Goal: Task Accomplishment & Management: Complete application form

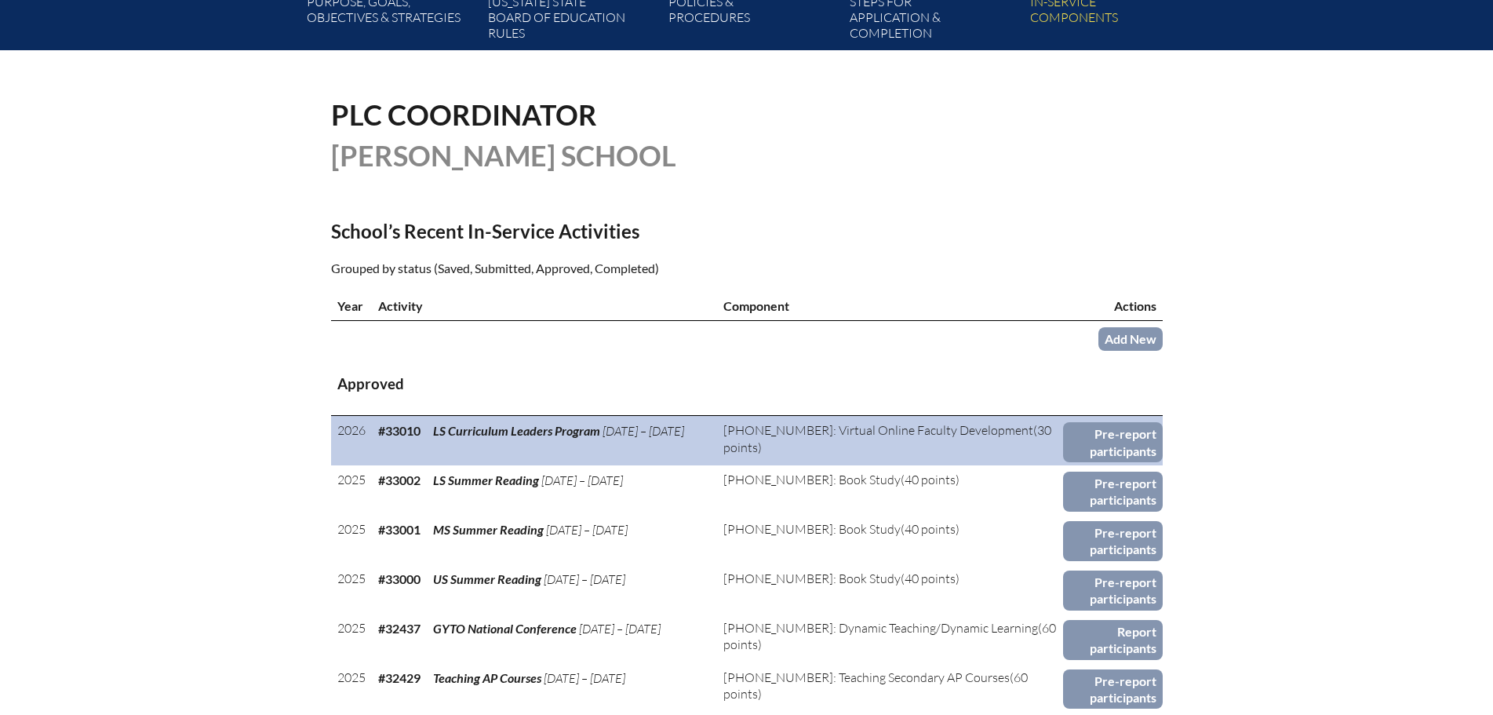
scroll to position [314, 0]
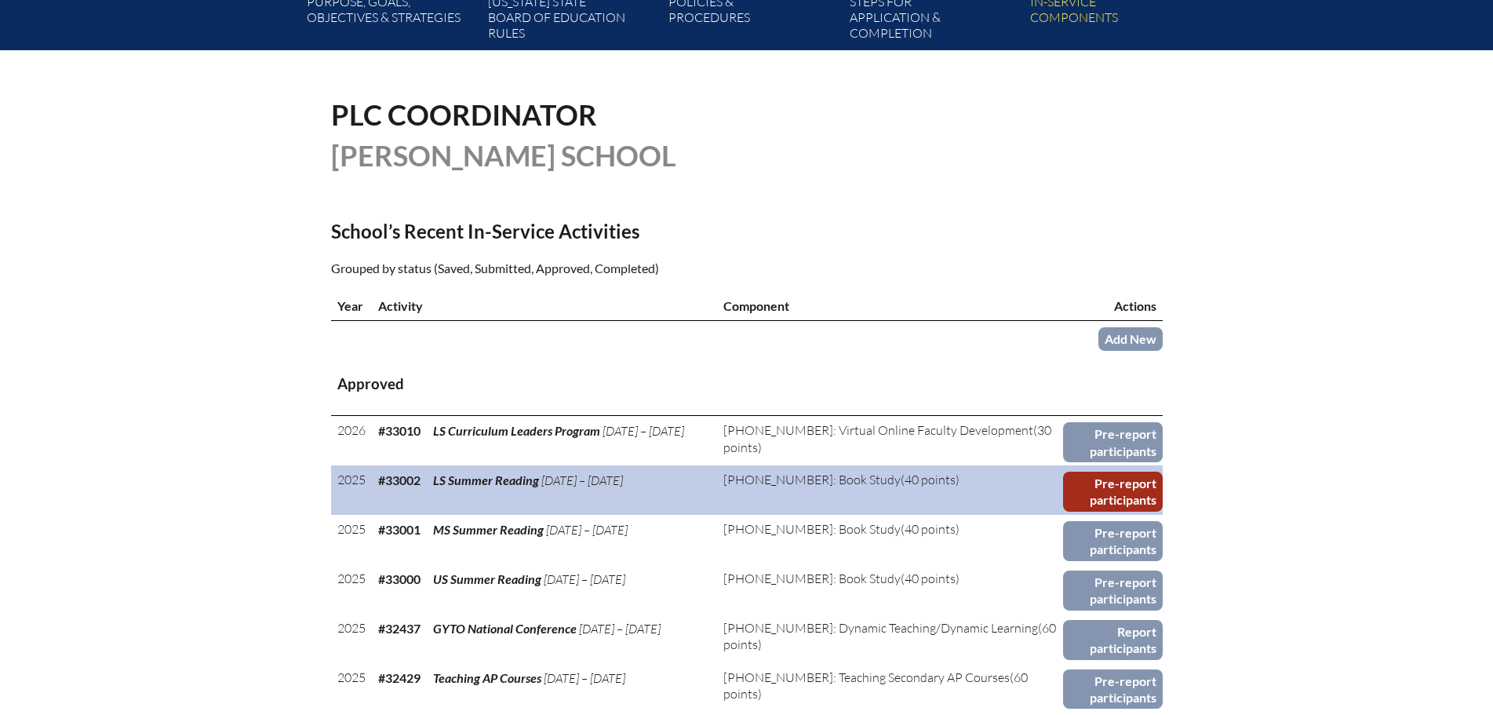
click at [1090, 479] on link "Pre-report participants" at bounding box center [1113, 492] width 100 height 40
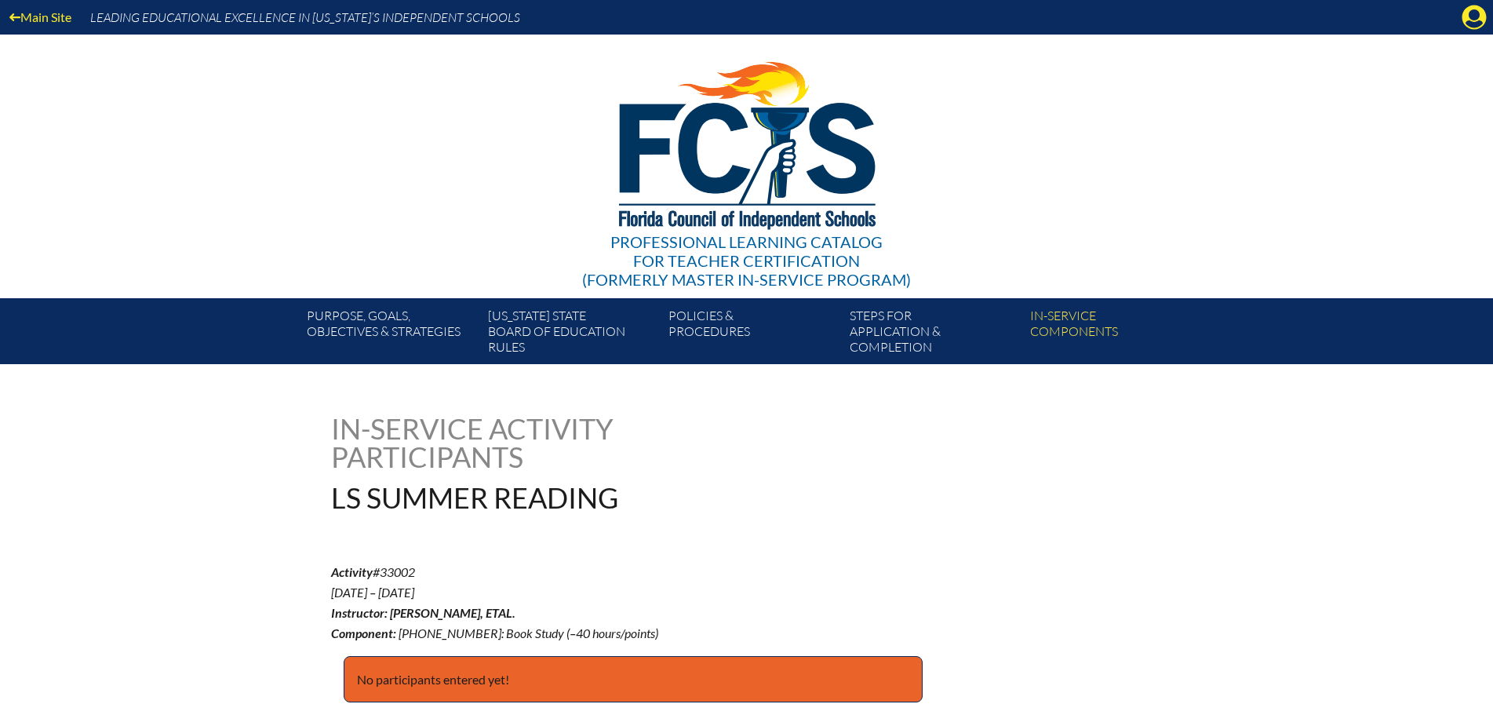
scroll to position [235, 0]
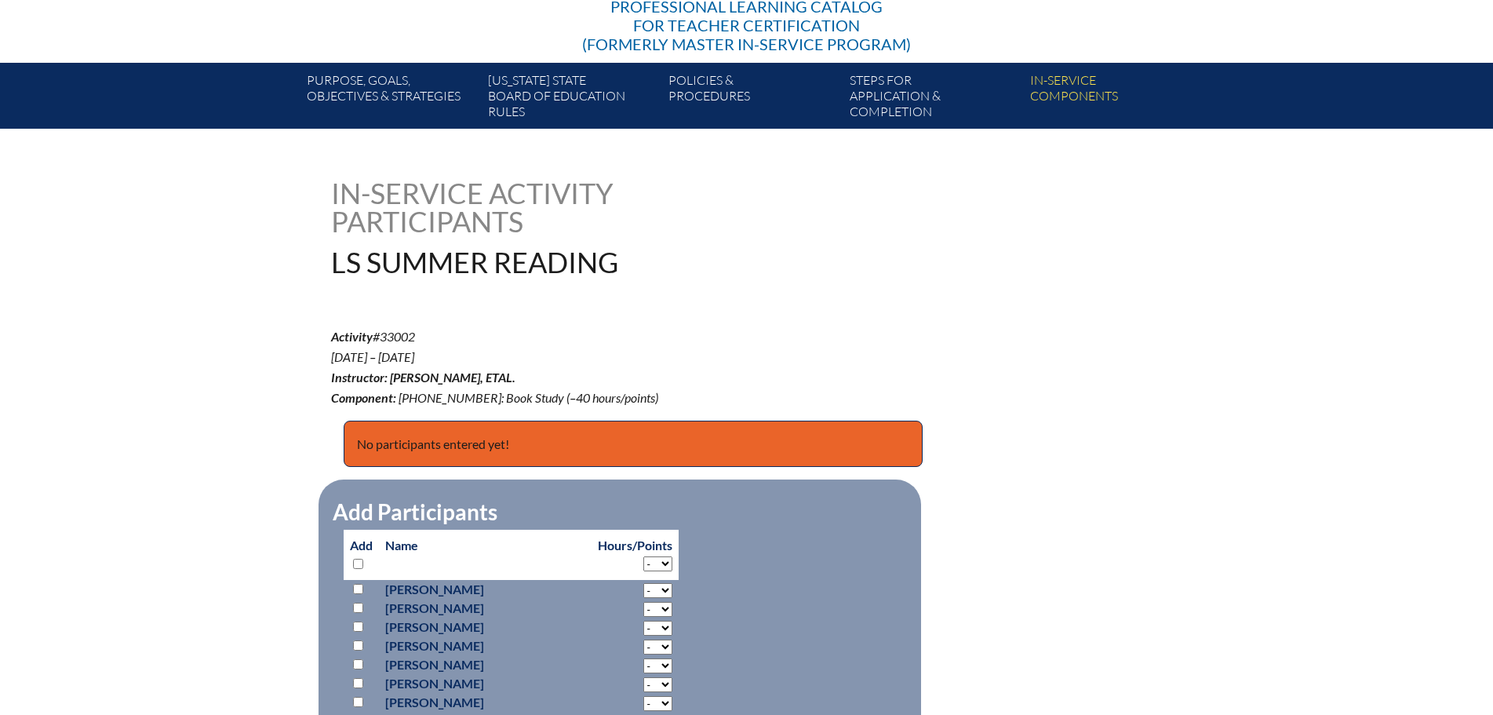
click at [643, 586] on select "- 2 3 4 5 6 7 8 9 10 11 12 13 14 15 16 17 18 19 20 21 22 23 24 25 26 27 28 29 3…" at bounding box center [657, 590] width 29 height 15
select select "5"
click at [643, 583] on select "- 2 3 4 5 6 7 8 9 10 11 12 13 14 15 16 17 18 19 20 21 22 23 24 25 26 27 28 29 3…" at bounding box center [657, 590] width 29 height 15
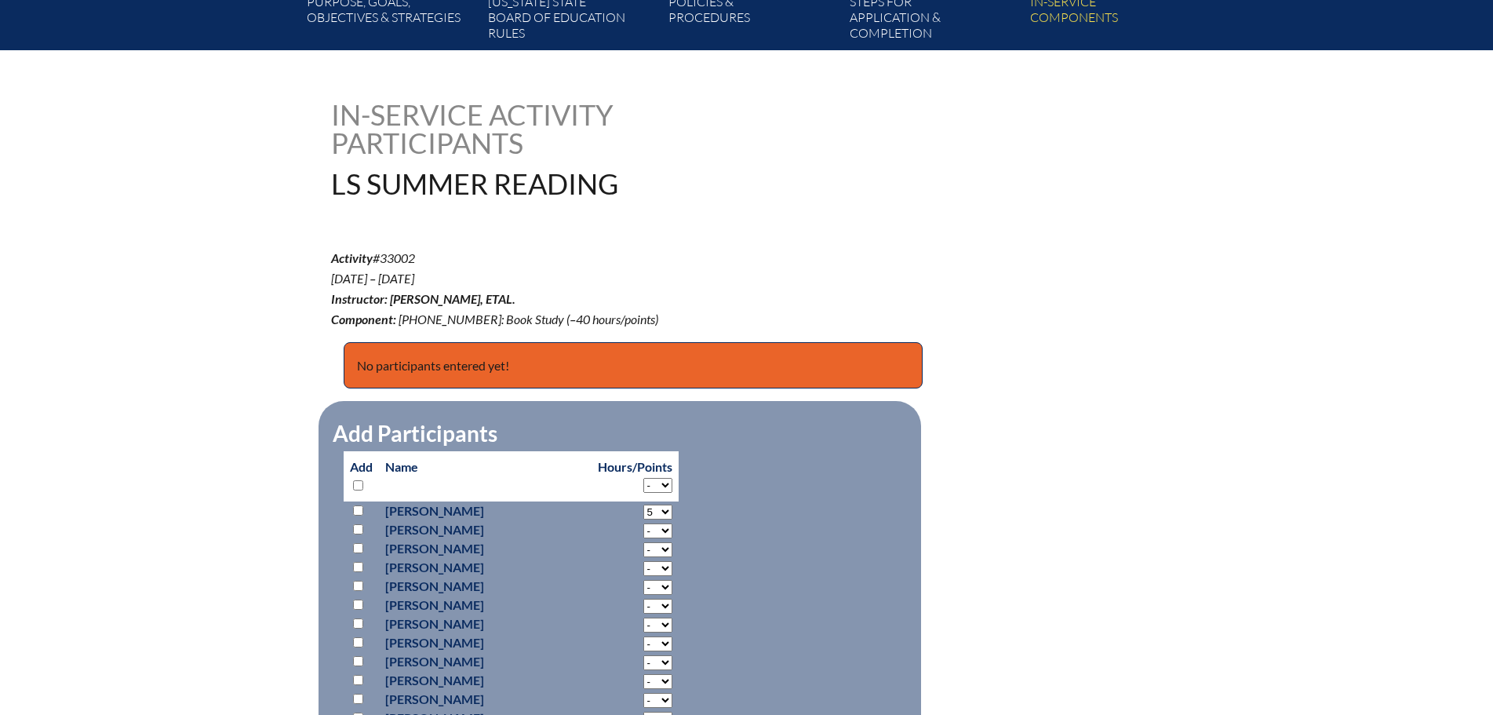
click at [643, 519] on select "- 2 3 4 5 6 7 8 9 10 11 12 13 14 15 16 17 18 19 20 21 22 23 24 25 26 27 28 29 3…" at bounding box center [657, 512] width 29 height 15
select select "10"
click at [643, 519] on select "- 2 3 4 5 6 7 8 9 10 11 12 13 14 15 16 17 18 19 20 21 22 23 24 25 26 27 28 29 3…" at bounding box center [657, 512] width 29 height 15
select select "10"
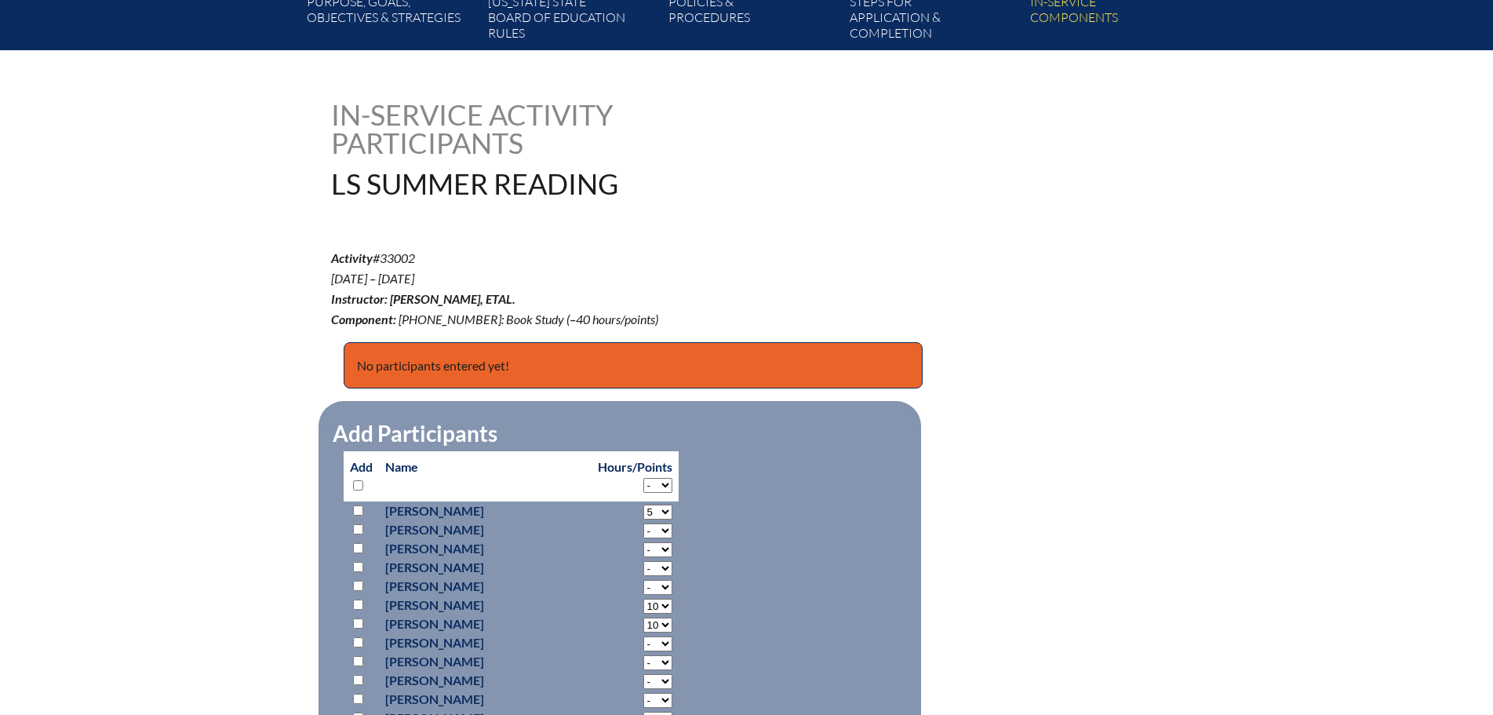
click at [643, 519] on select "- 2 3 4 5 6 7 8 9 10 11 12 13 14 15 16 17 18 19 20 21 22 23 24 25 26 27 28 29 3…" at bounding box center [657, 512] width 29 height 15
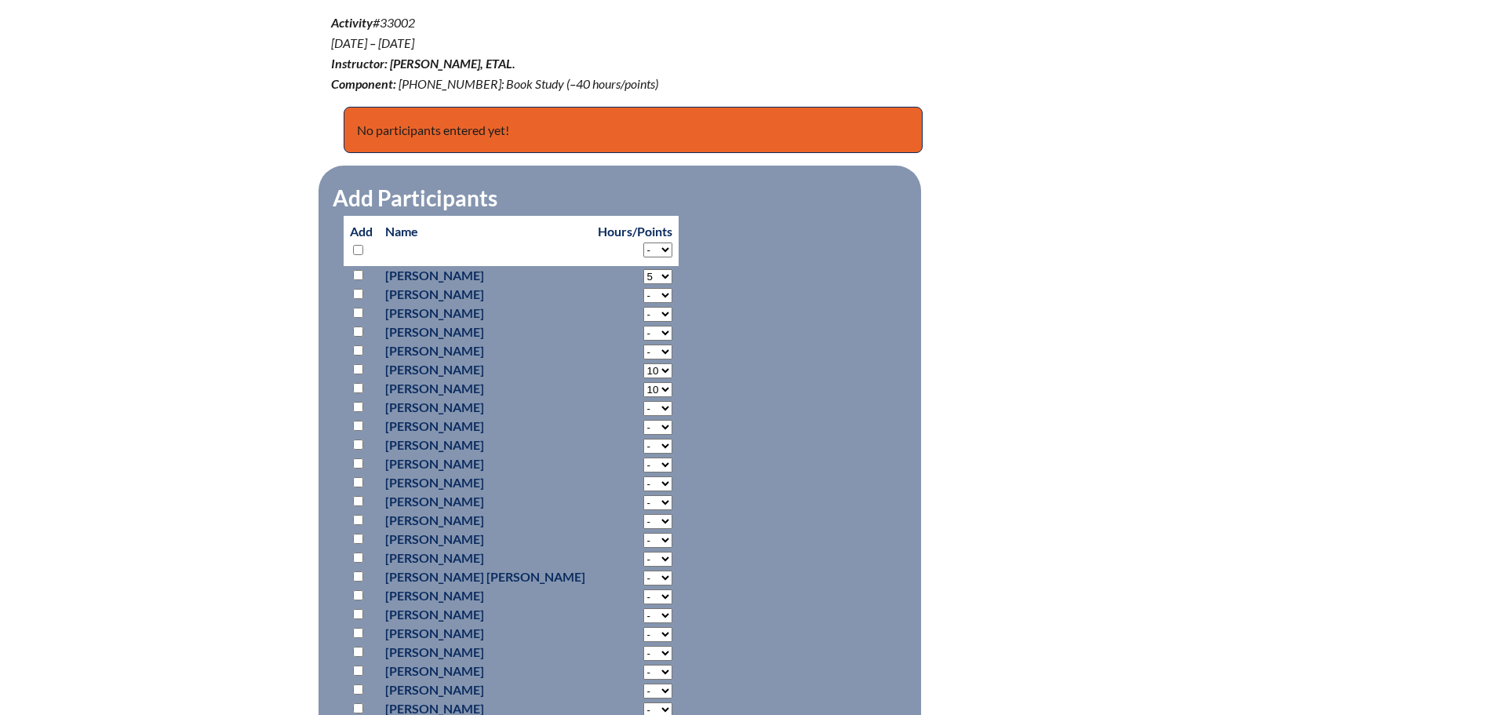
scroll to position [628, 0]
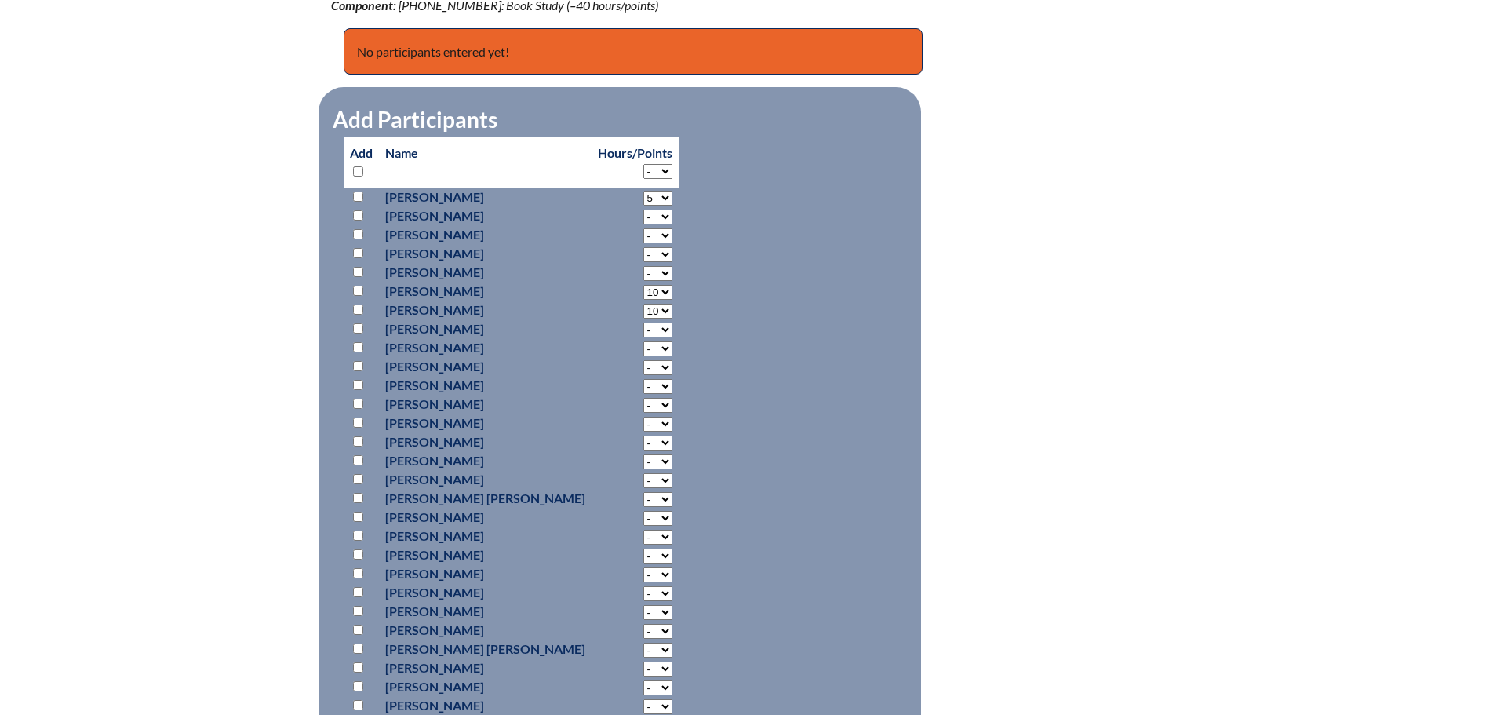
click at [361, 497] on input "checkbox" at bounding box center [358, 498] width 10 height 10
checkbox input "true"
click at [643, 206] on select "- 2 3 4 5 6 7 8 9 10 11 12 13 14 15 16 17 18 19 20 21 22 23 24 25 26 27 28 29 3…" at bounding box center [657, 198] width 29 height 15
select select "10"
click at [643, 206] on select "- 2 3 4 5 6 7 8 9 10 11 12 13 14 15 16 17 18 19 20 21 22 23 24 25 26 27 28 29 3…" at bounding box center [657, 198] width 29 height 15
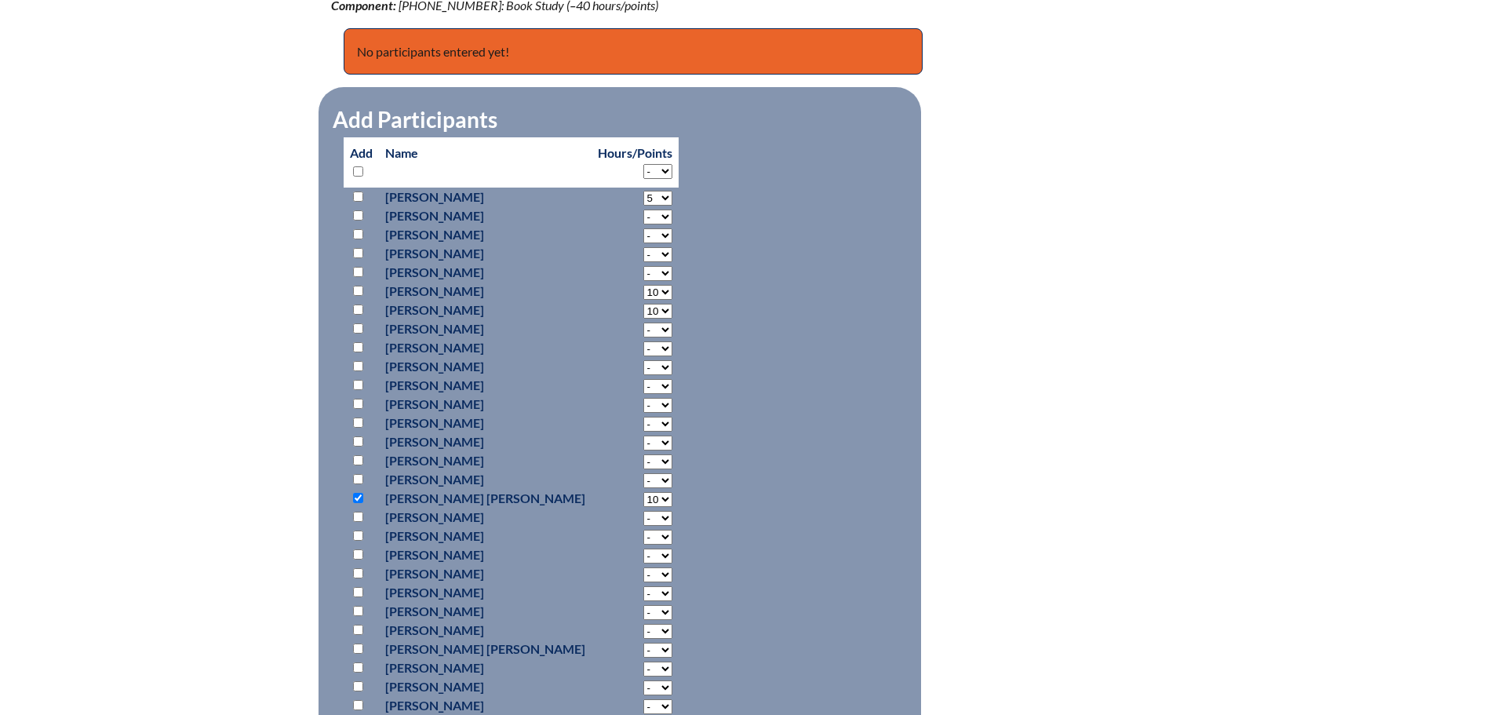
click at [355, 549] on input "checkbox" at bounding box center [358, 554] width 10 height 10
checkbox input "true"
click at [360, 191] on input "checkbox" at bounding box center [358, 196] width 10 height 10
checkbox input "true"
click at [355, 288] on input "checkbox" at bounding box center [358, 291] width 10 height 10
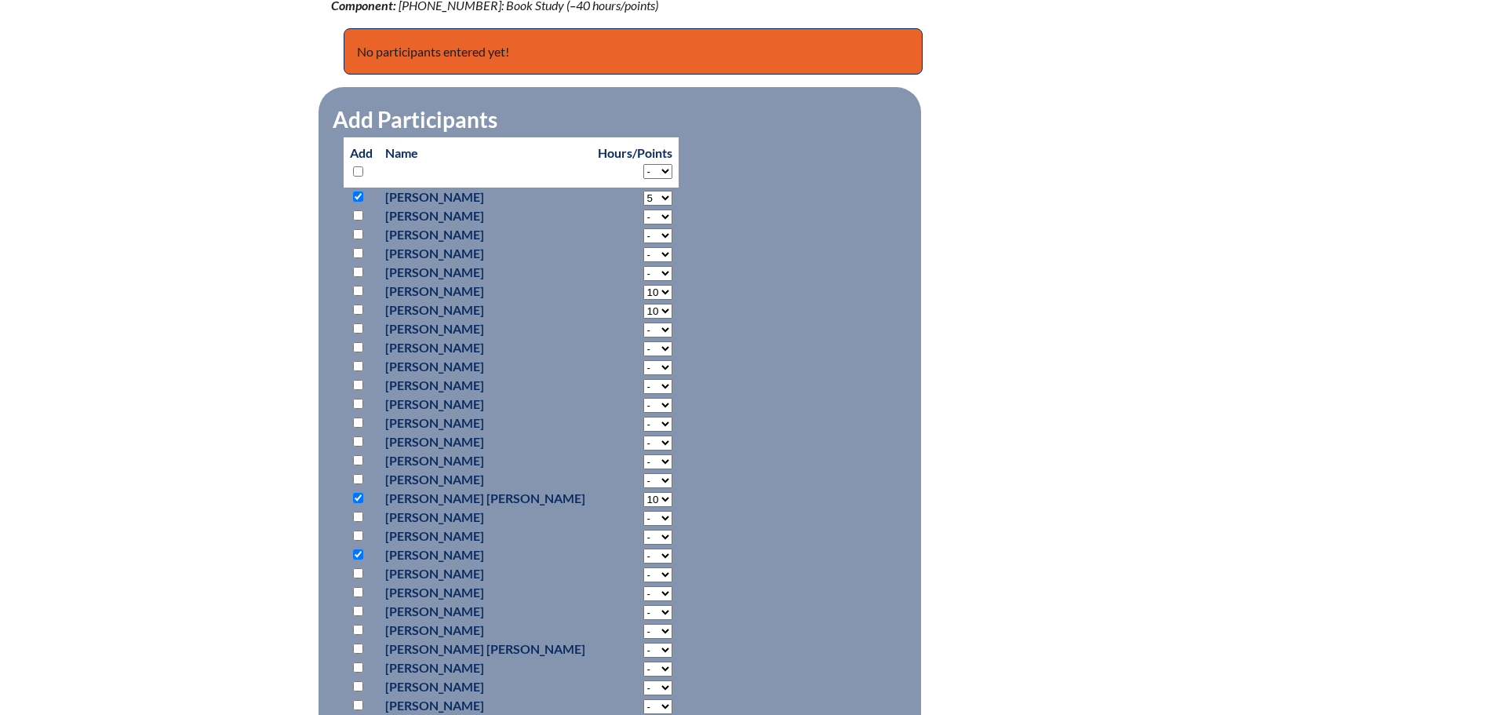
checkbox input "true"
click at [359, 306] on input "checkbox" at bounding box center [358, 309] width 10 height 10
checkbox input "true"
click at [643, 206] on select "- 2 3 4 5 6 7 8 9 10 11 12 13 14 15 16 17 18 19 20 21 22 23 24 25 26 27 28 29 3…" at bounding box center [657, 198] width 29 height 15
select select "10"
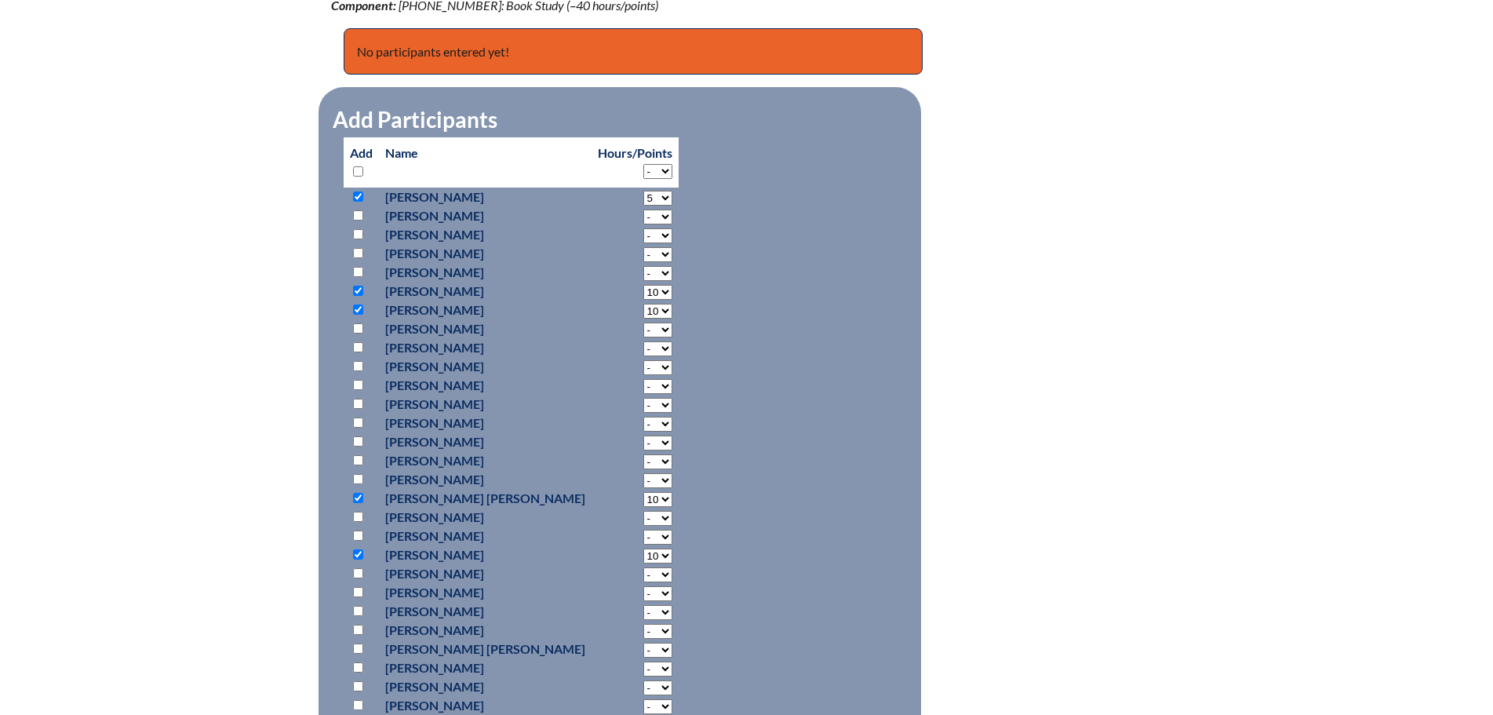
click at [643, 206] on select "- 2 3 4 5 6 7 8 9 10 11 12 13 14 15 16 17 18 19 20 21 22 23 24 25 26 27 28 29 3…" at bounding box center [657, 198] width 29 height 15
click at [353, 625] on input "checkbox" at bounding box center [358, 630] width 10 height 10
checkbox input "true"
click at [643, 206] on select "- 2 3 4 5 6 7 8 9 10 11 12 13 14 15 16 17 18 19 20 21 22 23 24 25 26 27 28 29 3…" at bounding box center [657, 198] width 29 height 15
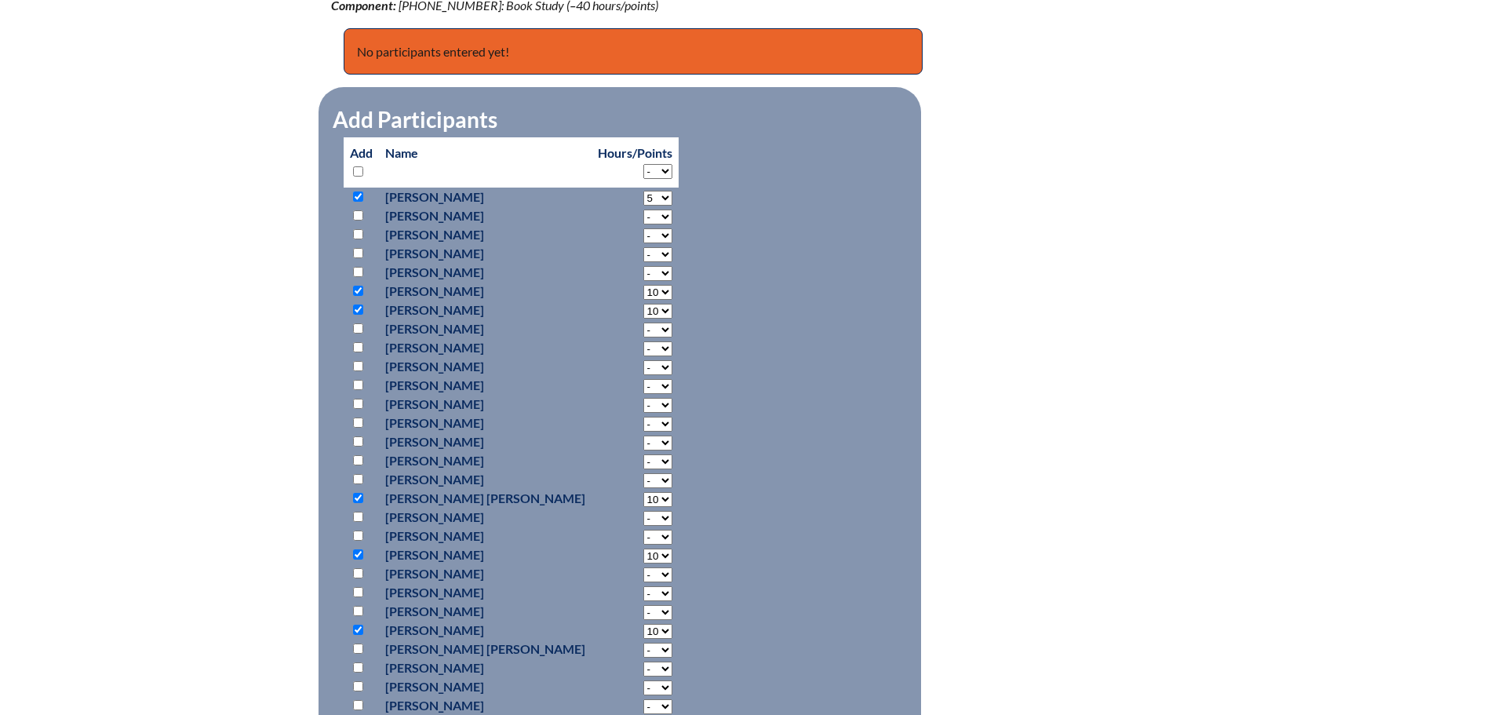
click at [643, 206] on select "- 2 3 4 5 6 7 8 9 10 11 12 13 14 15 16 17 18 19 20 21 22 23 24 25 26 27 28 29 3…" at bounding box center [657, 198] width 29 height 15
select select "7"
click at [643, 206] on select "- 2 3 4 5 6 7 8 9 10 11 12 13 14 15 16 17 18 19 20 21 22 23 24 25 26 27 28 29 3…" at bounding box center [657, 198] width 29 height 15
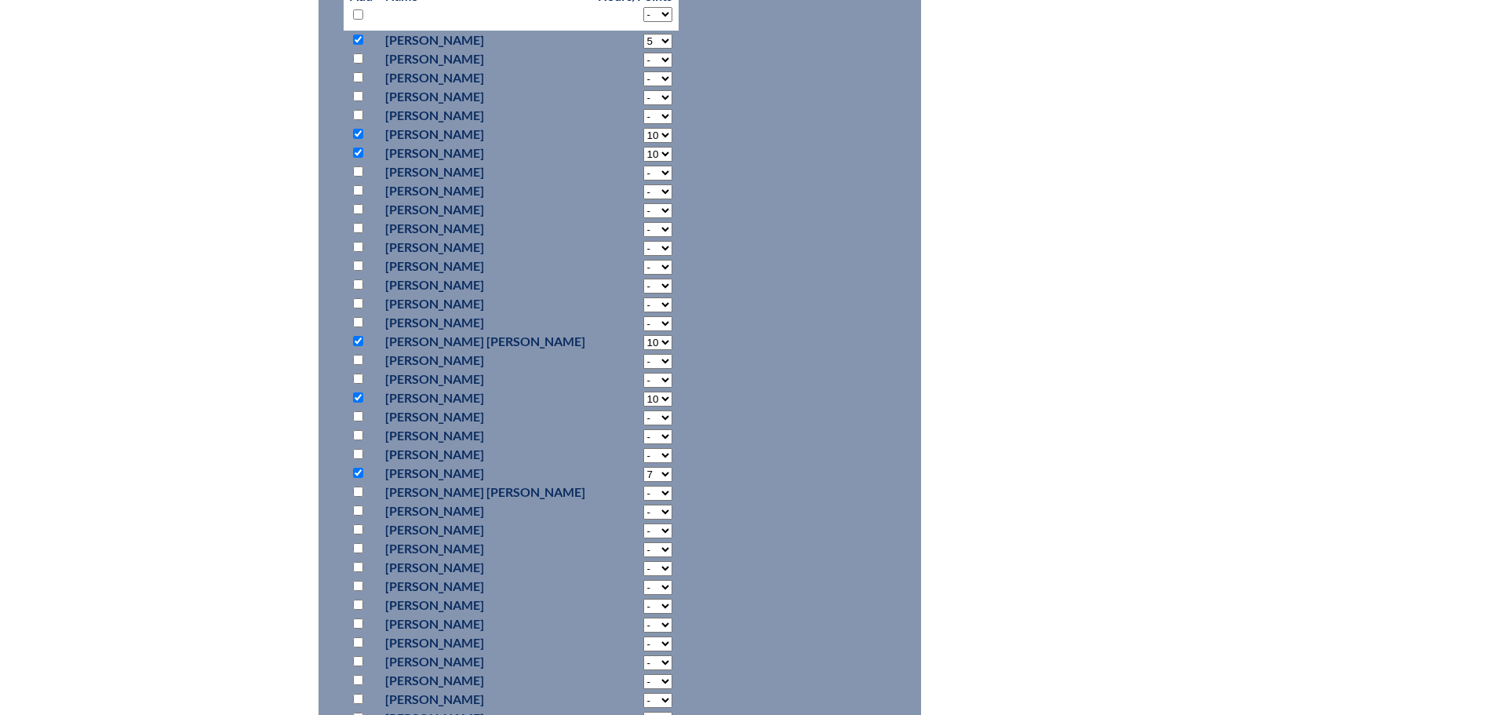
click at [359, 619] on input "checkbox" at bounding box center [358, 623] width 10 height 10
checkbox input "true"
click at [643, 49] on select "- 2 3 4 5 6 7 8 9 10 11 12 13 14 15 16 17 18 19 20 21 22 23 24 25 26 27 28 29 3…" at bounding box center [657, 41] width 29 height 15
select select "10"
click at [643, 49] on select "- 2 3 4 5 6 7 8 9 10 11 12 13 14 15 16 17 18 19 20 21 22 23 24 25 26 27 28 29 3…" at bounding box center [657, 41] width 29 height 15
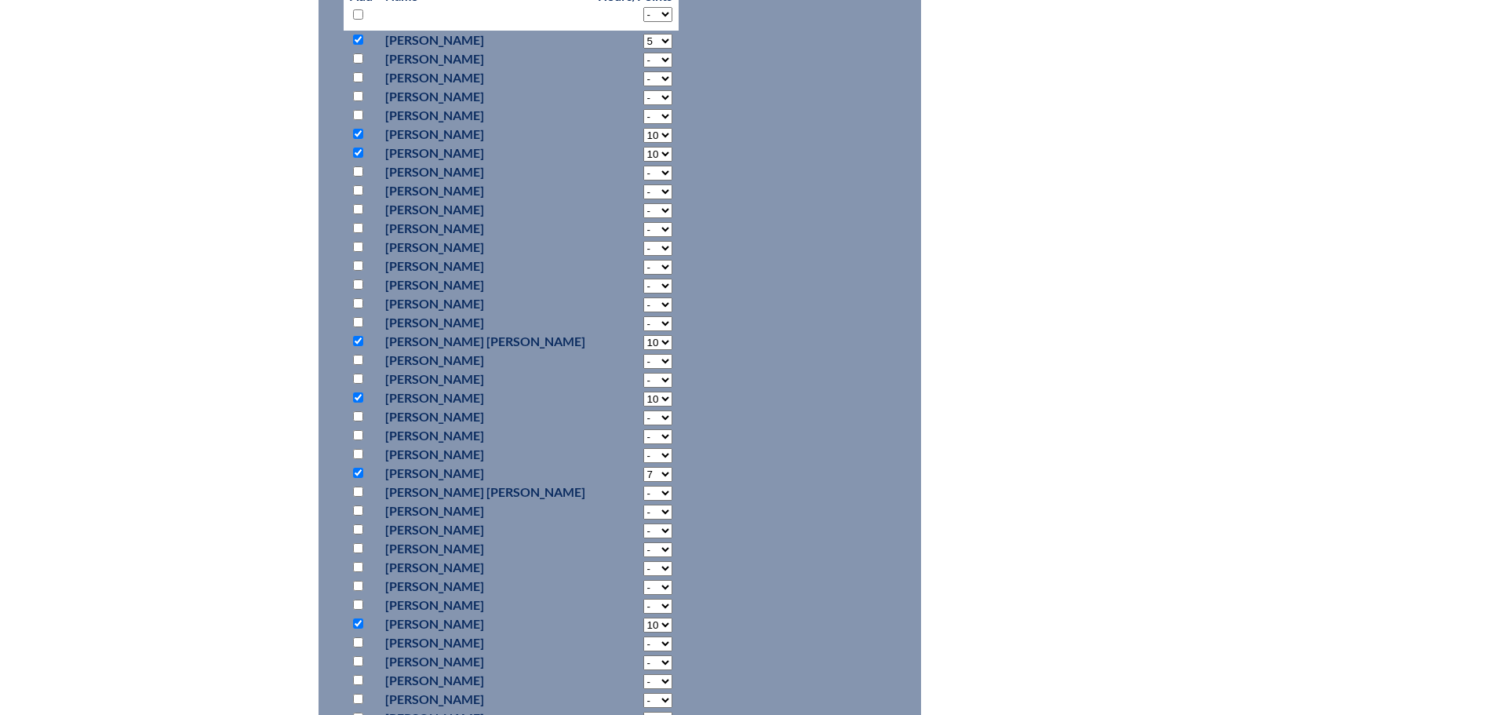
click at [359, 658] on input "checkbox" at bounding box center [358, 661] width 10 height 10
checkbox input "true"
click at [643, 49] on select "- 2 3 4 5 6 7 8 9 10 11 12 13 14 15 16 17 18 19 20 21 22 23 24 25 26 27 28 29 3…" at bounding box center [657, 41] width 29 height 15
select select "10"
click at [643, 49] on select "- 2 3 4 5 6 7 8 9 10 11 12 13 14 15 16 17 18 19 20 21 22 23 24 25 26 27 28 29 3…" at bounding box center [657, 41] width 29 height 15
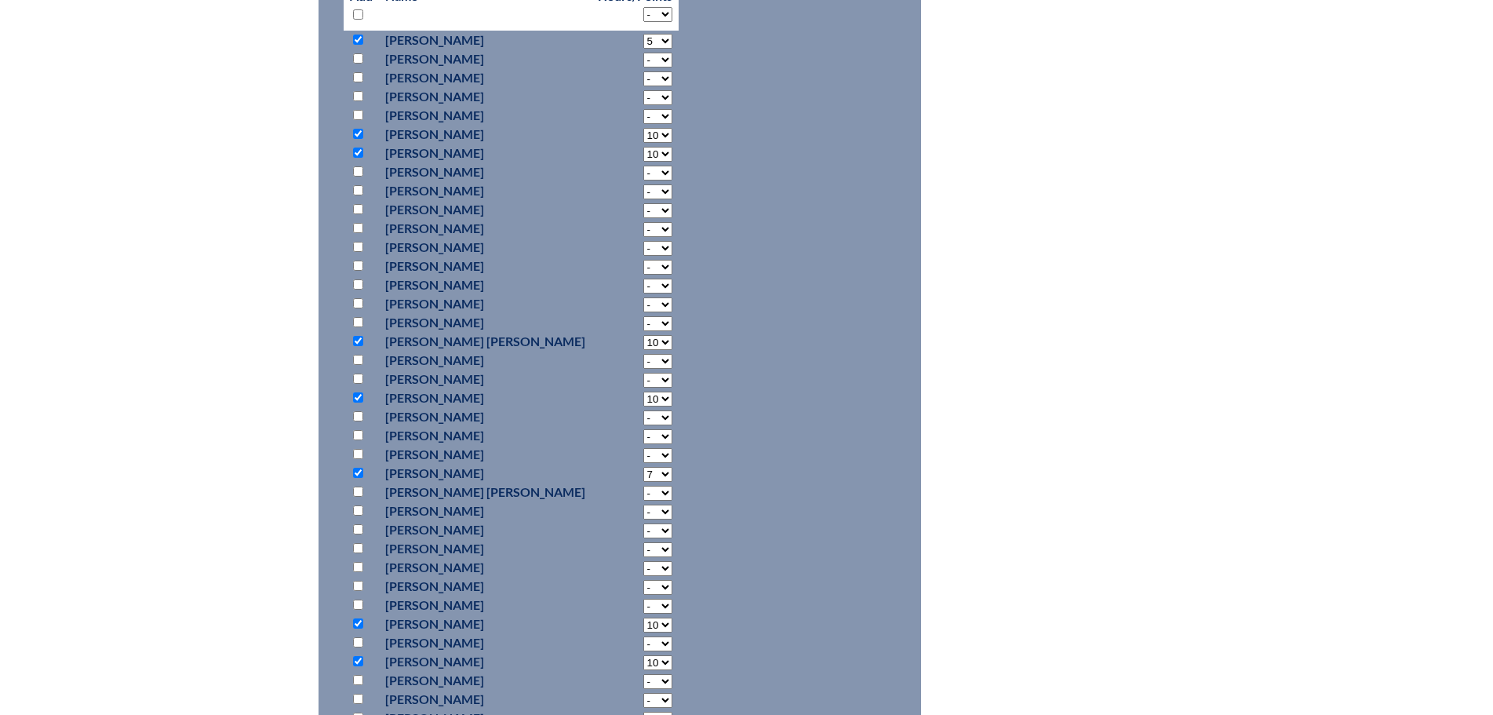
scroll to position [942, 0]
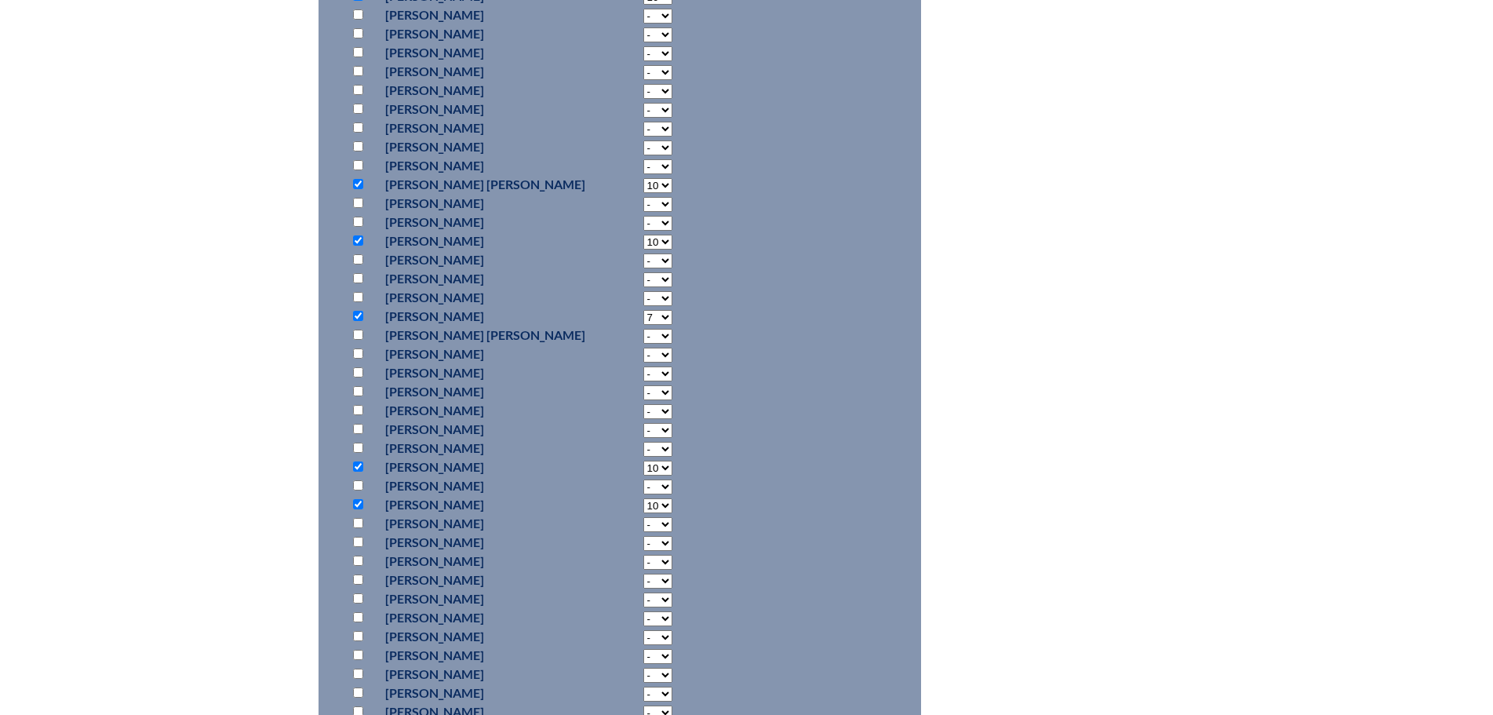
click at [359, 575] on input "checkbox" at bounding box center [358, 579] width 10 height 10
checkbox input "true"
select select "10"
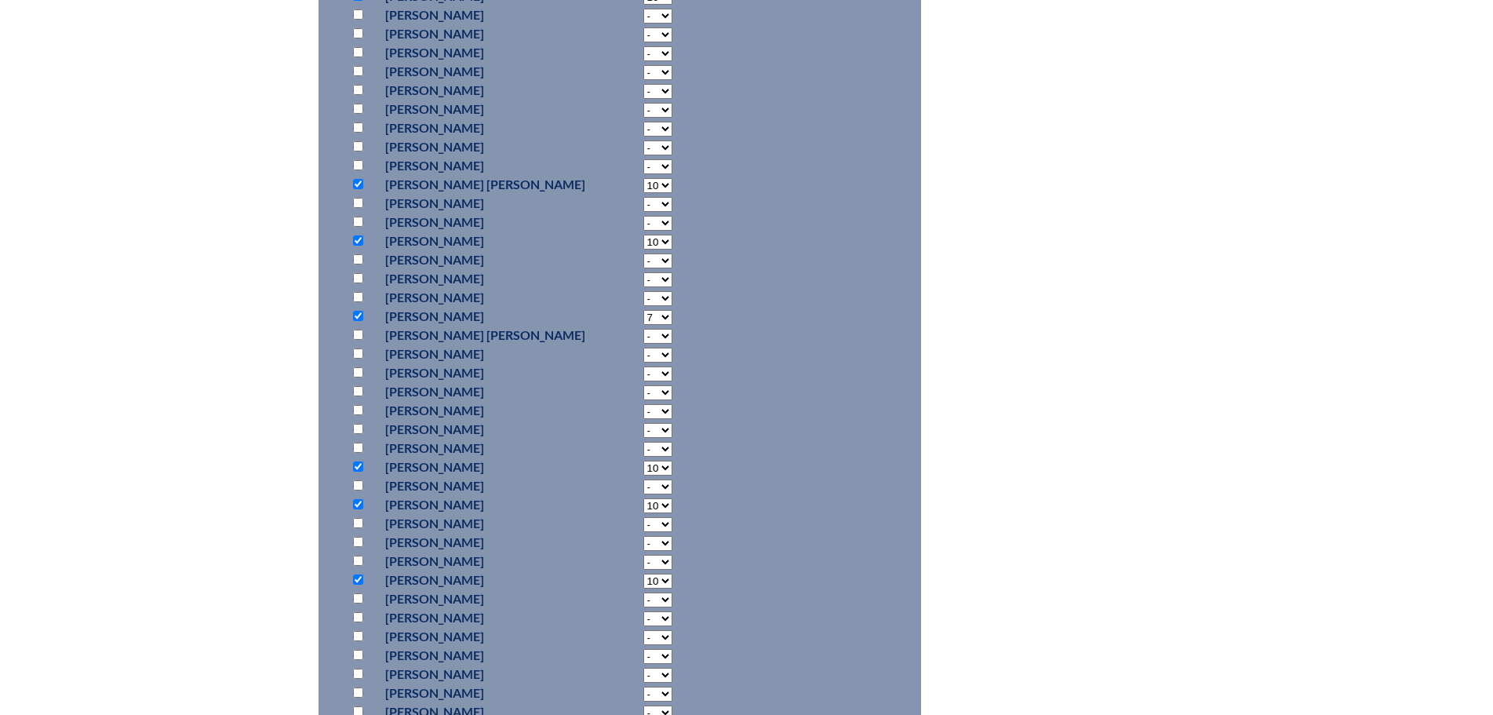
drag, startPoint x: 356, startPoint y: 614, endPoint x: 624, endPoint y: 625, distance: 267.8
click at [357, 614] on input "checkbox" at bounding box center [358, 617] width 10 height 10
checkbox input "true"
select select "10"
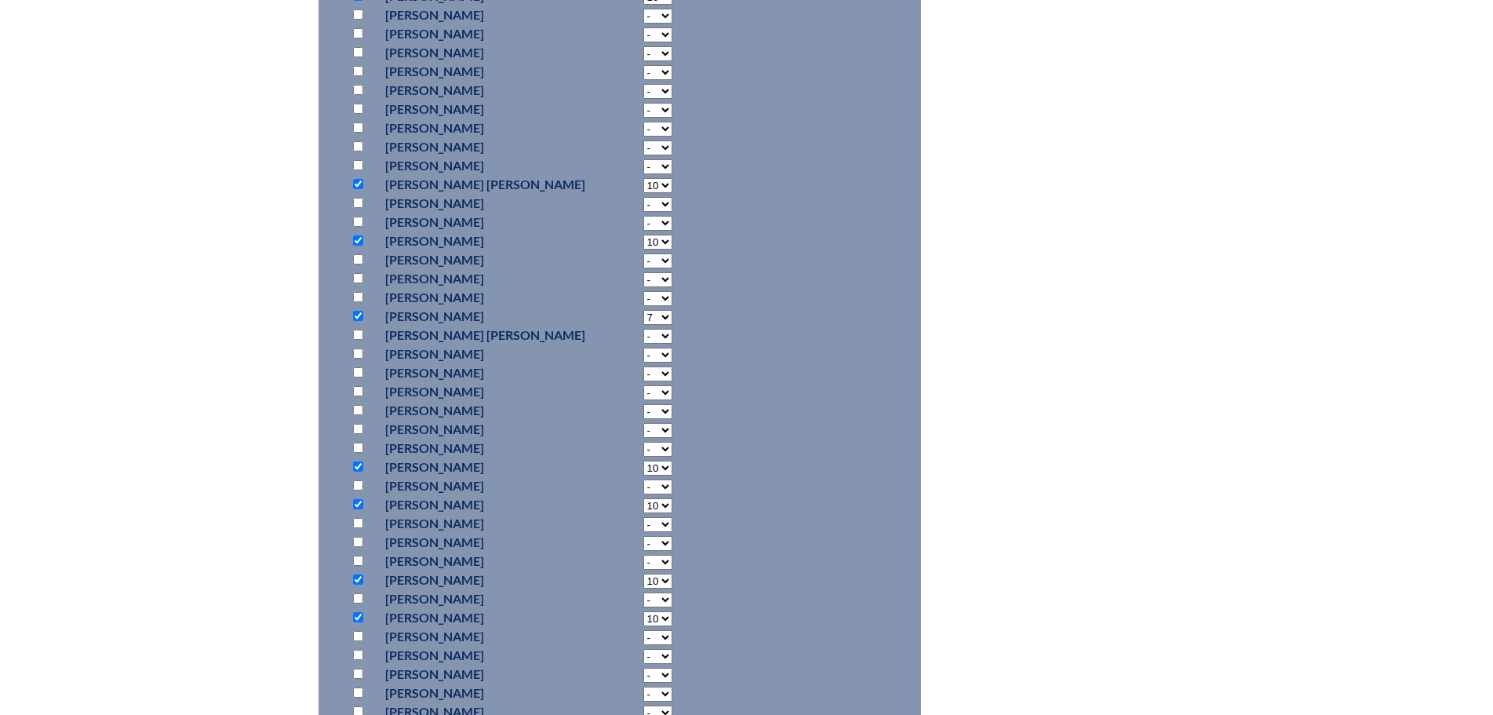
click at [357, 632] on input "checkbox" at bounding box center [358, 636] width 10 height 10
checkbox input "true"
select select "5"
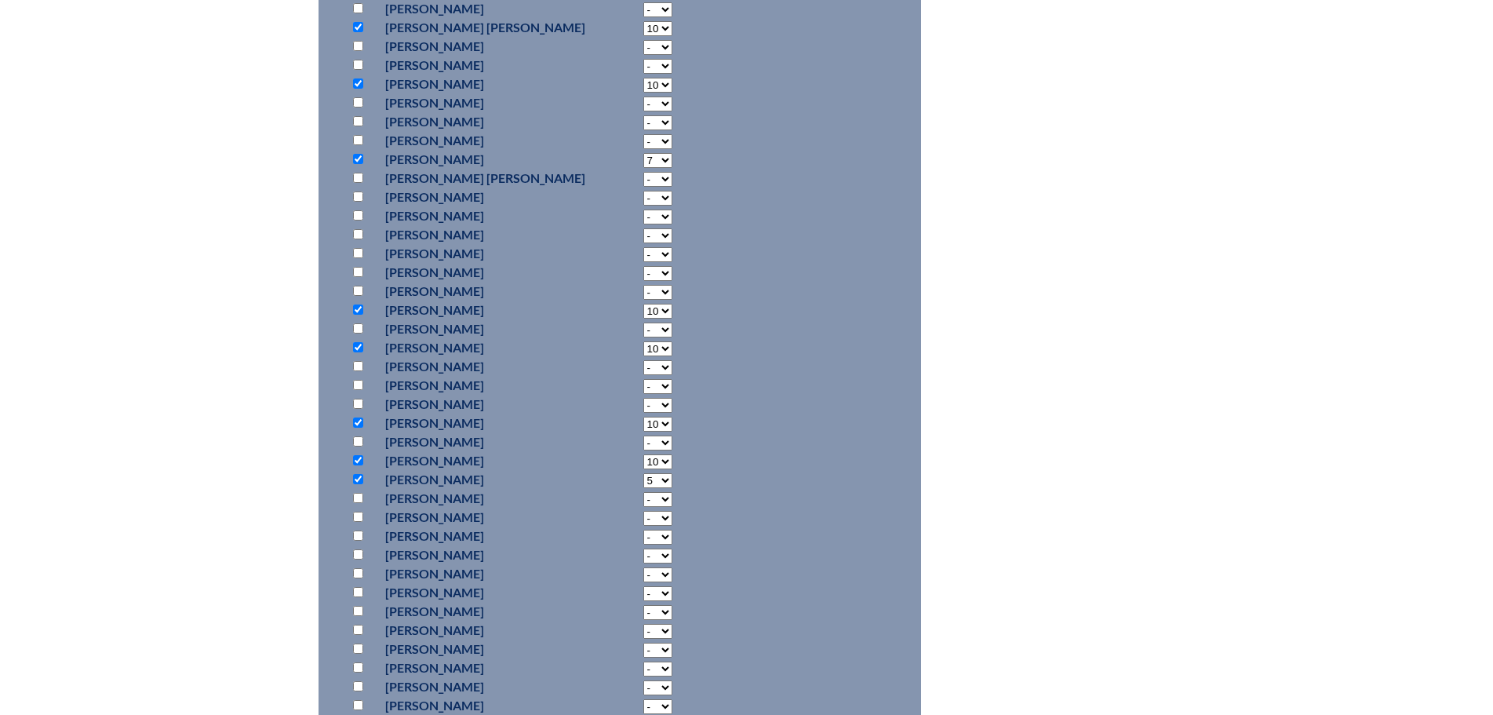
drag, startPoint x: 356, startPoint y: 547, endPoint x: 430, endPoint y: 565, distance: 75.9
click at [357, 549] on input "checkbox" at bounding box center [358, 554] width 10 height 10
checkbox input "true"
select select "6"
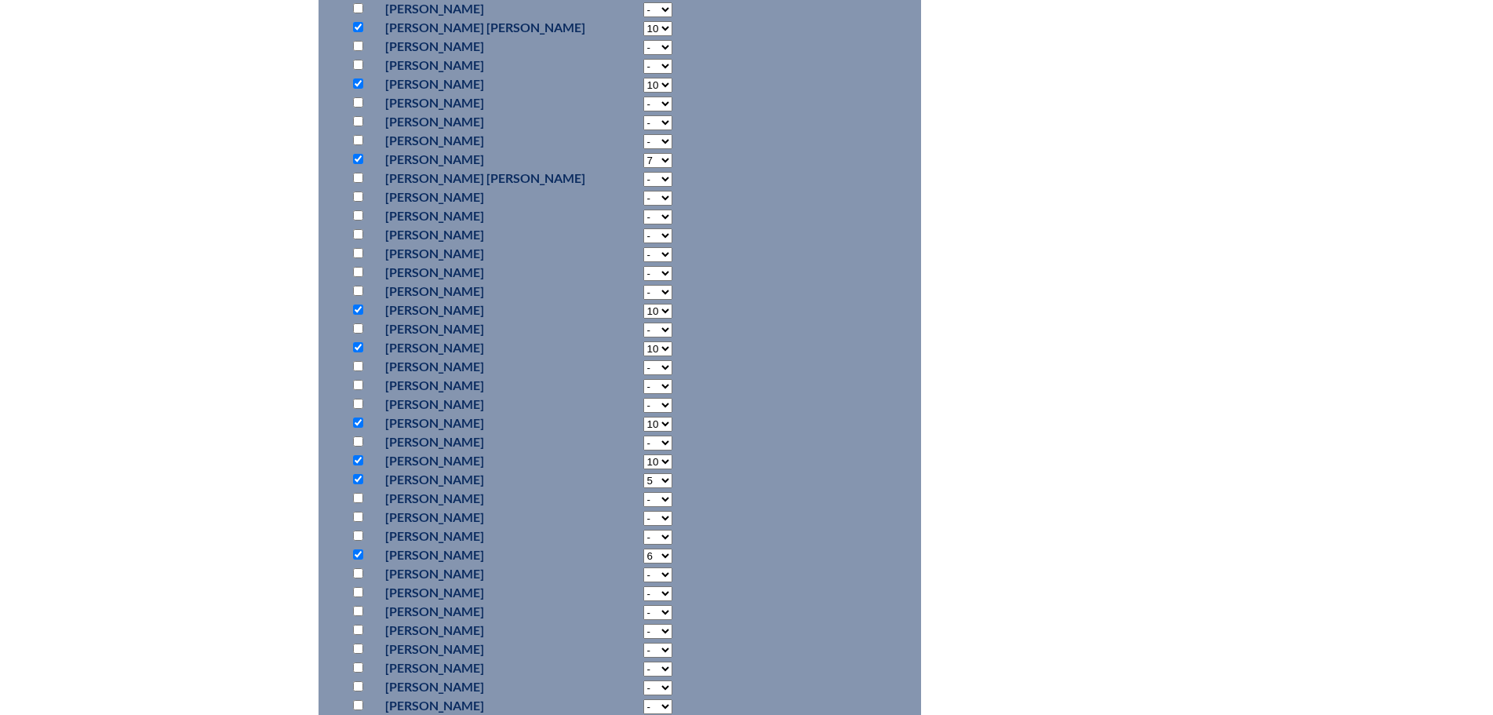
click at [353, 570] on input "checkbox" at bounding box center [358, 573] width 10 height 10
checkbox input "true"
select select "10"
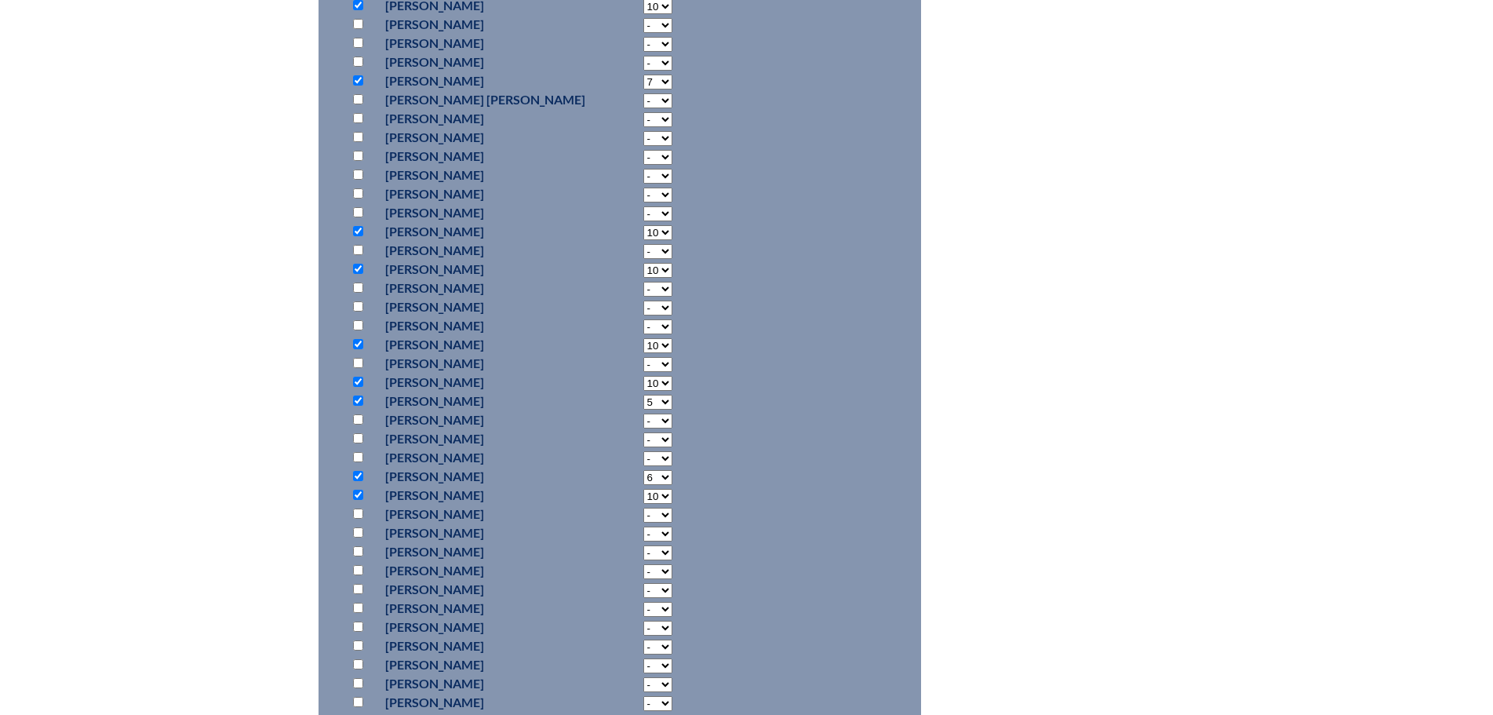
click at [361, 549] on input "checkbox" at bounding box center [358, 551] width 10 height 10
checkbox input "true"
select select "10"
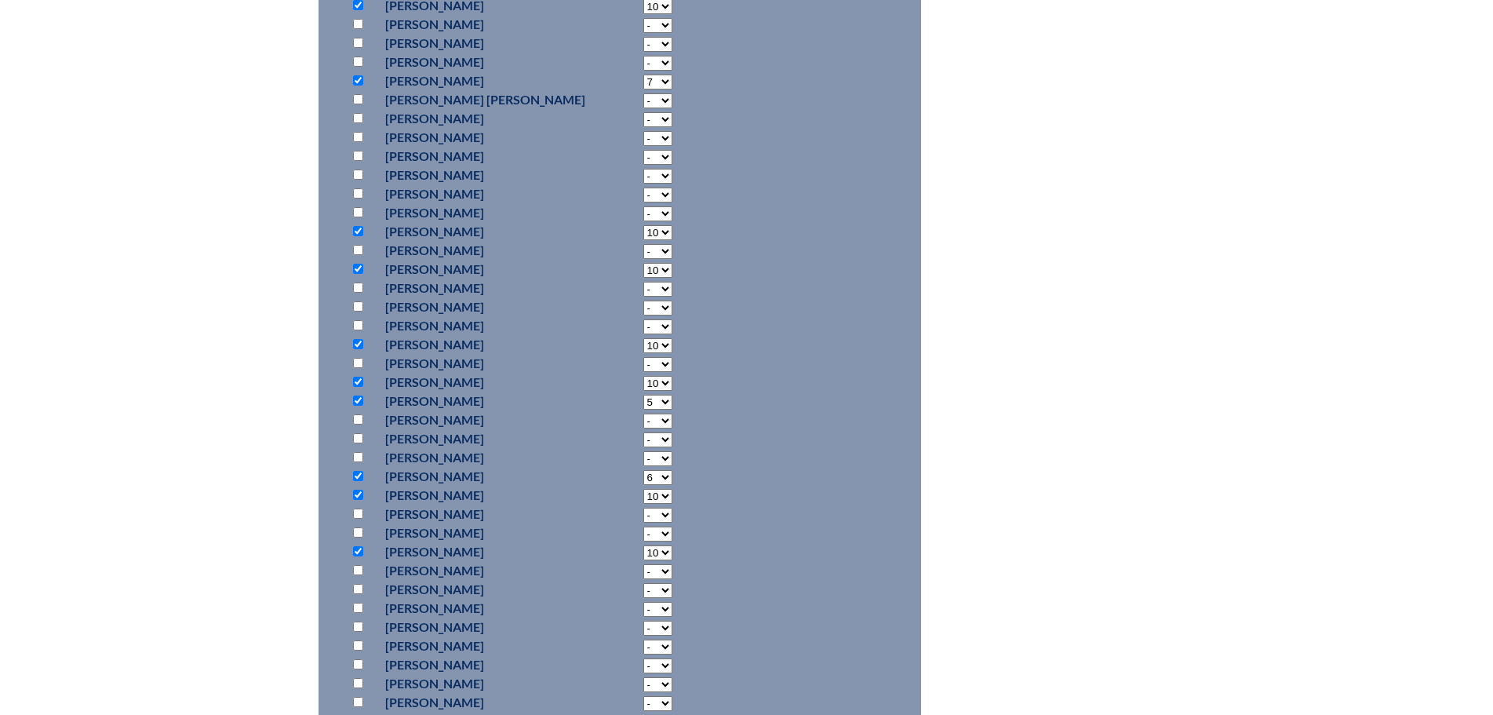
click at [356, 622] on input "checkbox" at bounding box center [358, 627] width 10 height 10
checkbox input "true"
select select "6"
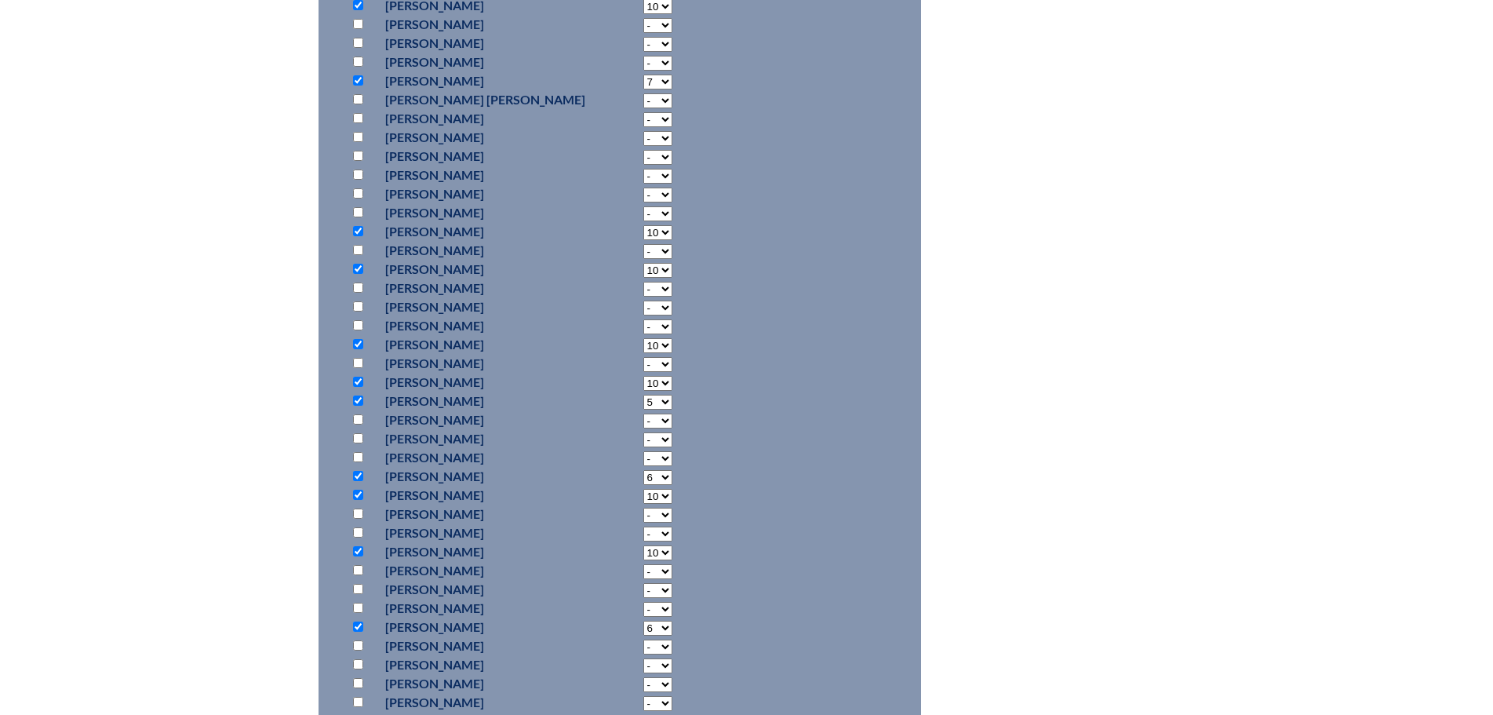
scroll to position [1334, 0]
click at [359, 540] on input "checkbox" at bounding box center [358, 545] width 10 height 10
checkbox input "true"
select select "6"
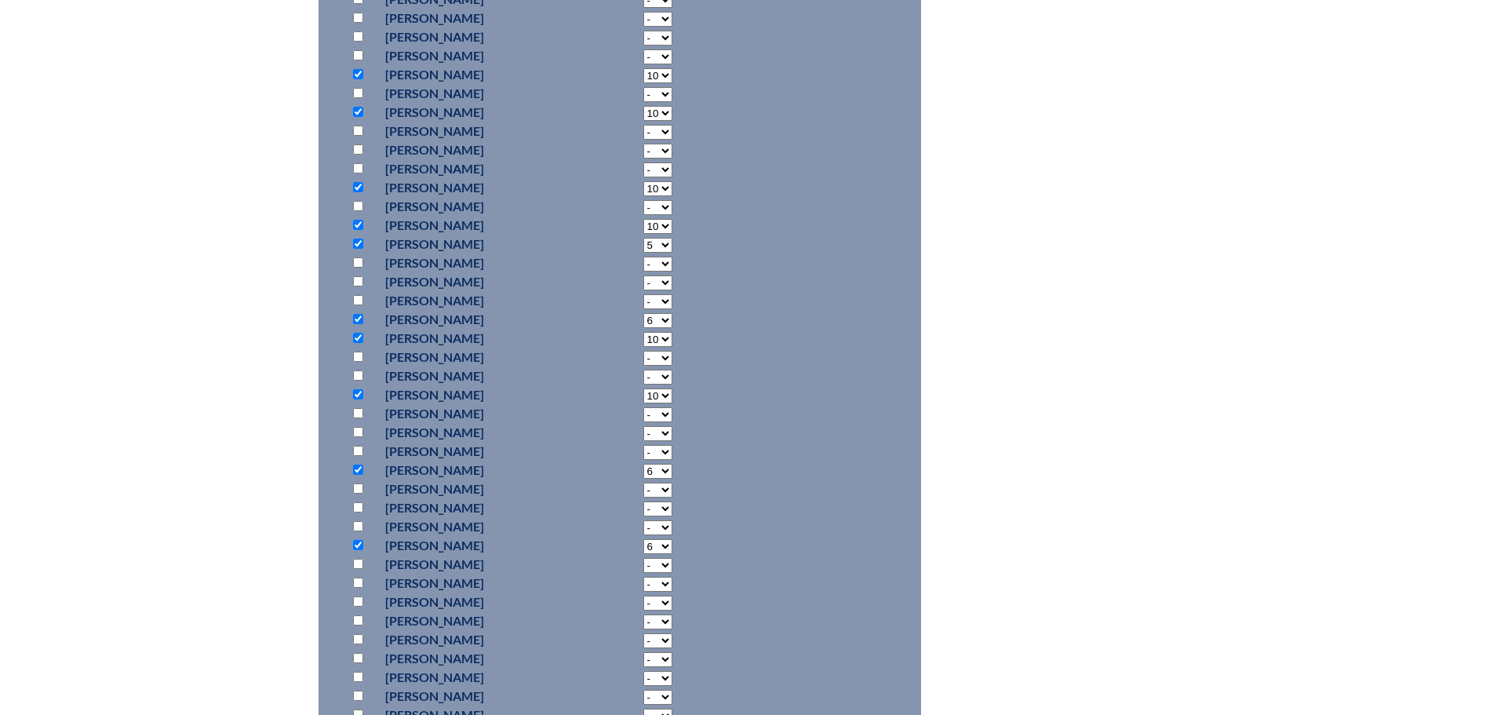
click at [355, 662] on input "checkbox" at bounding box center [358, 667] width 10 height 10
checkbox input "true"
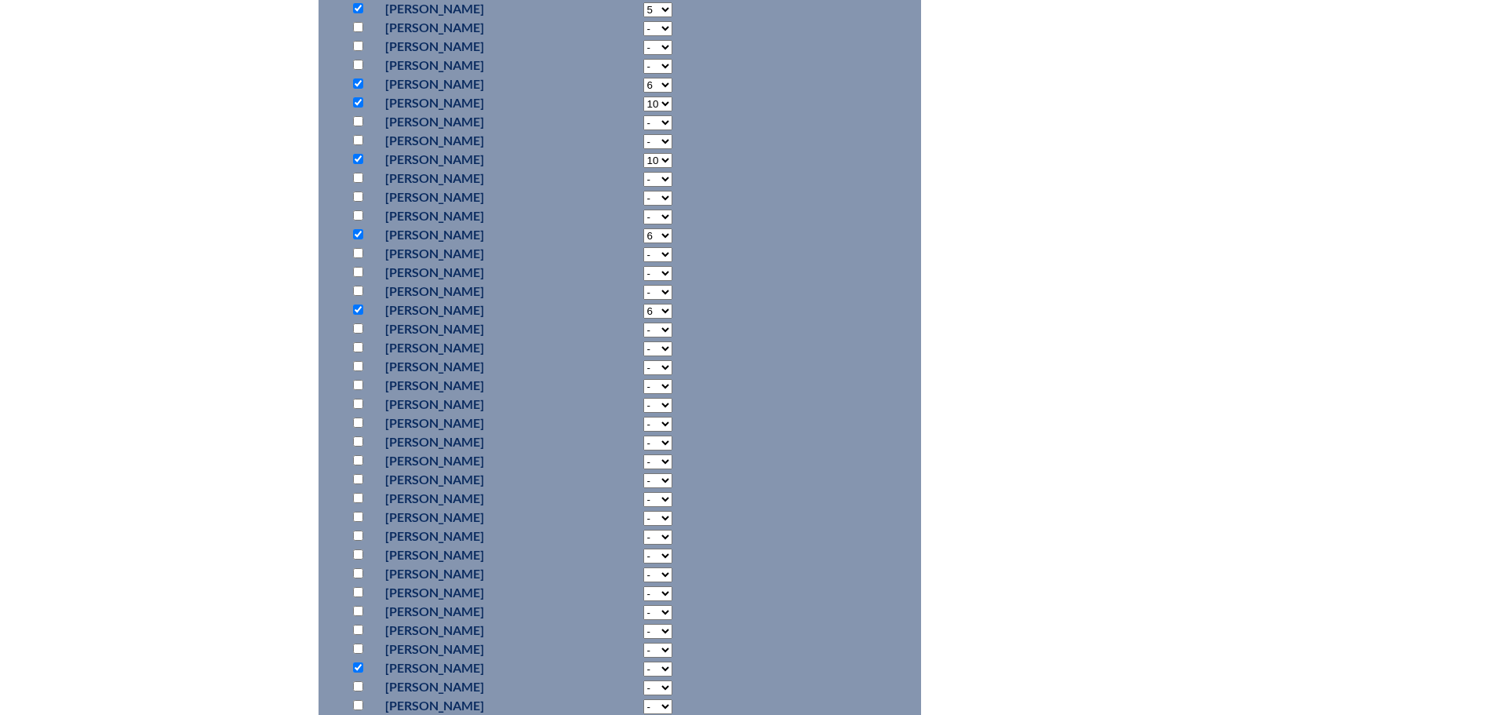
select select "10"
click at [359, 681] on input "checkbox" at bounding box center [358, 686] width 10 height 10
checkbox input "true"
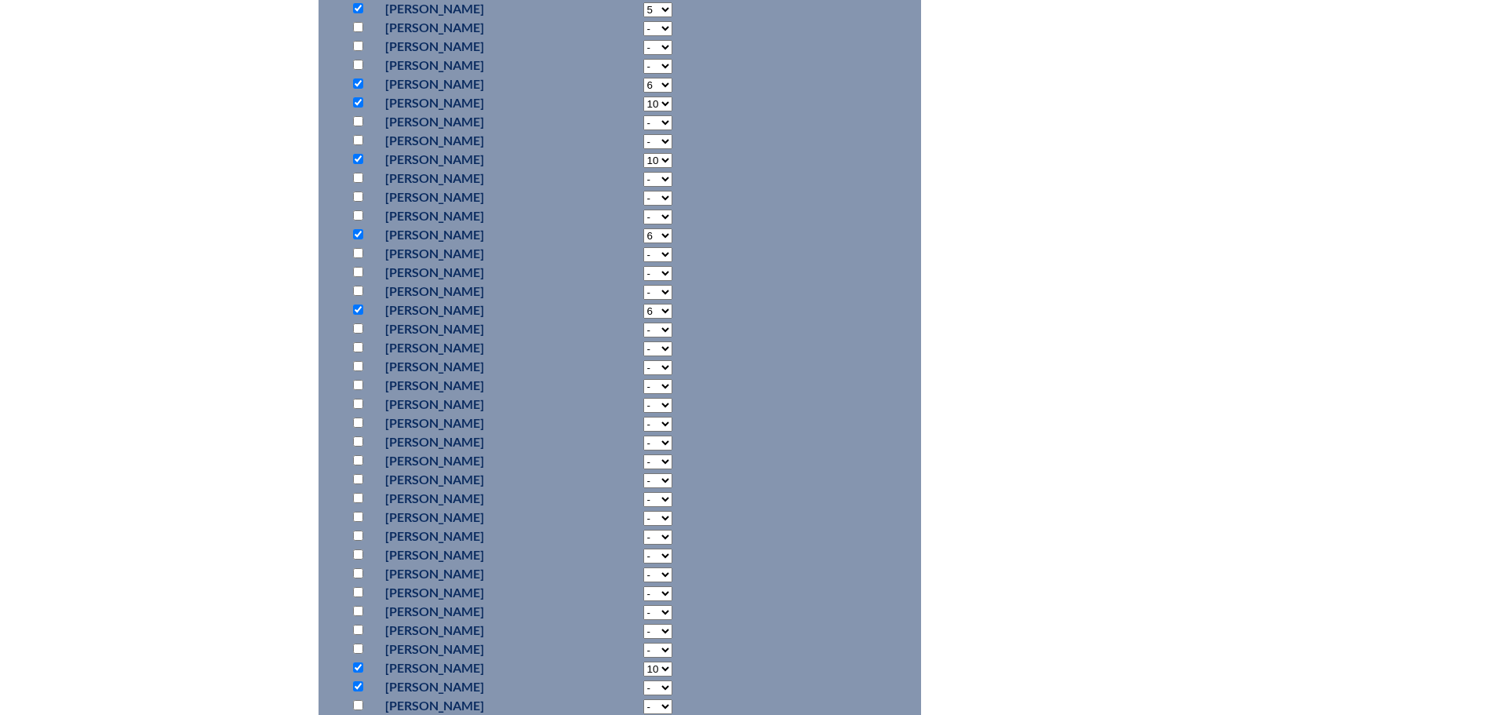
select select "6"
click at [356, 600] on input "checkbox" at bounding box center [358, 605] width 10 height 10
checkbox input "true"
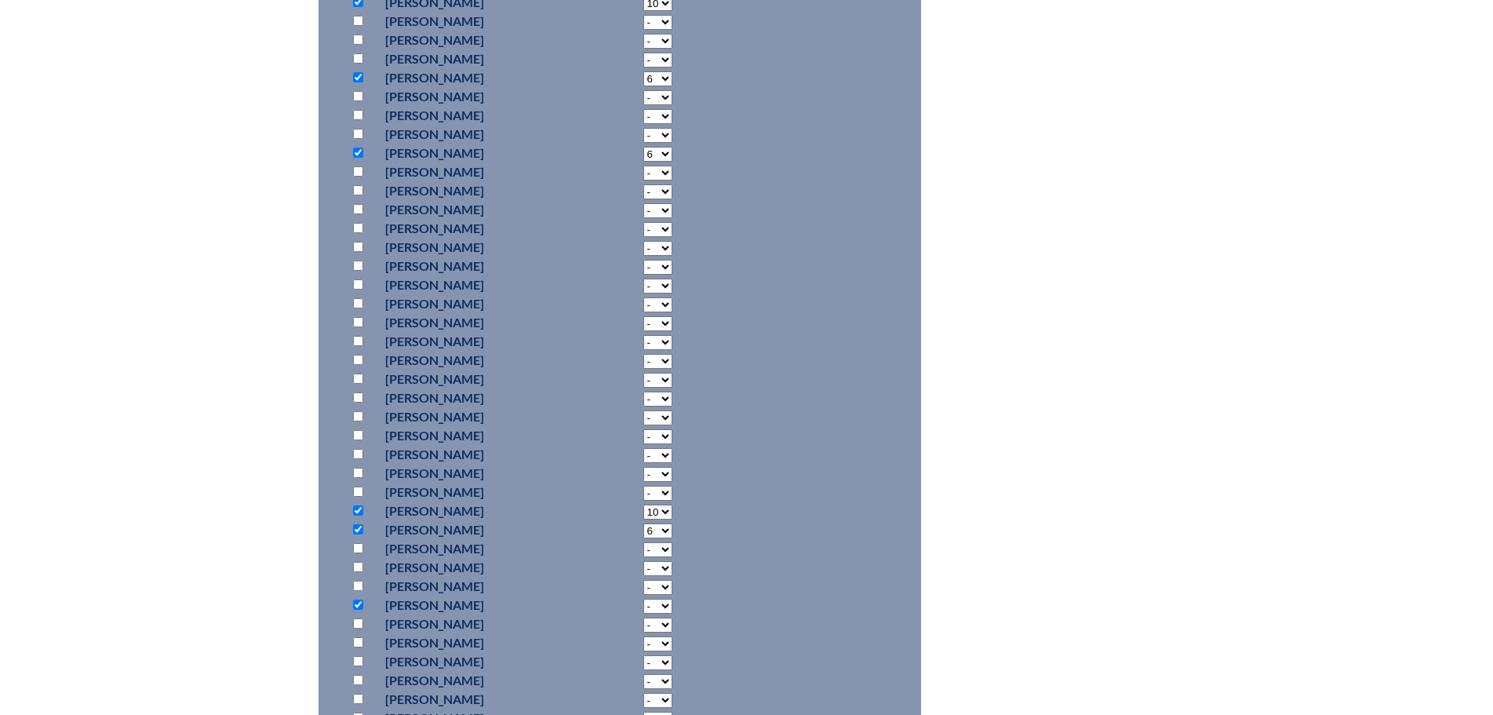
select select "8"
click at [361, 622] on input "checkbox" at bounding box center [358, 623] width 10 height 10
checkbox input "true"
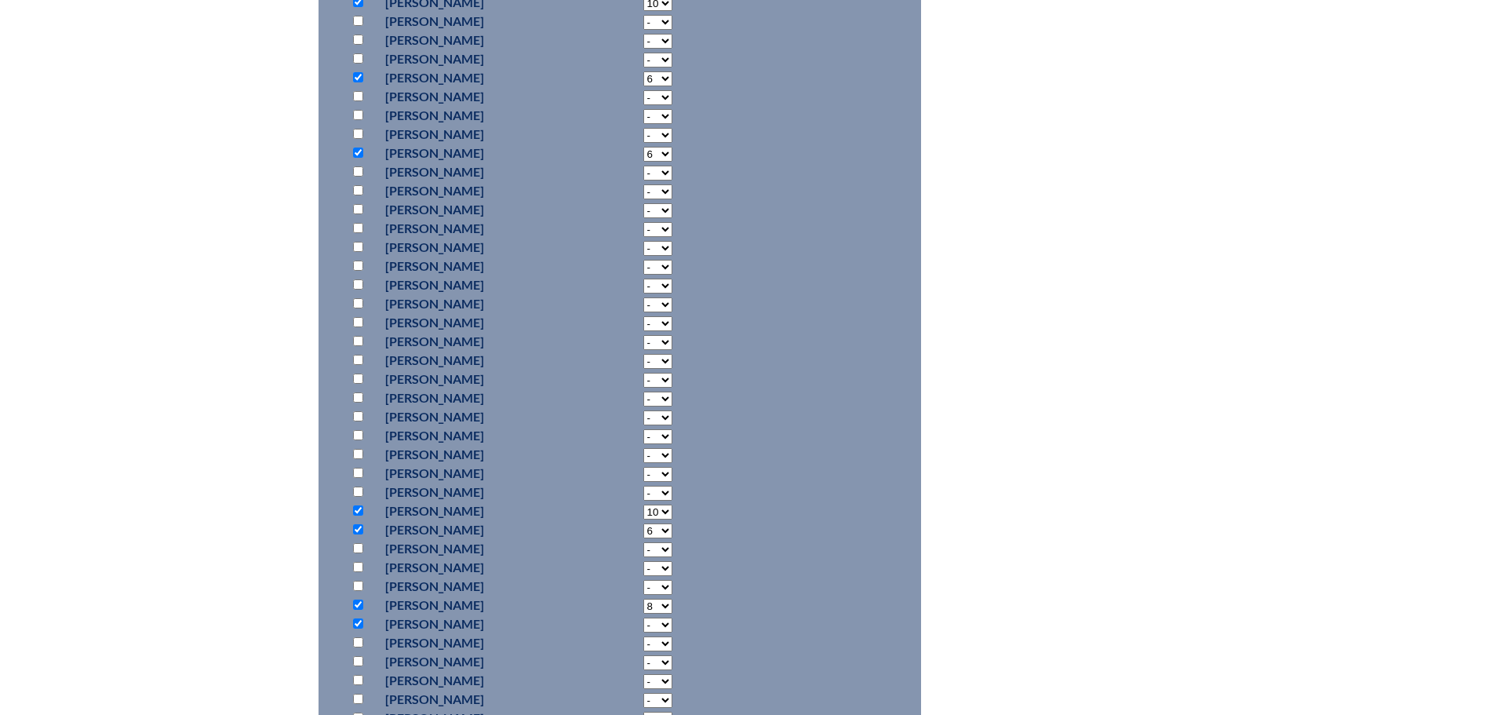
select select "5"
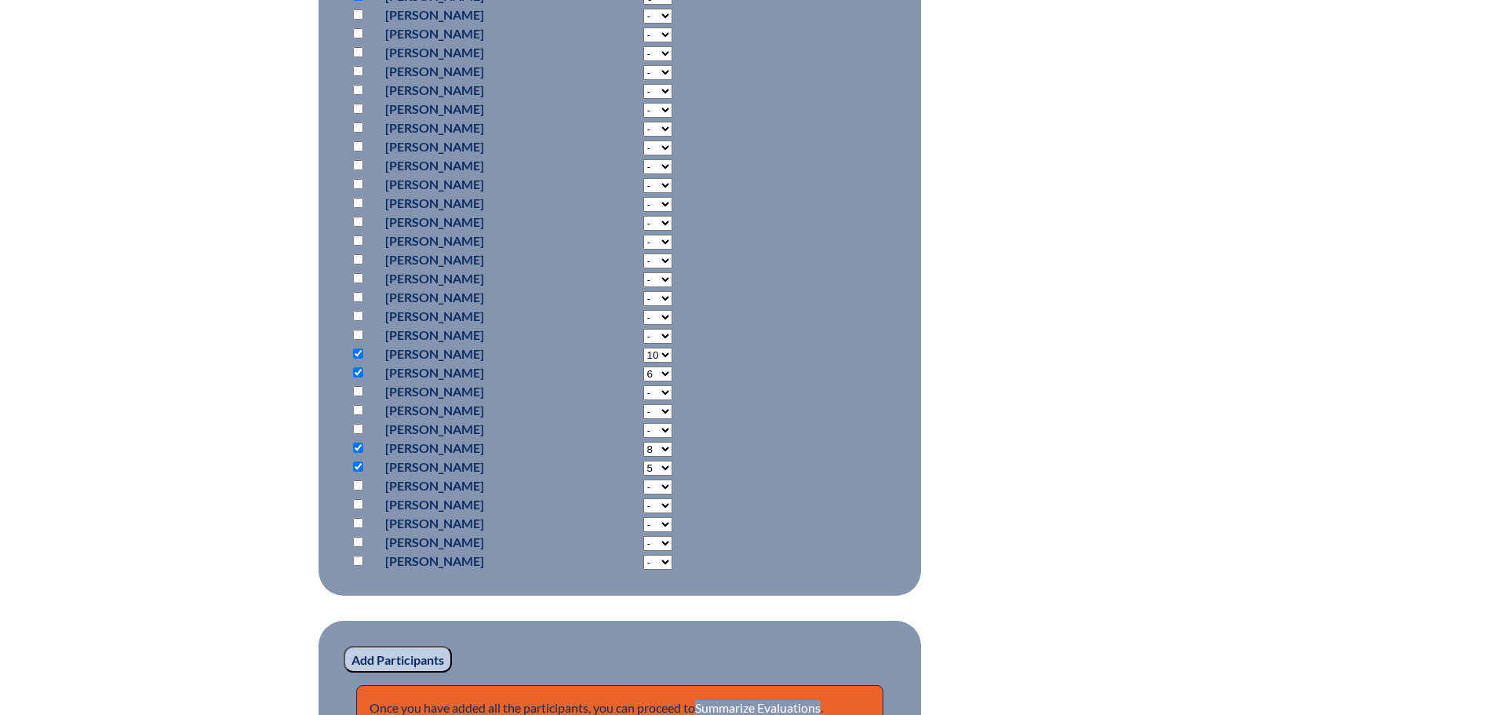
click at [359, 556] on input "checkbox" at bounding box center [358, 561] width 10 height 10
checkbox input "true"
select select "10"
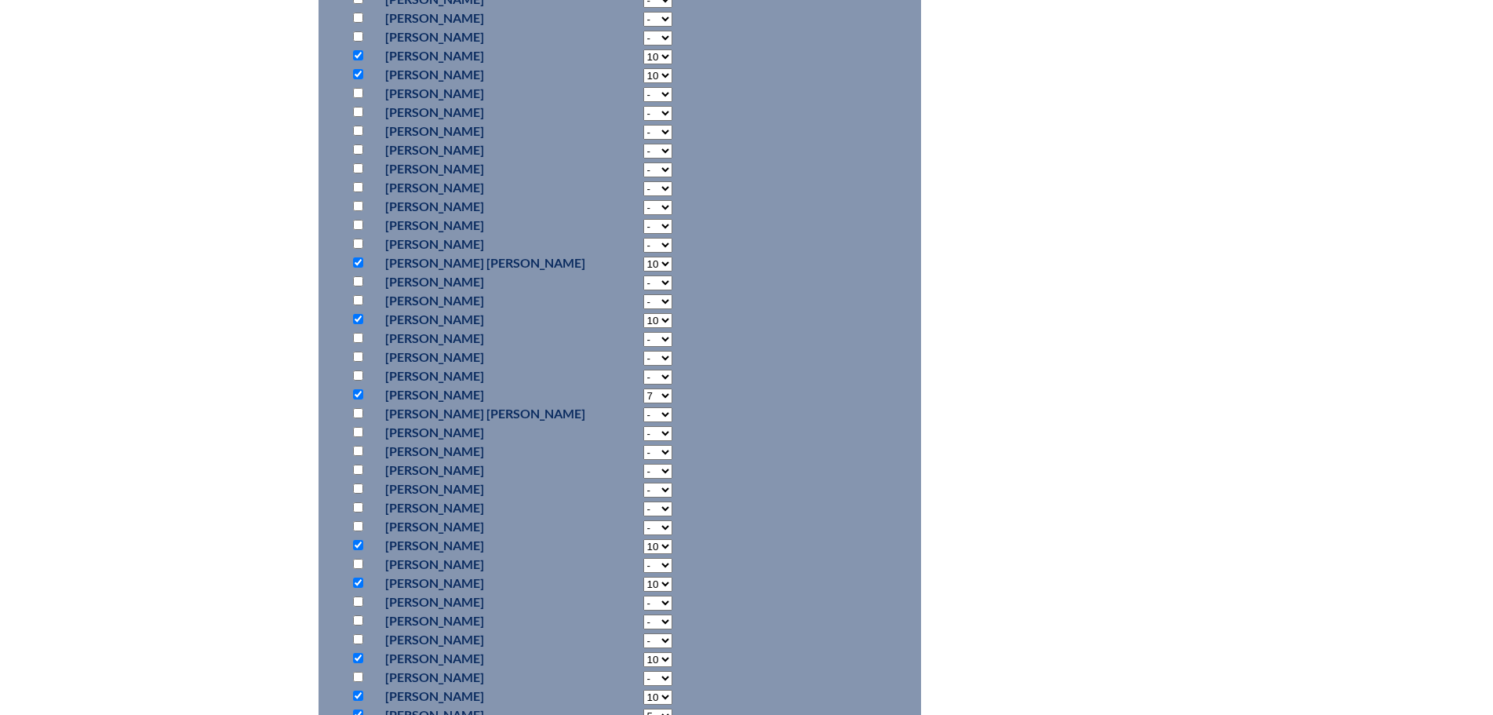
scroll to position [549, 0]
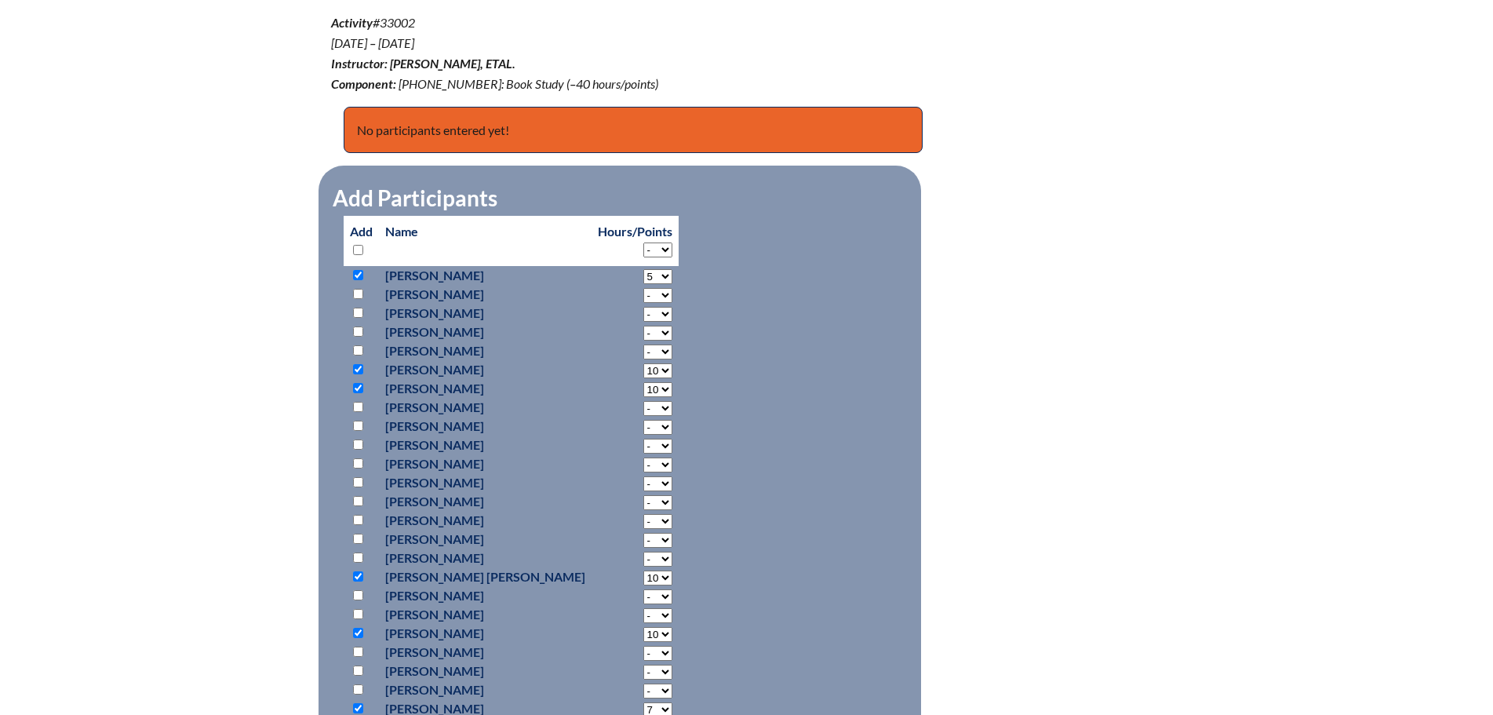
click at [357, 402] on input "checkbox" at bounding box center [358, 407] width 10 height 10
checkbox input "true"
click at [643, 284] on select "- 2 3 4 5 6 7 8 9 10 11 12 13 14 15 16 17 18 19 20 21 22 23 24 25 26 27 28 29 3…" at bounding box center [657, 276] width 29 height 15
select select "10"
click at [643, 284] on select "- 2 3 4 5 6 7 8 9 10 11 12 13 14 15 16 17 18 19 20 21 22 23 24 25 26 27 28 29 3…" at bounding box center [657, 276] width 29 height 15
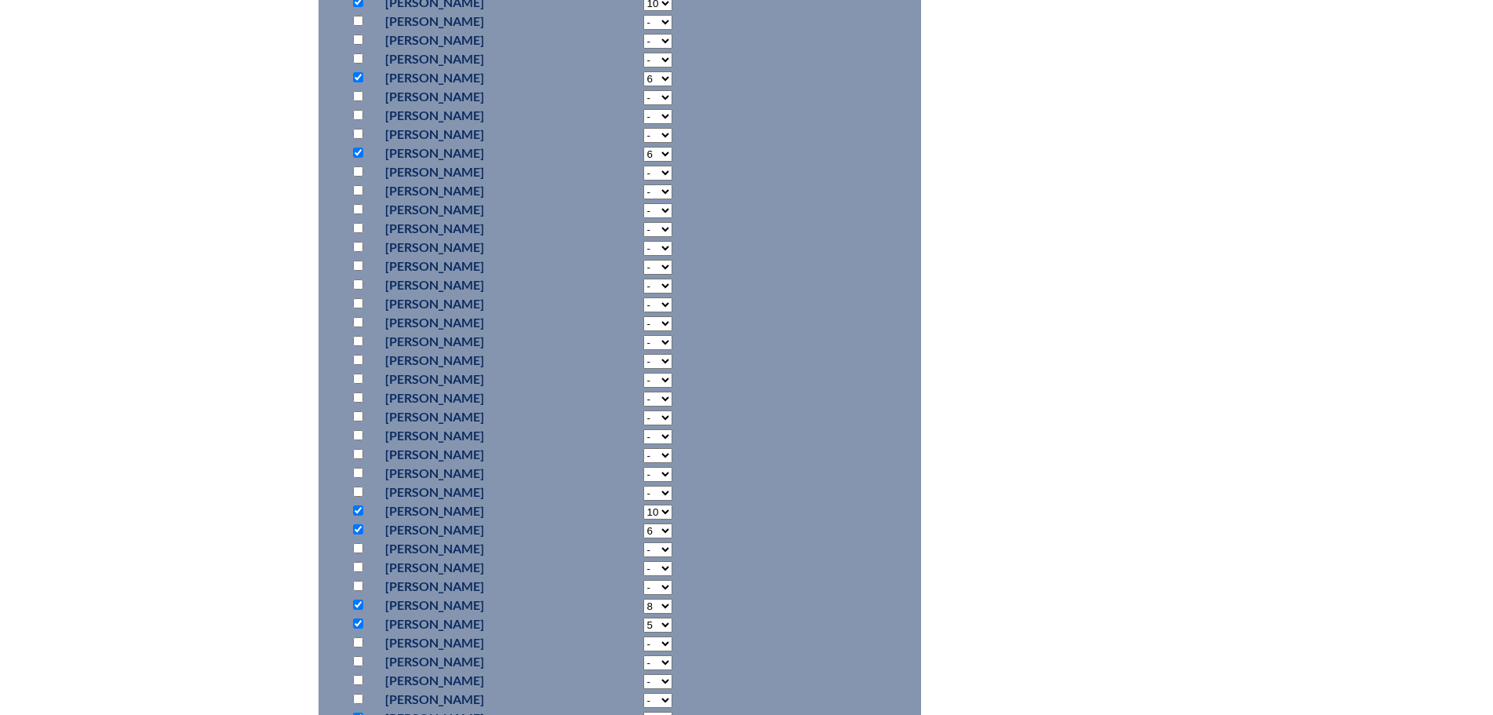
scroll to position [2040, 0]
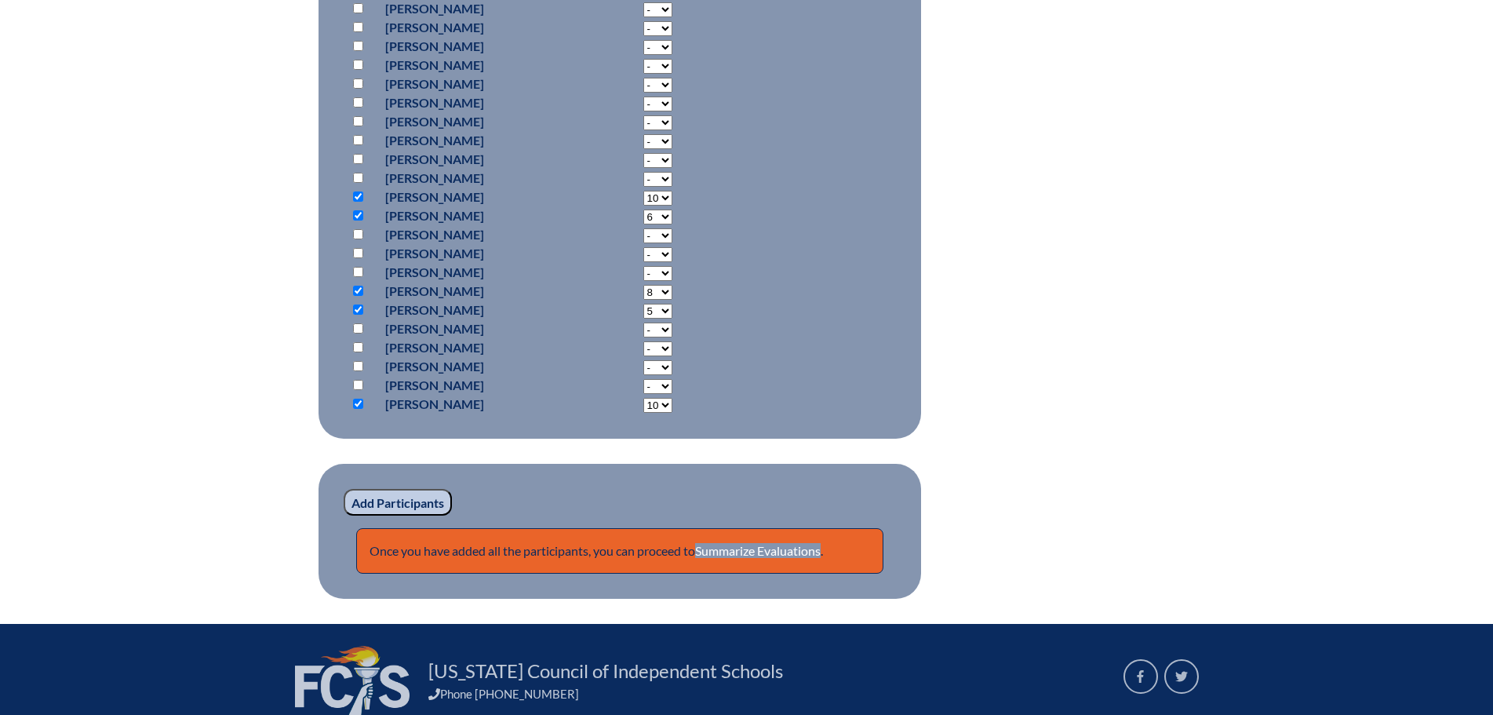
click at [385, 502] on input "Add Participants" at bounding box center [398, 502] width 108 height 27
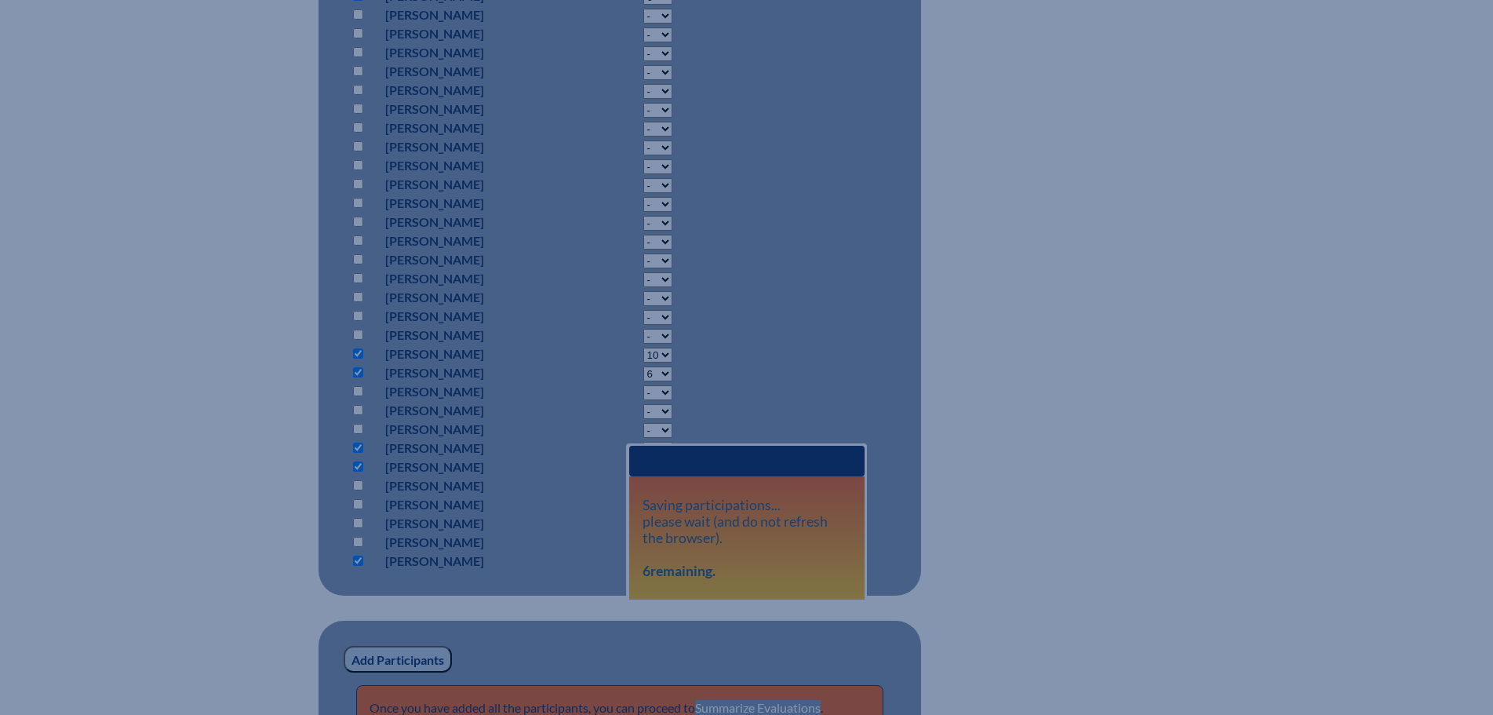
scroll to position [1962, 0]
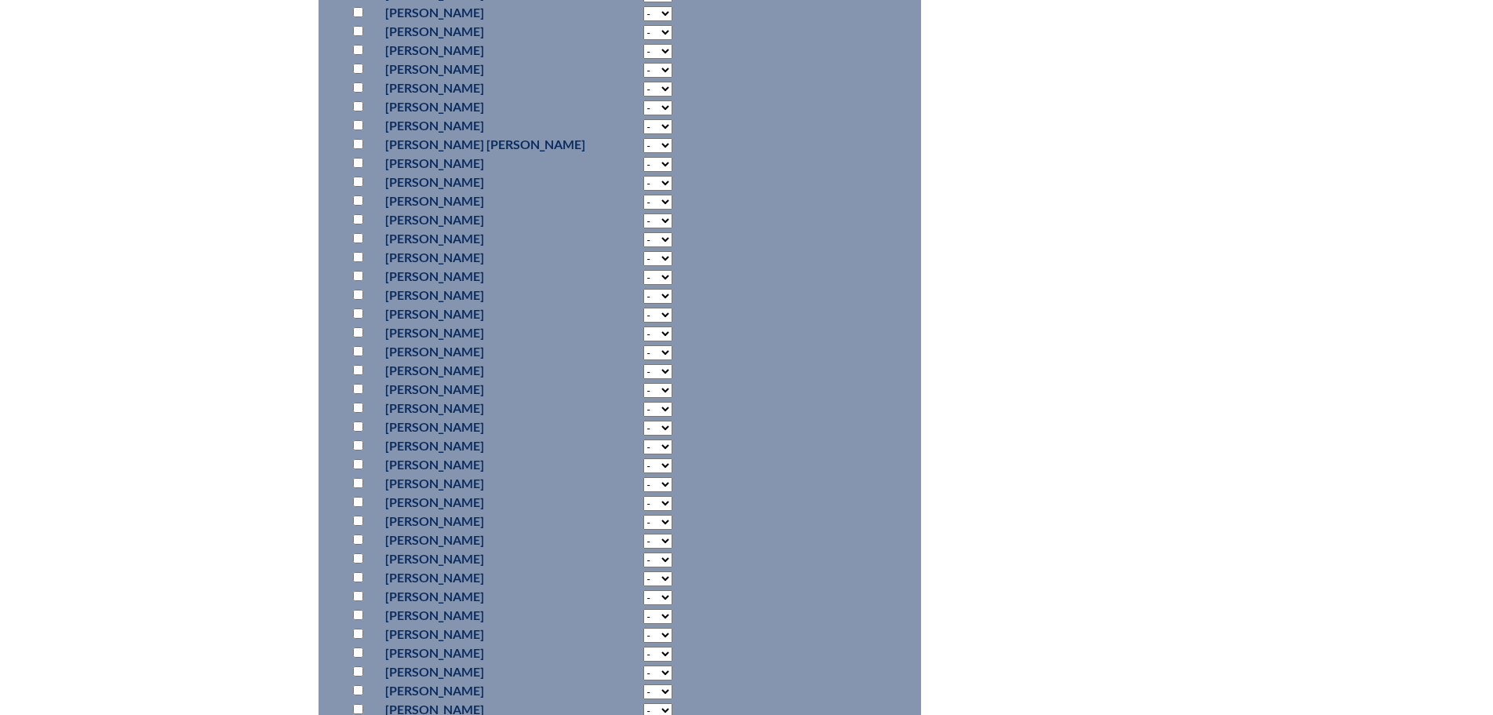
scroll to position [1448, 0]
click at [356, 567] on input "checkbox" at bounding box center [358, 561] width 10 height 10
checkbox input "true"
select select "7"
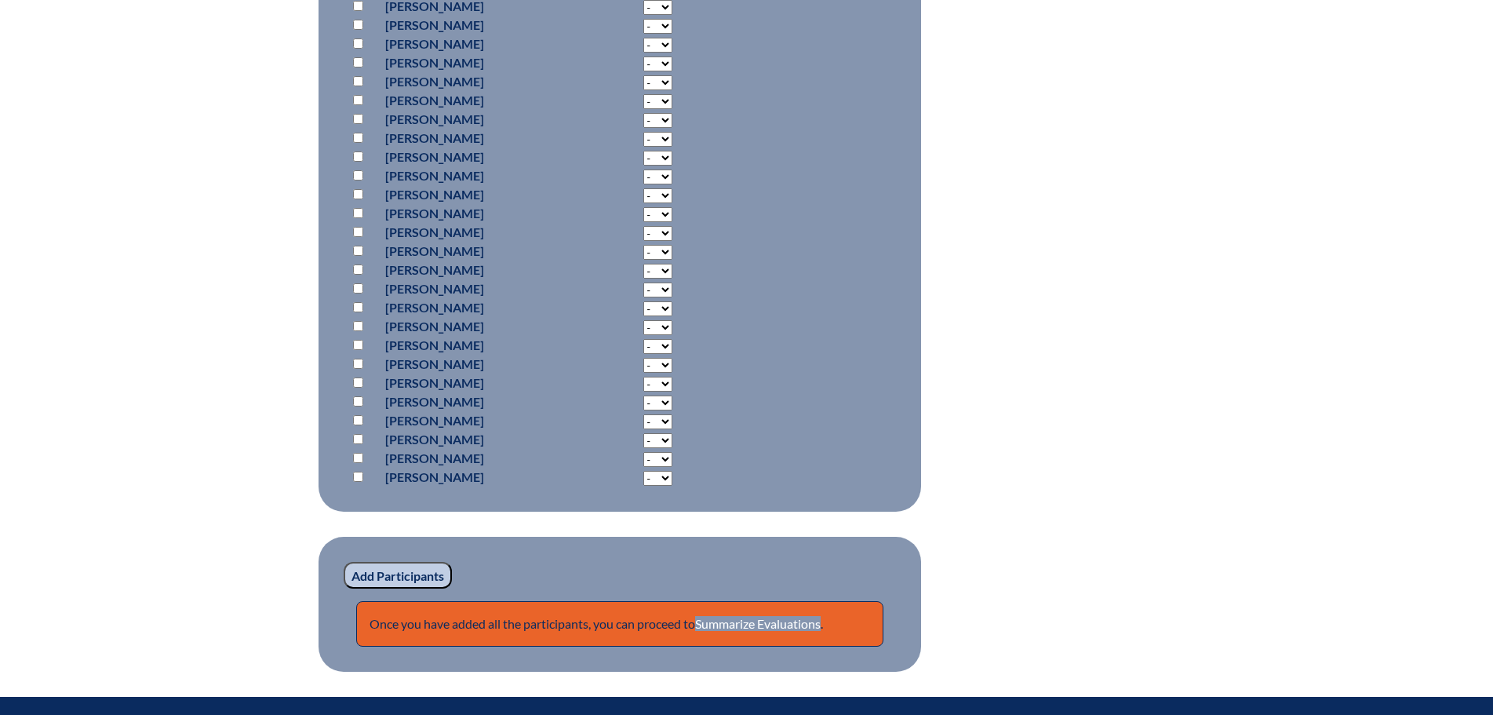
scroll to position [2076, 0]
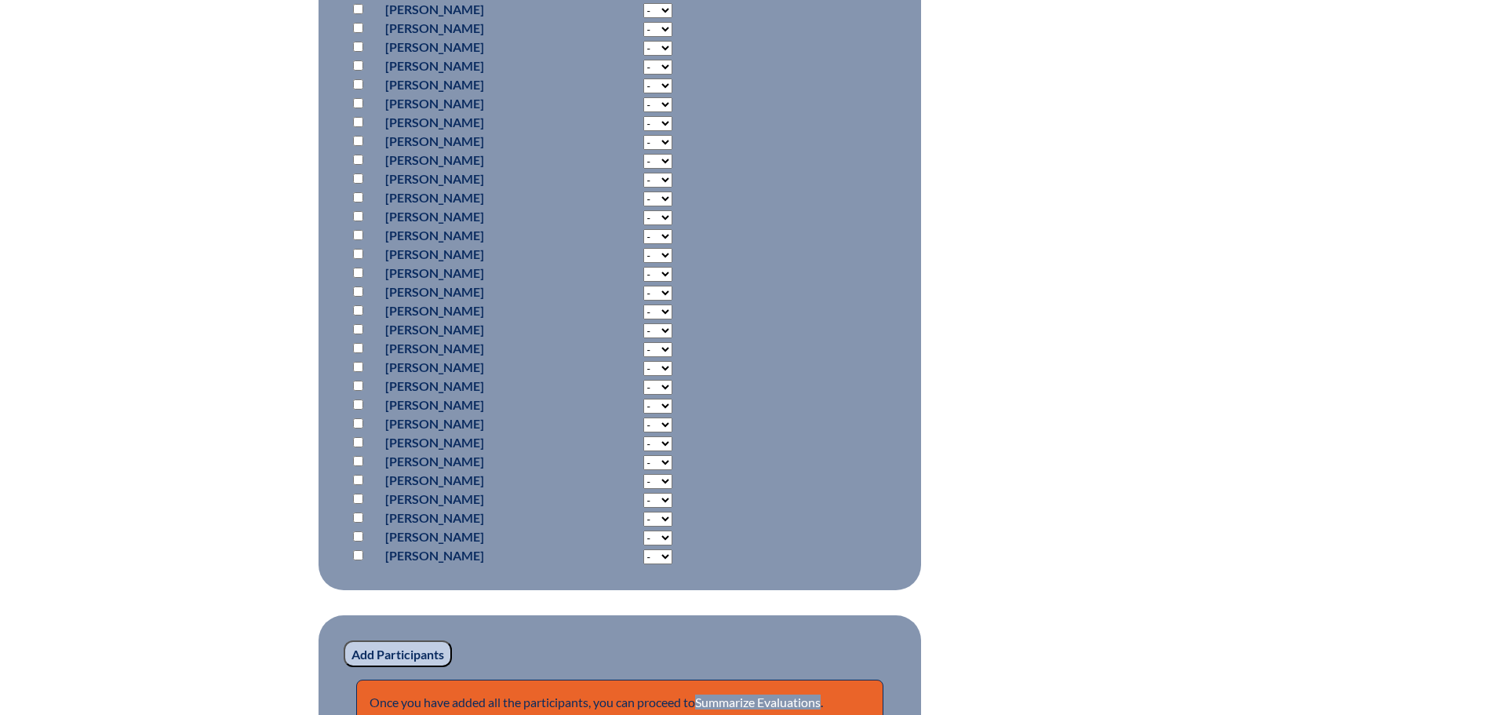
click at [363, 89] on input "checkbox" at bounding box center [358, 84] width 10 height 10
checkbox input "true"
select select "6"
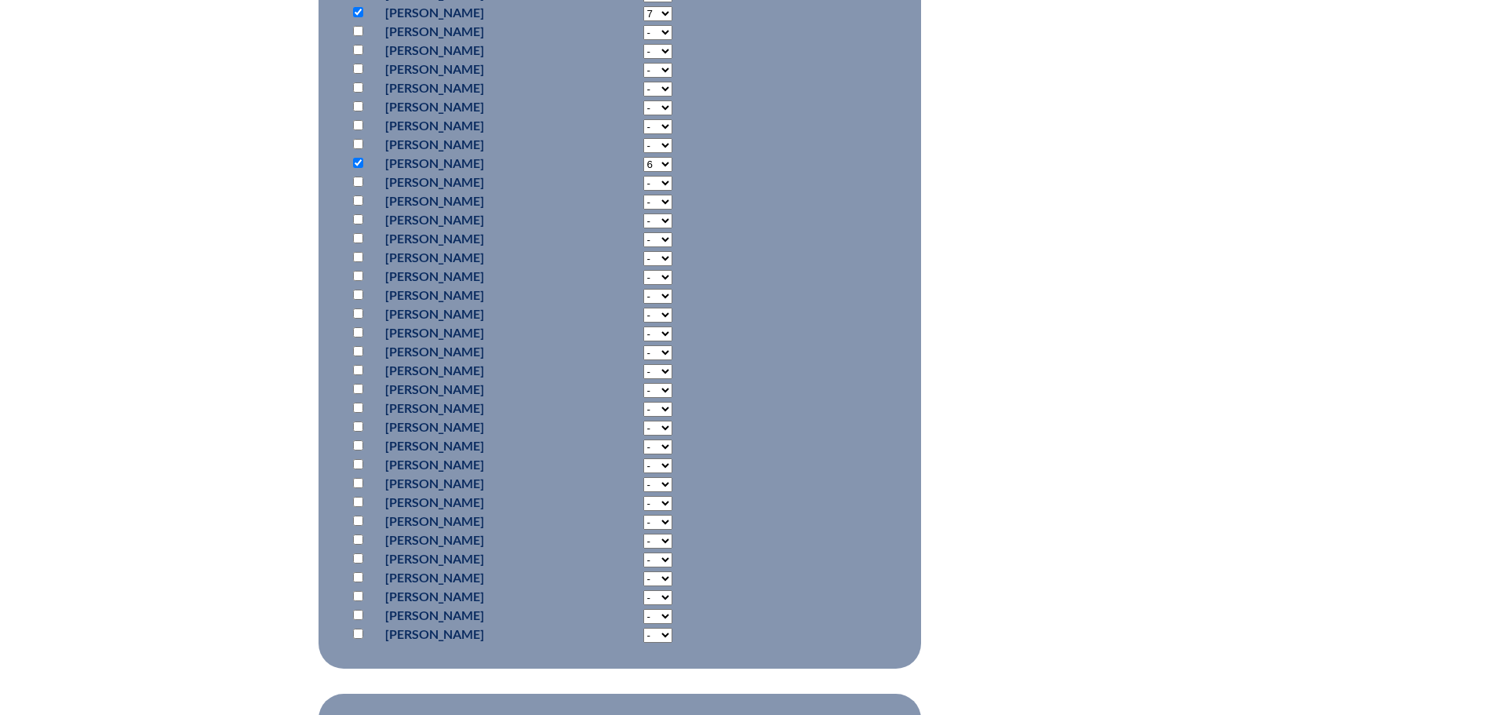
scroll to position [1919, 0]
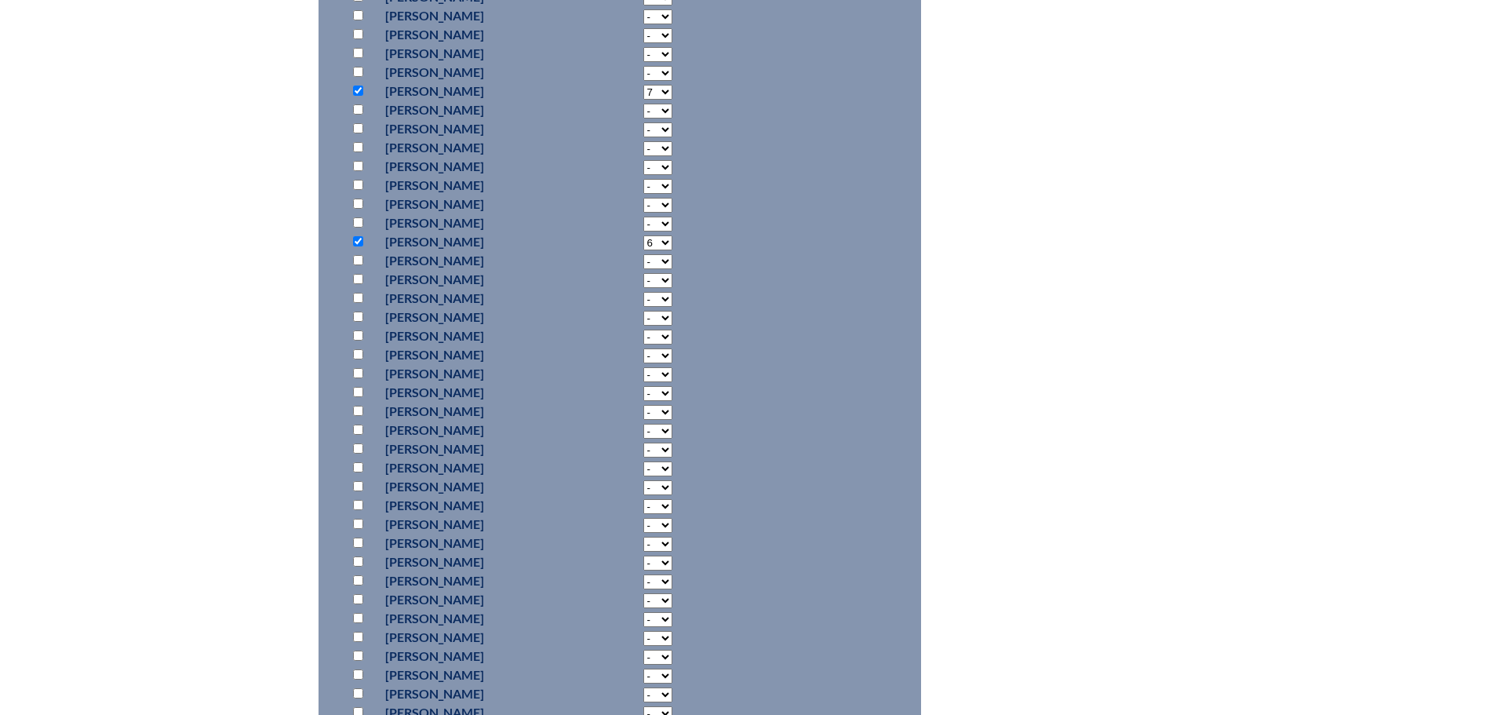
click at [358, 77] on input "checkbox" at bounding box center [358, 72] width 10 height 10
checkbox input "true"
select select "6"
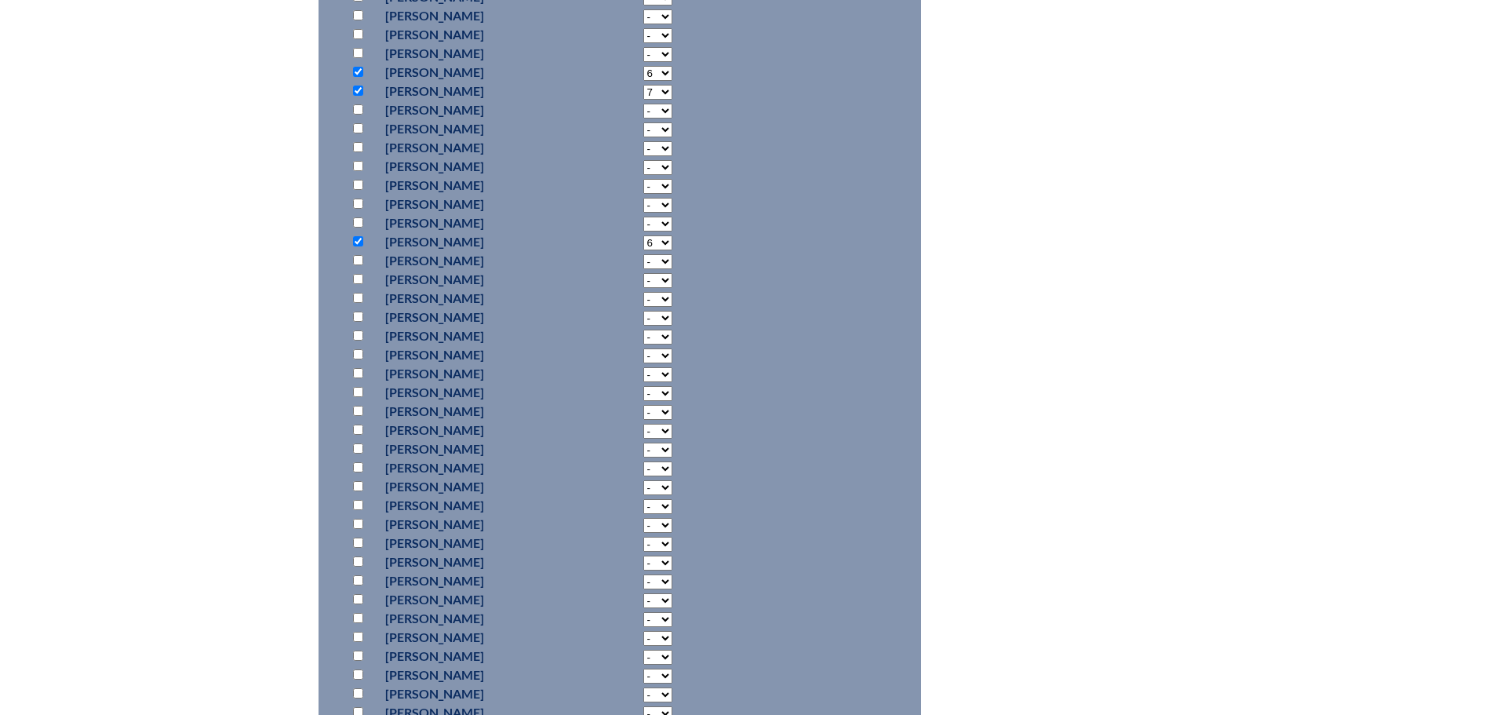
click at [360, 39] on input "checkbox" at bounding box center [358, 34] width 10 height 10
checkbox input "true"
select select "5"
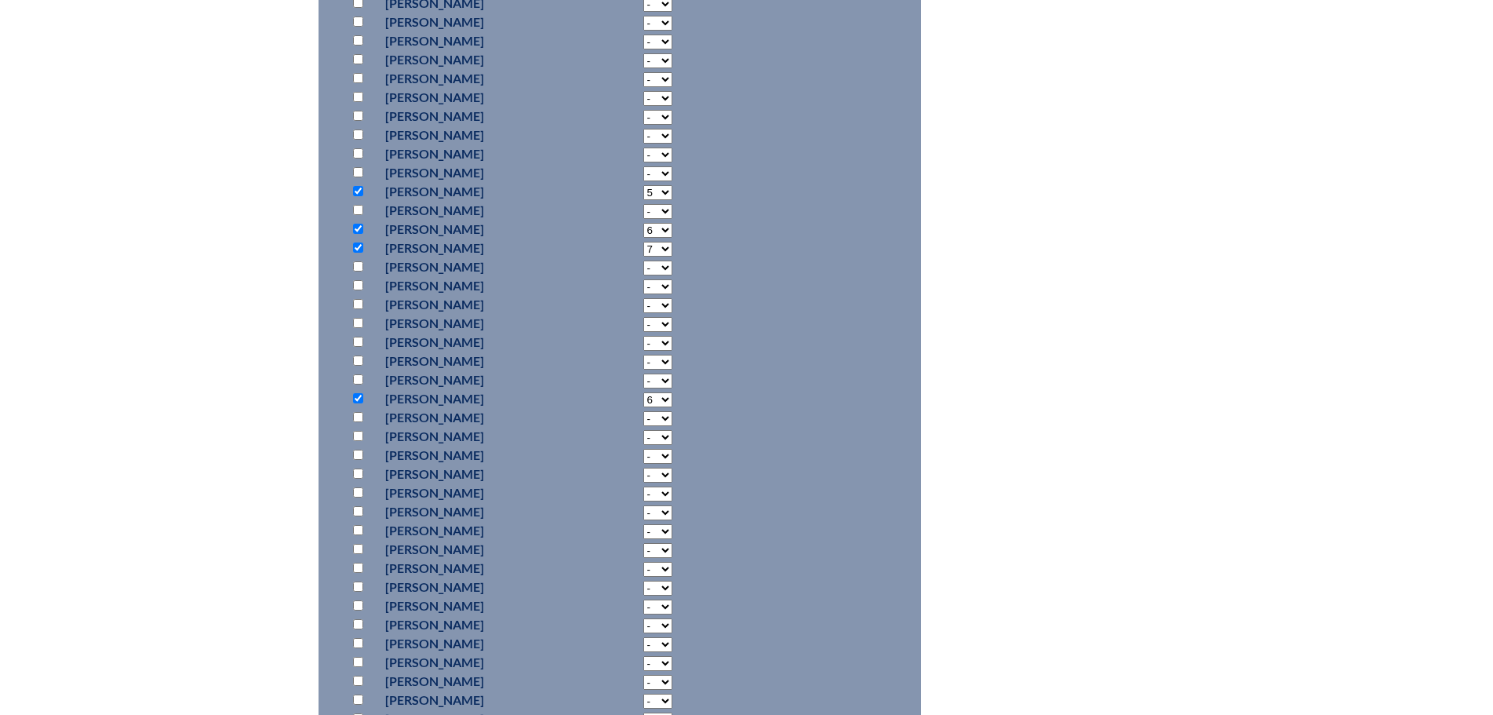
scroll to position [1683, 0]
click at [359, 218] on input "checkbox" at bounding box center [358, 213] width 10 height 10
checkbox input "true"
select select "10"
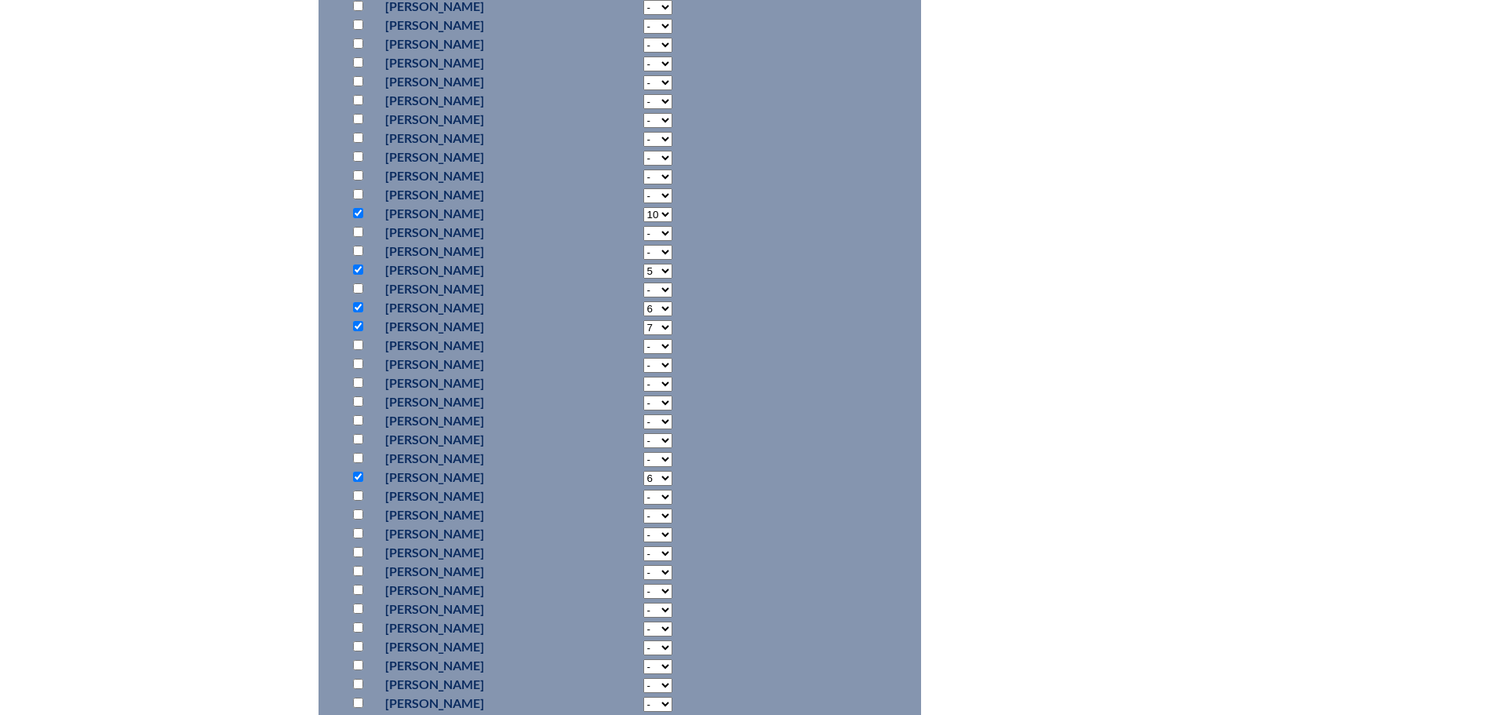
click at [360, 124] on input "checkbox" at bounding box center [358, 119] width 10 height 10
checkbox input "true"
select select "10"
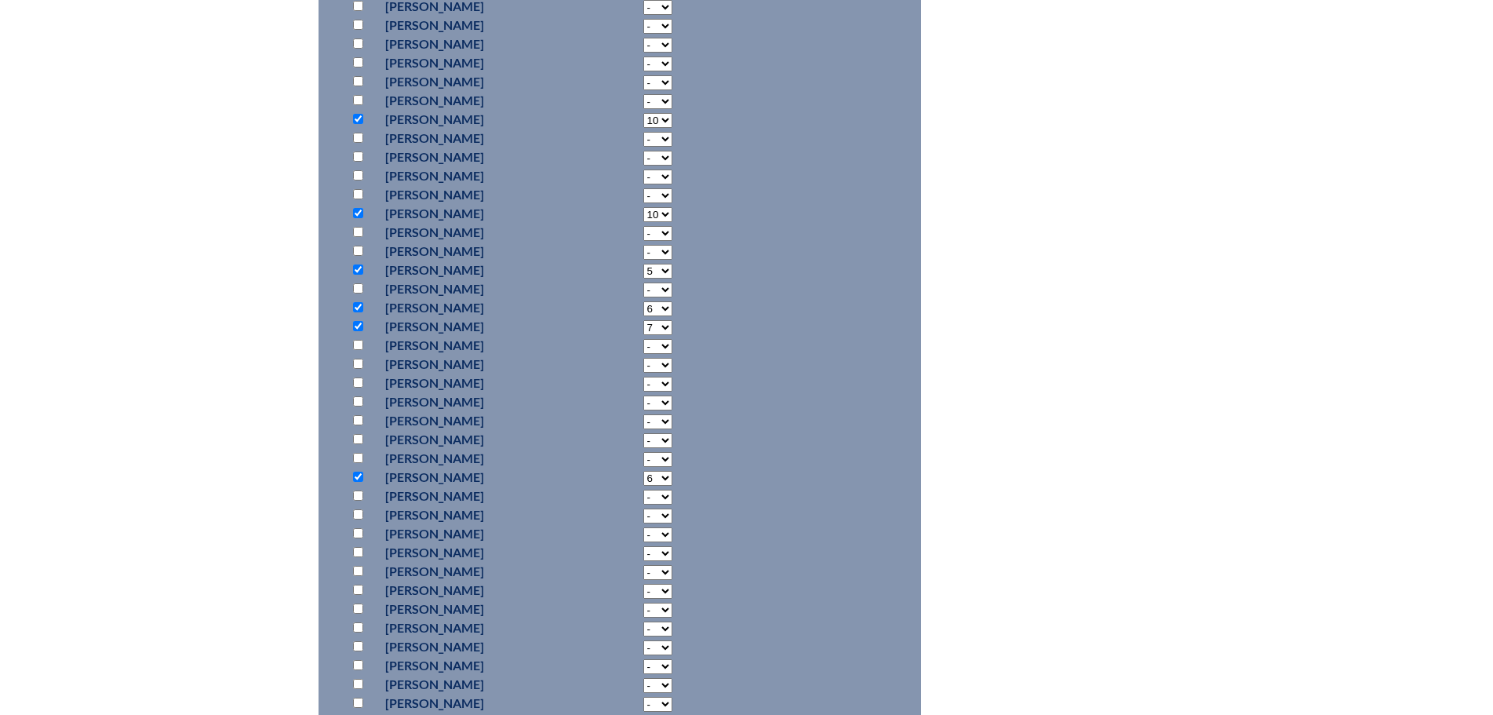
click at [359, 42] on input "checkbox" at bounding box center [358, 37] width 10 height 10
checkbox input "true"
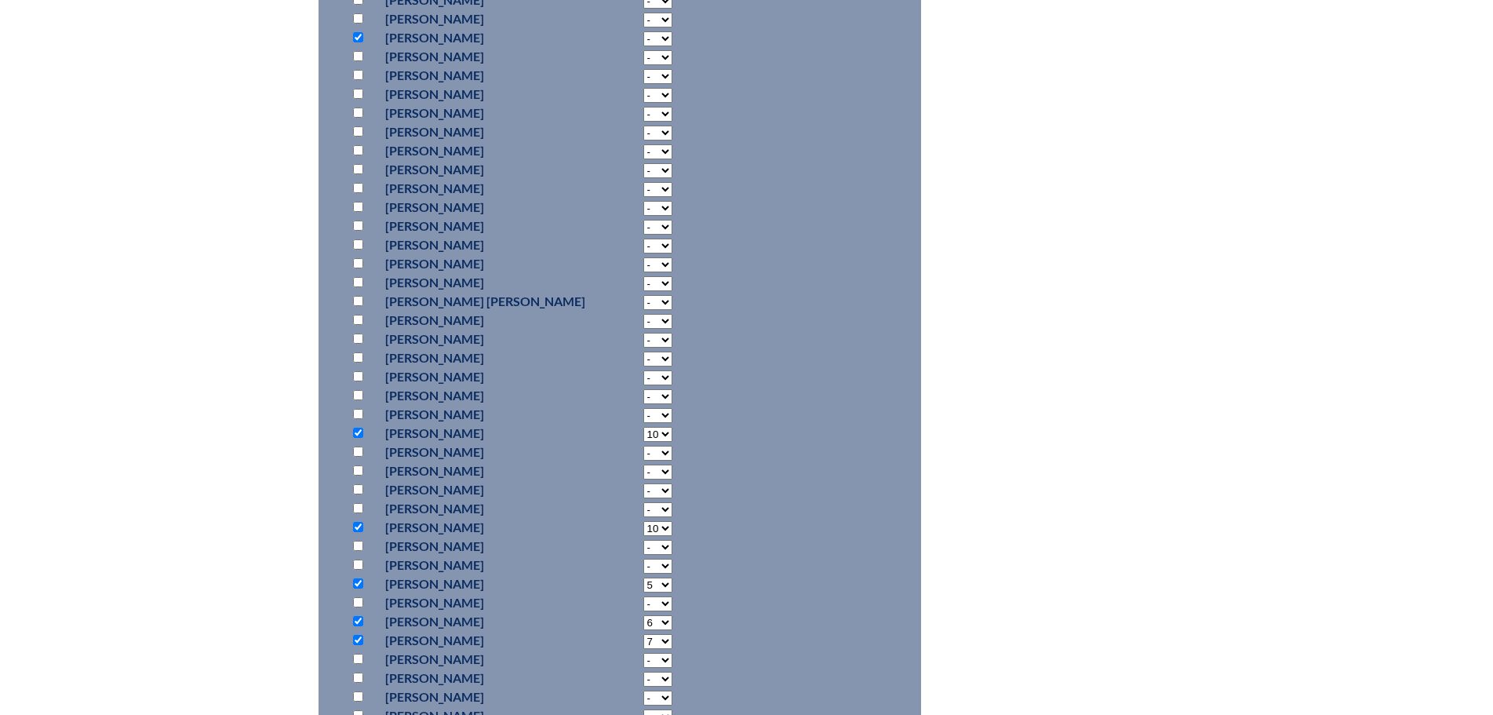
select select "10"
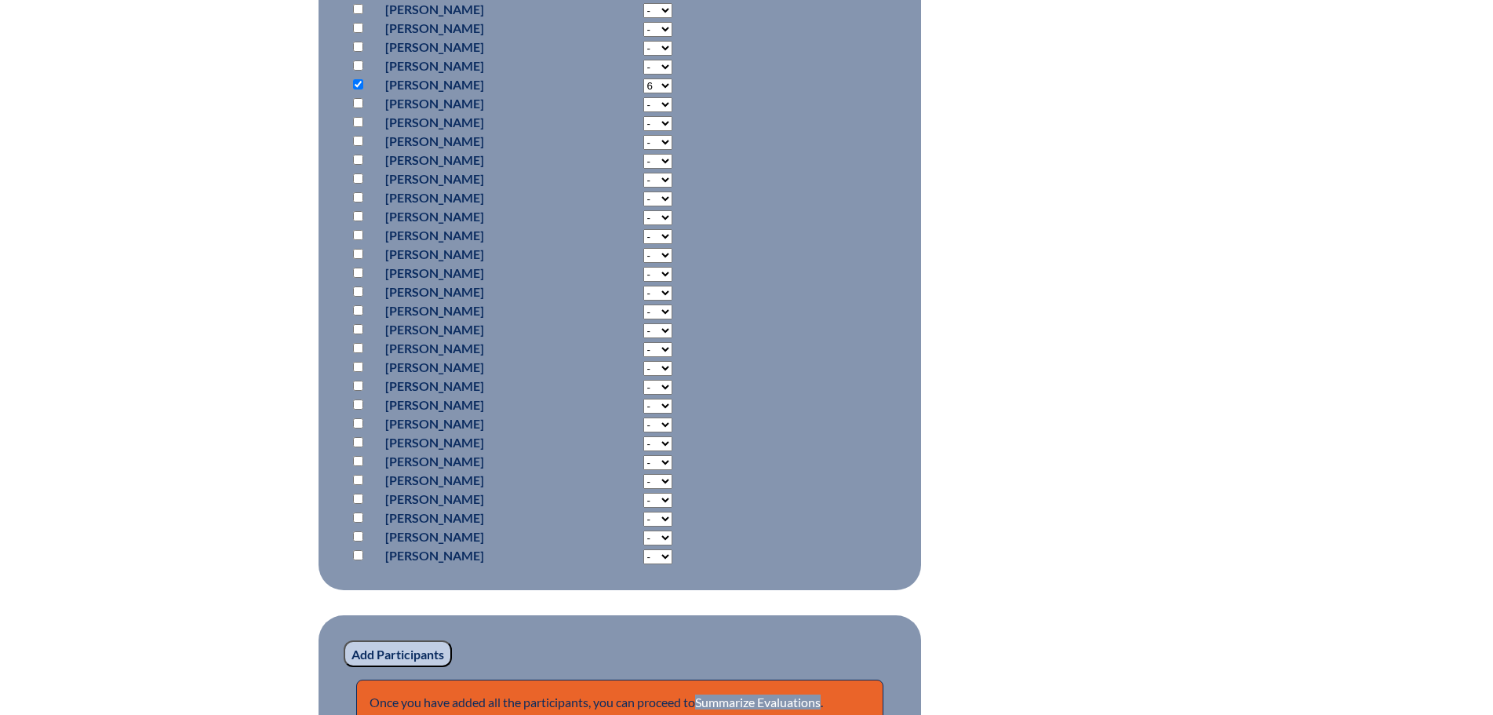
scroll to position [2390, 0]
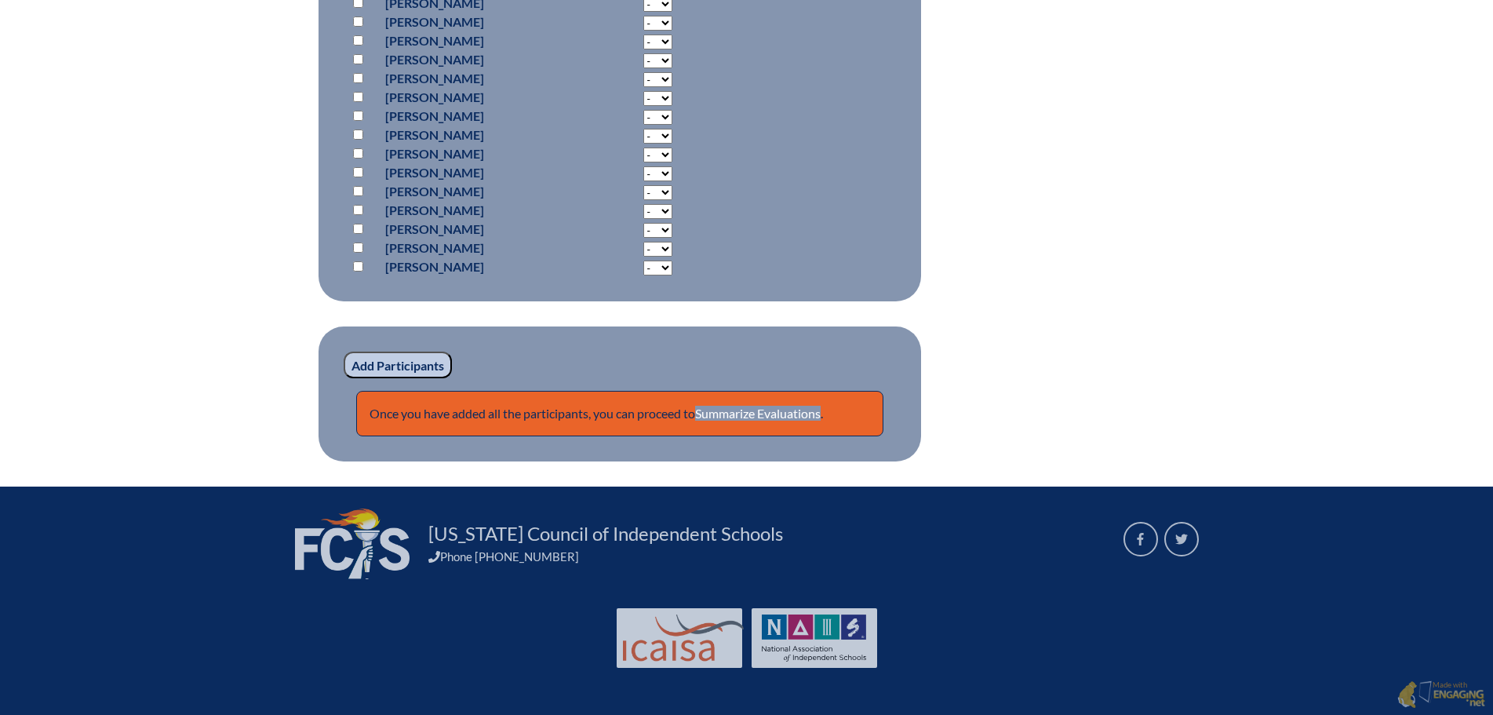
click at [387, 361] on input "Add Participants" at bounding box center [398, 365] width 108 height 27
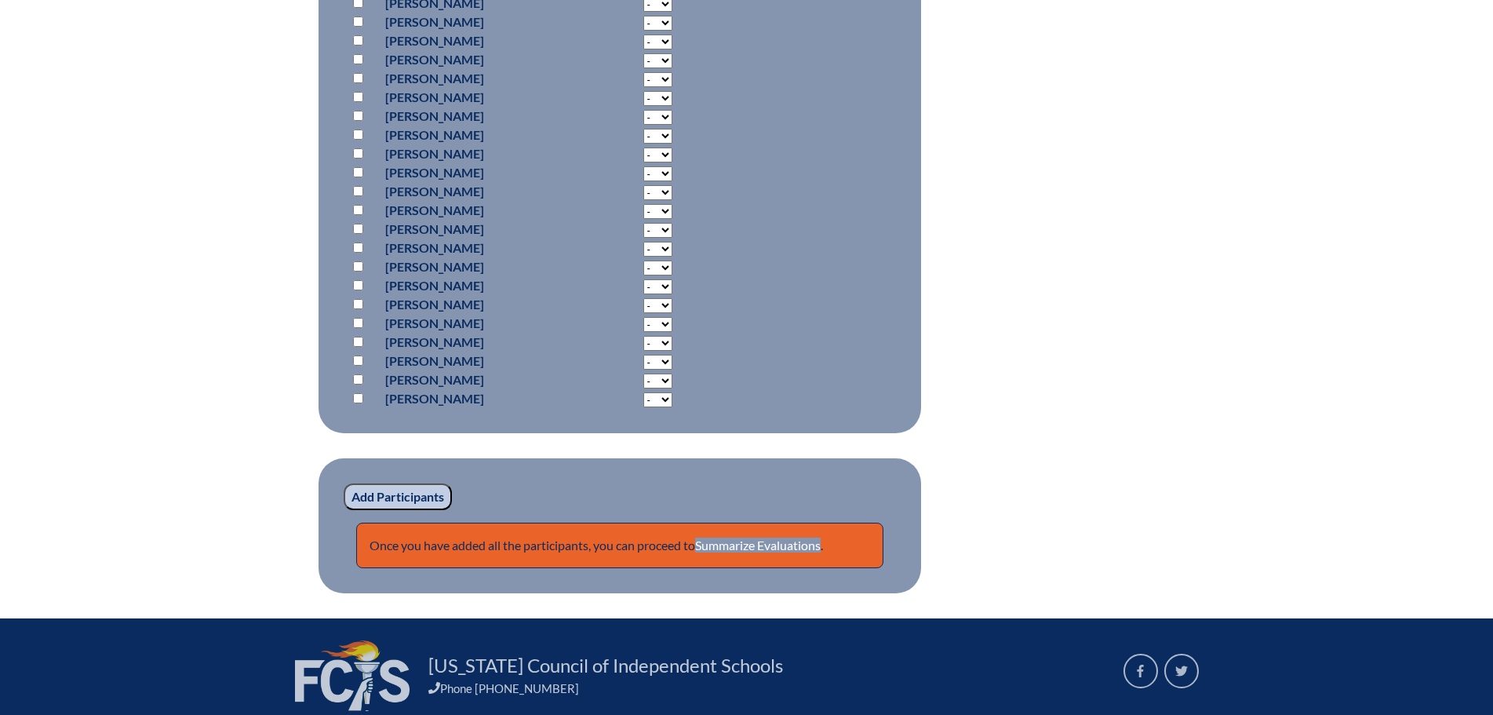
scroll to position [2364, 0]
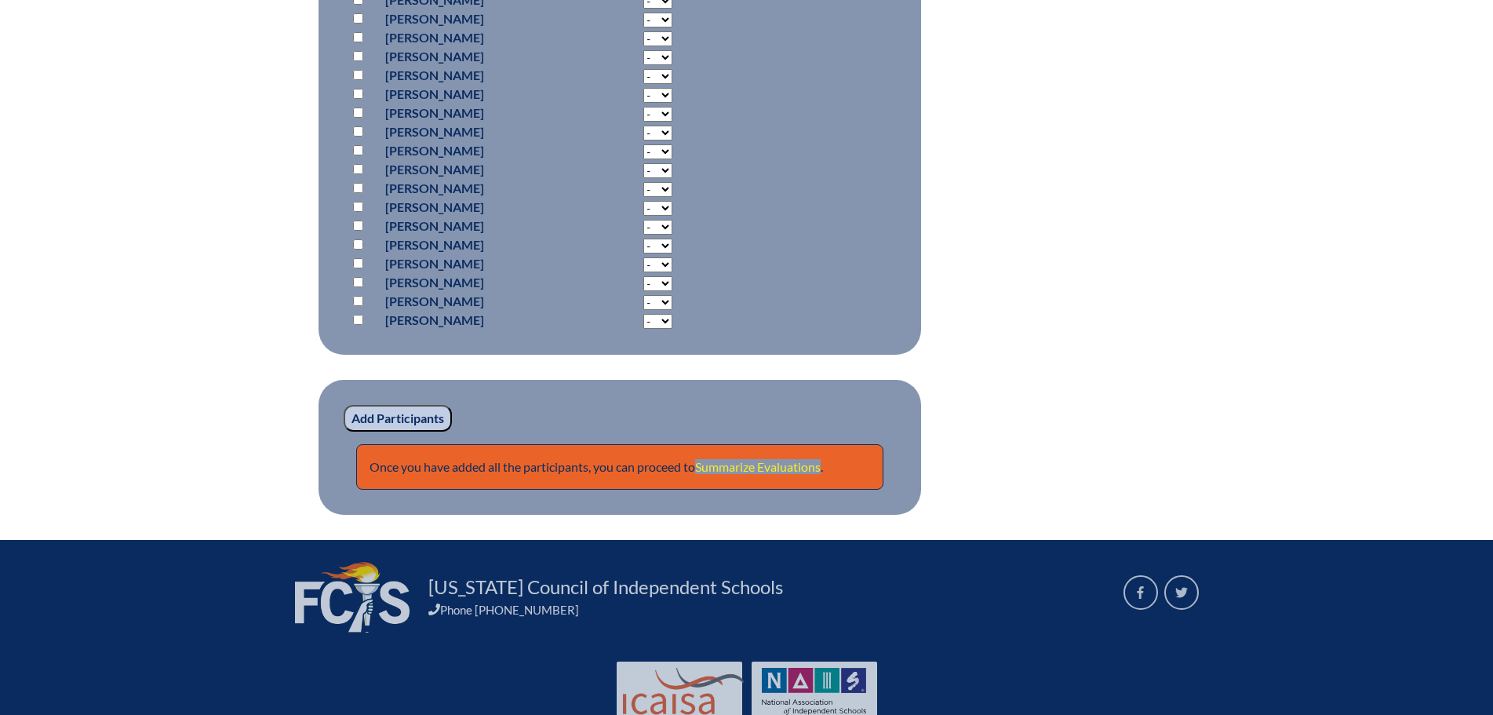
click at [769, 474] on link "Summarize Evaluations" at bounding box center [758, 466] width 126 height 15
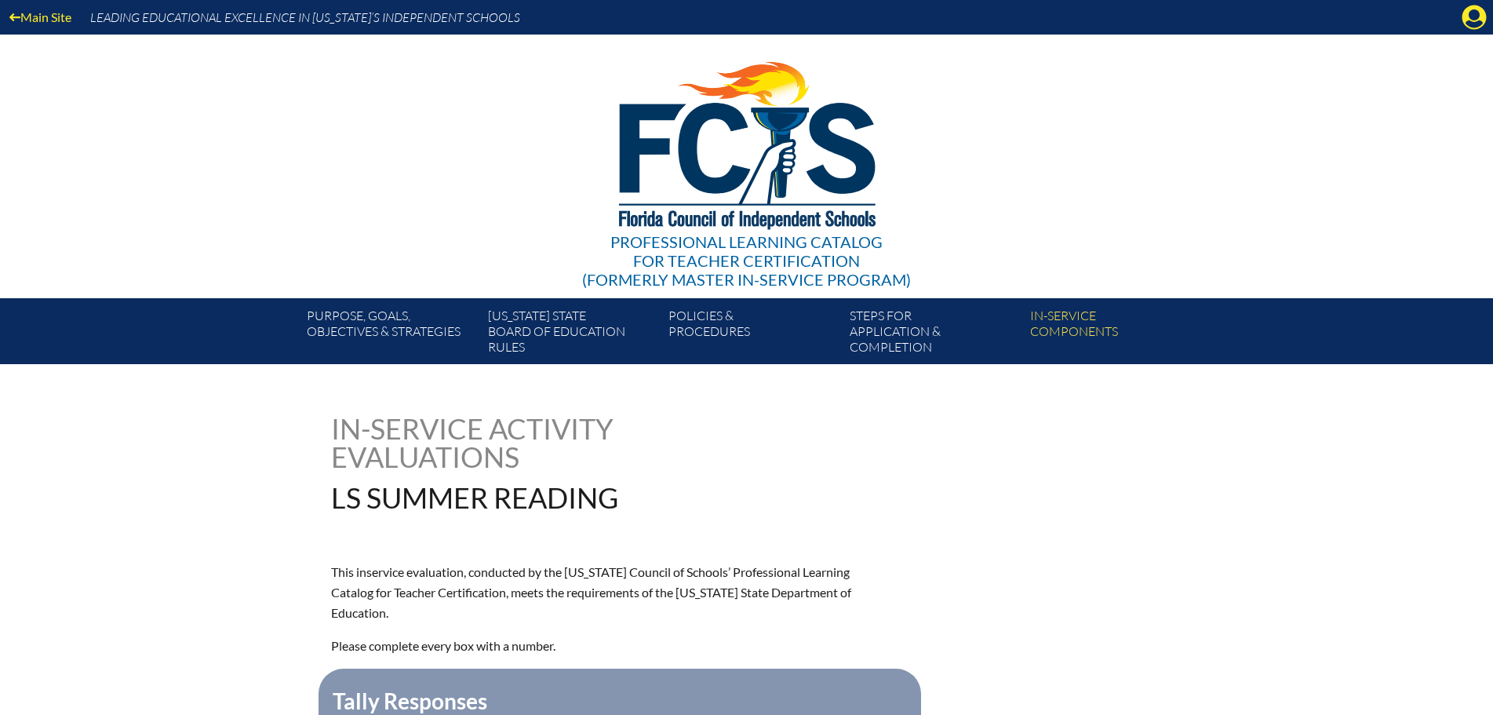
scroll to position [235, 0]
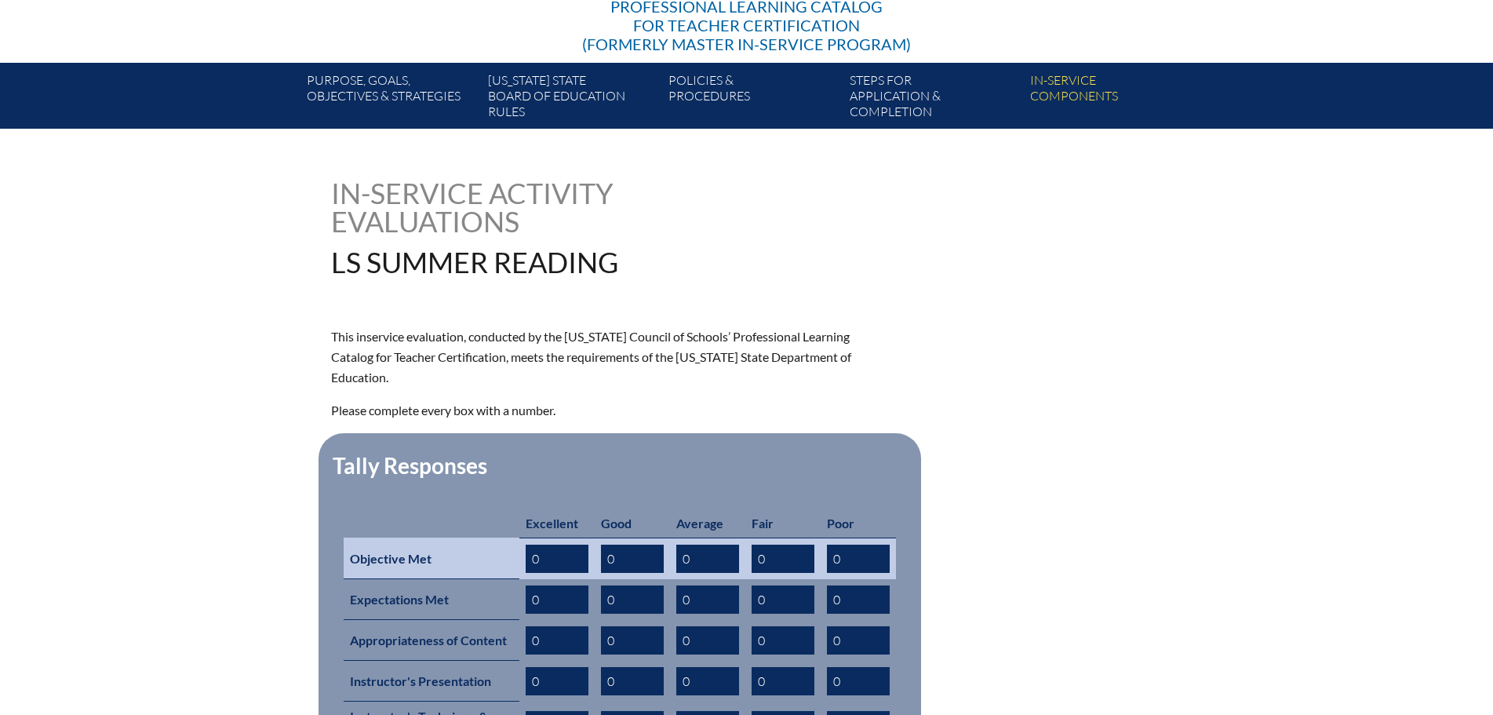
drag, startPoint x: 542, startPoint y: 537, endPoint x: 458, endPoint y: 539, distance: 84.0
click at [461, 539] on tr "Objective Met 0 0 0 0 0" at bounding box center [620, 559] width 552 height 42
type input "10"
drag, startPoint x: 599, startPoint y: 534, endPoint x: 636, endPoint y: 537, distance: 37.8
click at [636, 538] on td "0" at bounding box center [632, 559] width 75 height 42
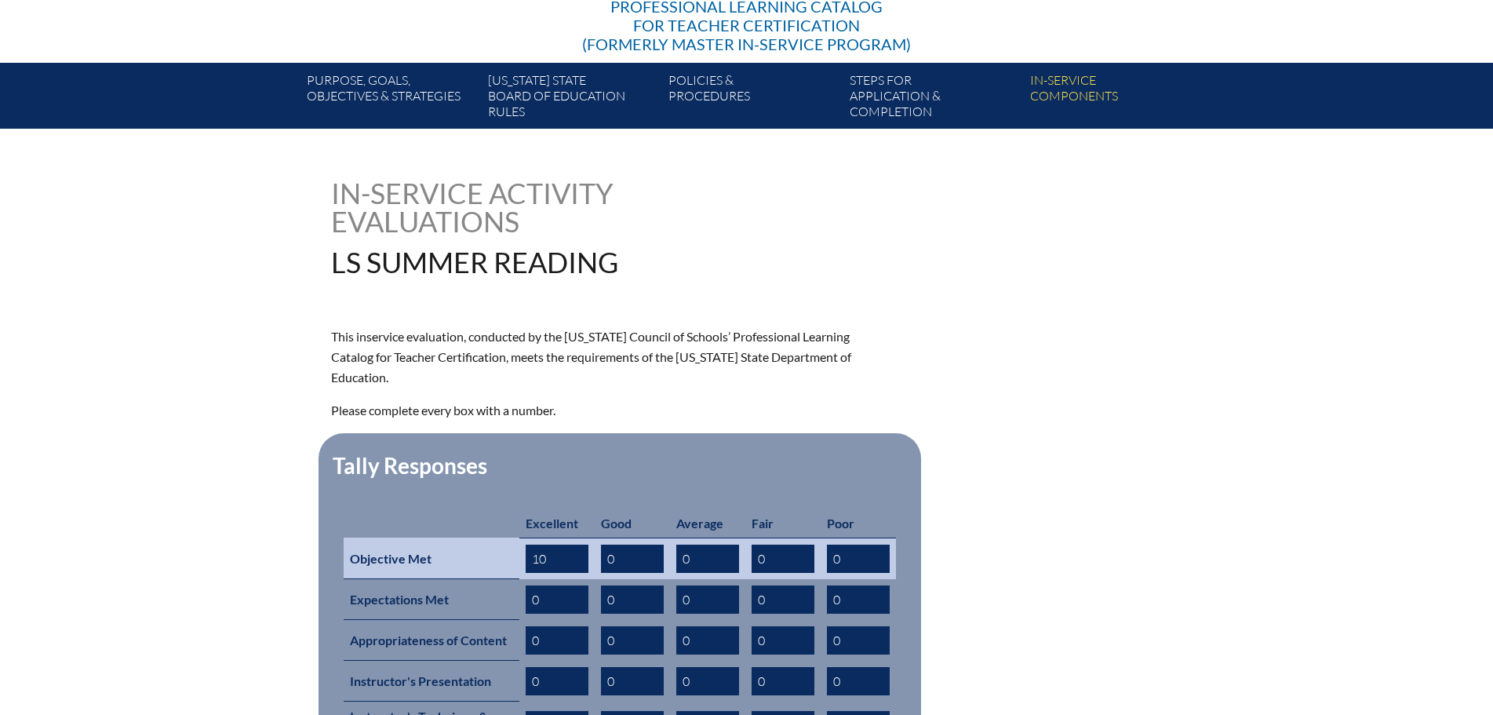
drag, startPoint x: 622, startPoint y: 534, endPoint x: 559, endPoint y: 532, distance: 62.8
click at [561, 538] on tr "Objective Met 10 0 0 0 0" at bounding box center [620, 559] width 552 height 42
type input "5"
drag, startPoint x: 714, startPoint y: 534, endPoint x: 652, endPoint y: 543, distance: 62.6
click at [653, 543] on tr "Objective Met 10 5 0 0 0" at bounding box center [620, 559] width 552 height 42
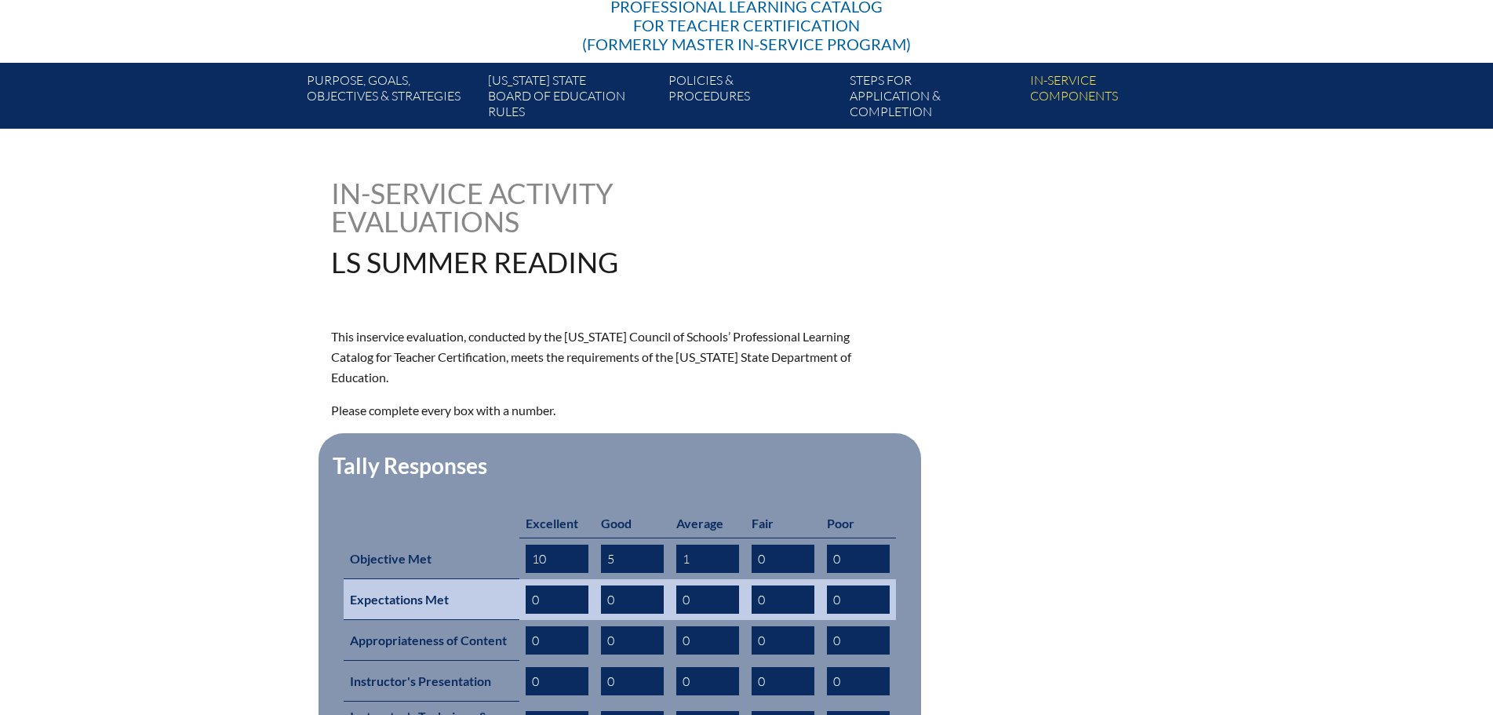
type input "1"
click at [569, 585] on input "0" at bounding box center [557, 599] width 63 height 28
drag, startPoint x: 537, startPoint y: 581, endPoint x: 384, endPoint y: 572, distance: 153.3
click at [480, 581] on tr "Expectations Met 0 0 0 0 0" at bounding box center [620, 599] width 552 height 41
type input "9"
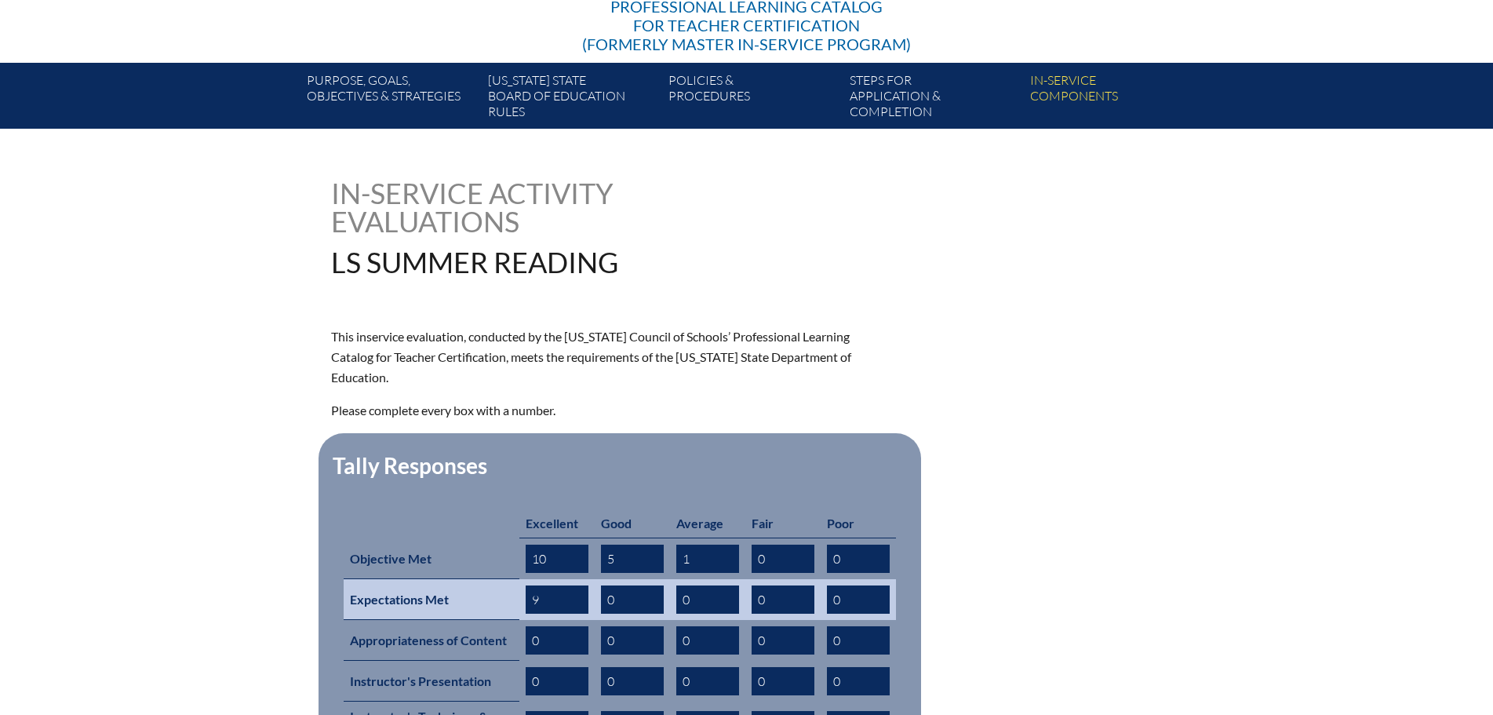
drag, startPoint x: 625, startPoint y: 574, endPoint x: 526, endPoint y: 585, distance: 100.4
click at [539, 581] on tr "Expectations Met 9 0 0 0 0" at bounding box center [620, 599] width 552 height 41
type input "6"
drag, startPoint x: 691, startPoint y: 570, endPoint x: 644, endPoint y: 587, distance: 49.1
click at [647, 585] on tr "Expectations Met 9 6 0 0 0" at bounding box center [620, 599] width 552 height 41
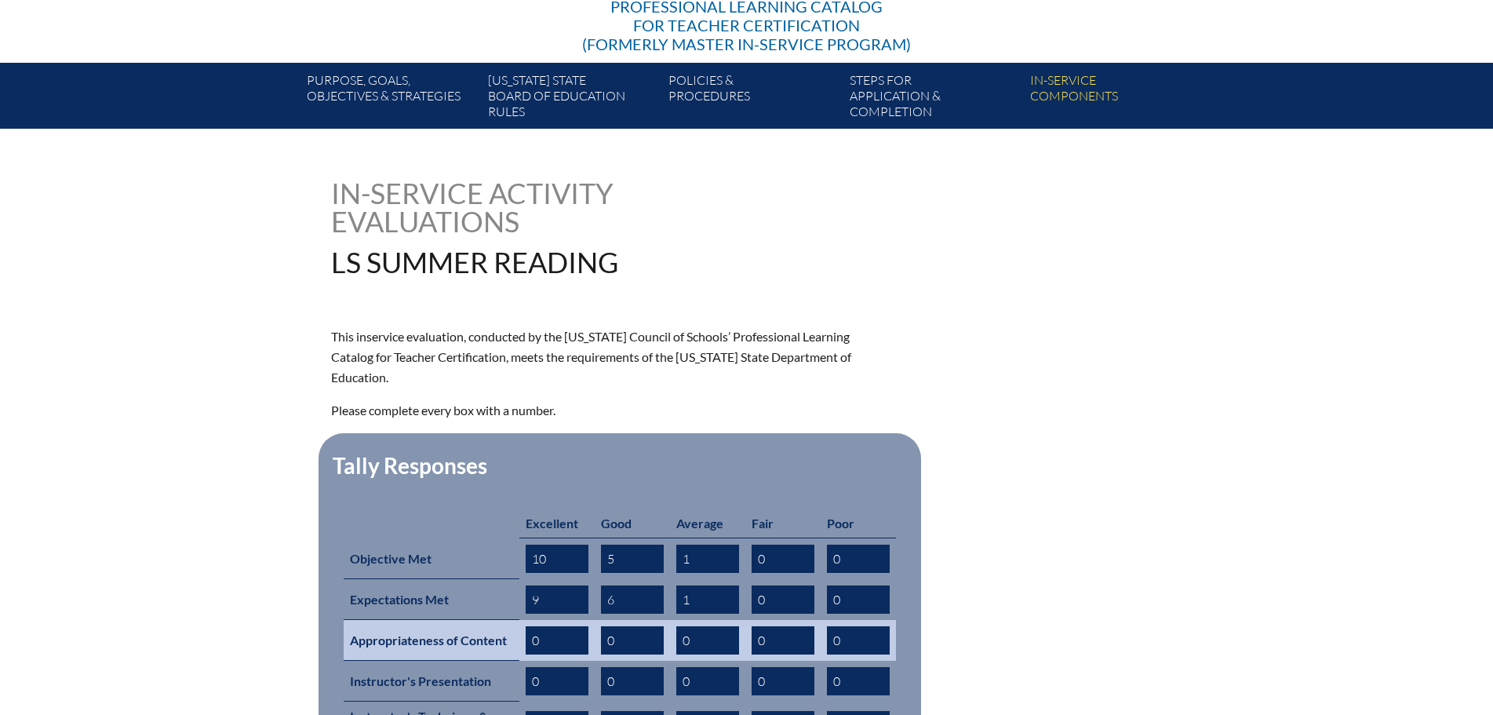
type input "1"
drag, startPoint x: 547, startPoint y: 618, endPoint x: 390, endPoint y: 619, distance: 157.0
click at [431, 622] on tr "Appropriateness of Content 0 0 0 0 0" at bounding box center [620, 640] width 552 height 41
type input "10"
drag, startPoint x: 618, startPoint y: 618, endPoint x: 558, endPoint y: 618, distance: 60.4
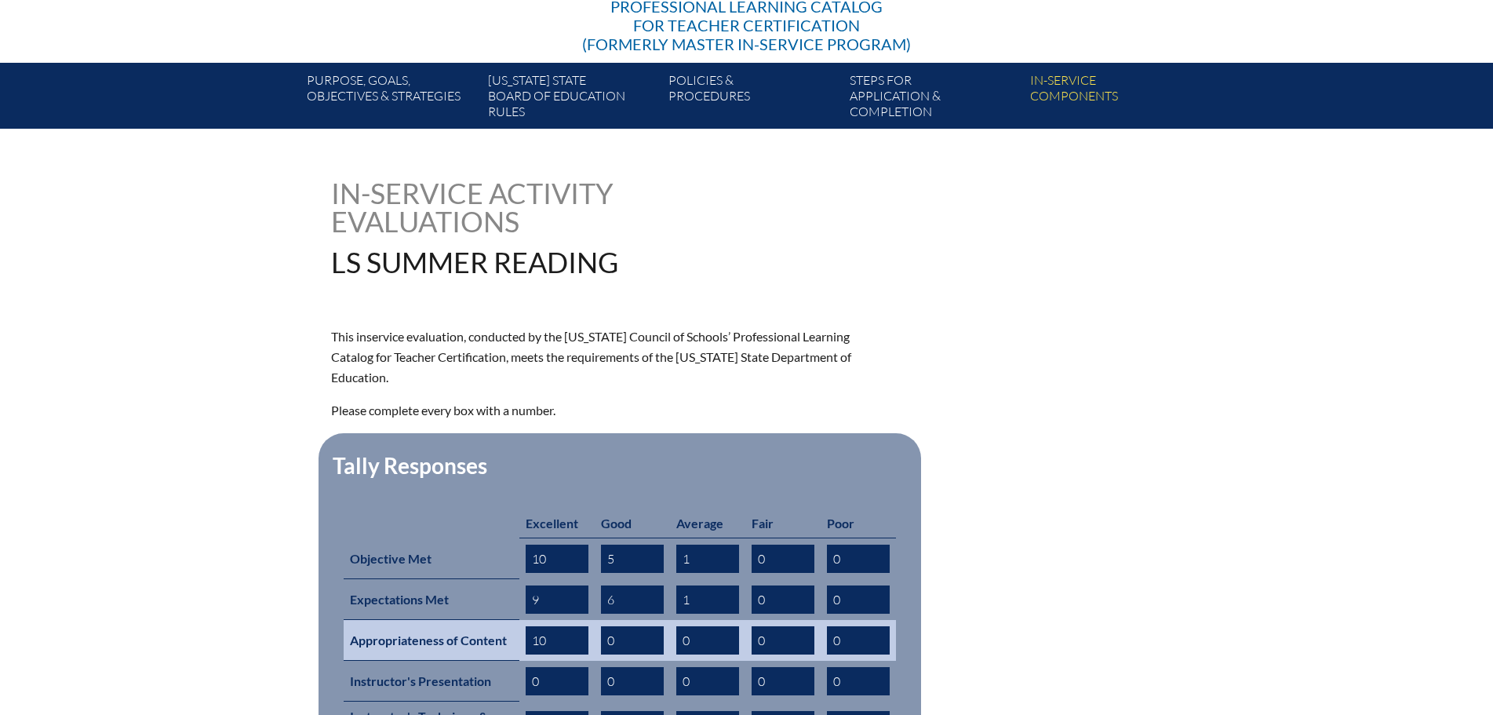
click at [558, 620] on tr "Appropriateness of Content 10 0 0 0 0" at bounding box center [620, 640] width 552 height 41
type input "5"
drag, startPoint x: 684, startPoint y: 618, endPoint x: 656, endPoint y: 622, distance: 27.6
click at [676, 626] on input "0" at bounding box center [707, 640] width 63 height 28
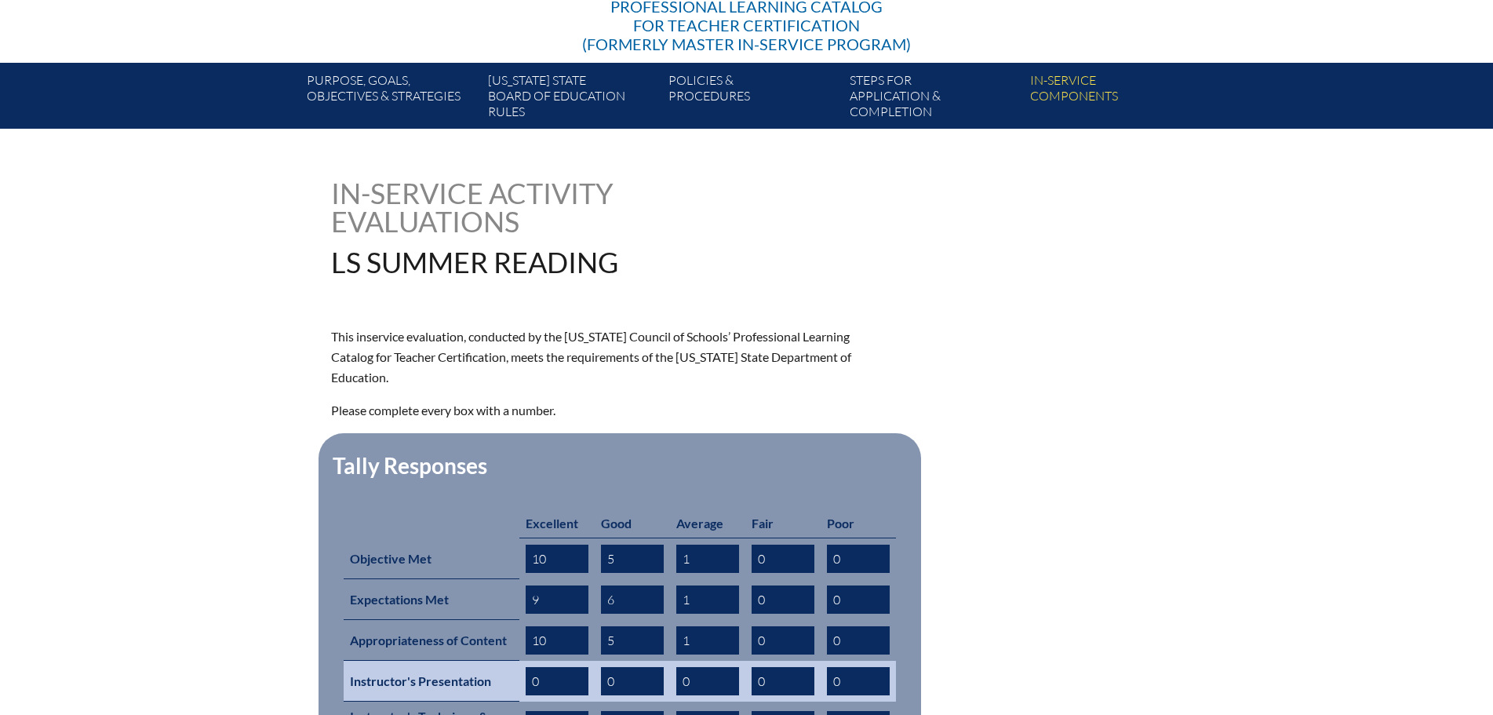
type input "1"
click at [560, 667] on input "0" at bounding box center [557, 681] width 63 height 28
drag, startPoint x: 547, startPoint y: 660, endPoint x: 439, endPoint y: 657, distance: 108.3
click at [442, 661] on tr "Instructor's Presentation 0 0 0 0 0" at bounding box center [620, 681] width 552 height 41
type input "9"
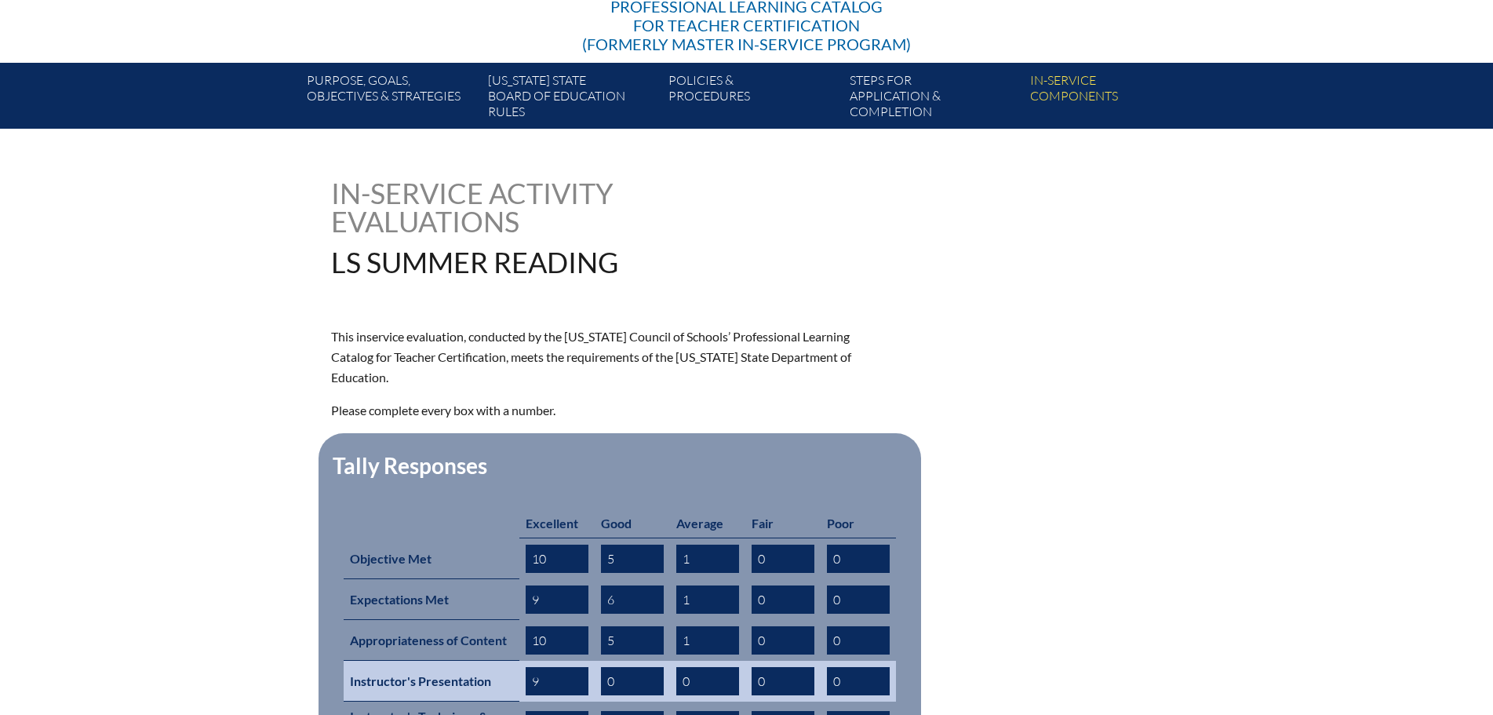
drag, startPoint x: 623, startPoint y: 658, endPoint x: 570, endPoint y: 659, distance: 52.6
click at [571, 661] on tr "Instructor's Presentation 9 0 0 0 0" at bounding box center [620, 681] width 552 height 41
type input "6"
drag, startPoint x: 702, startPoint y: 658, endPoint x: 640, endPoint y: 662, distance: 62.1
click at [651, 662] on tr "Instructor's Presentation 9 6 0 0 0" at bounding box center [620, 681] width 552 height 41
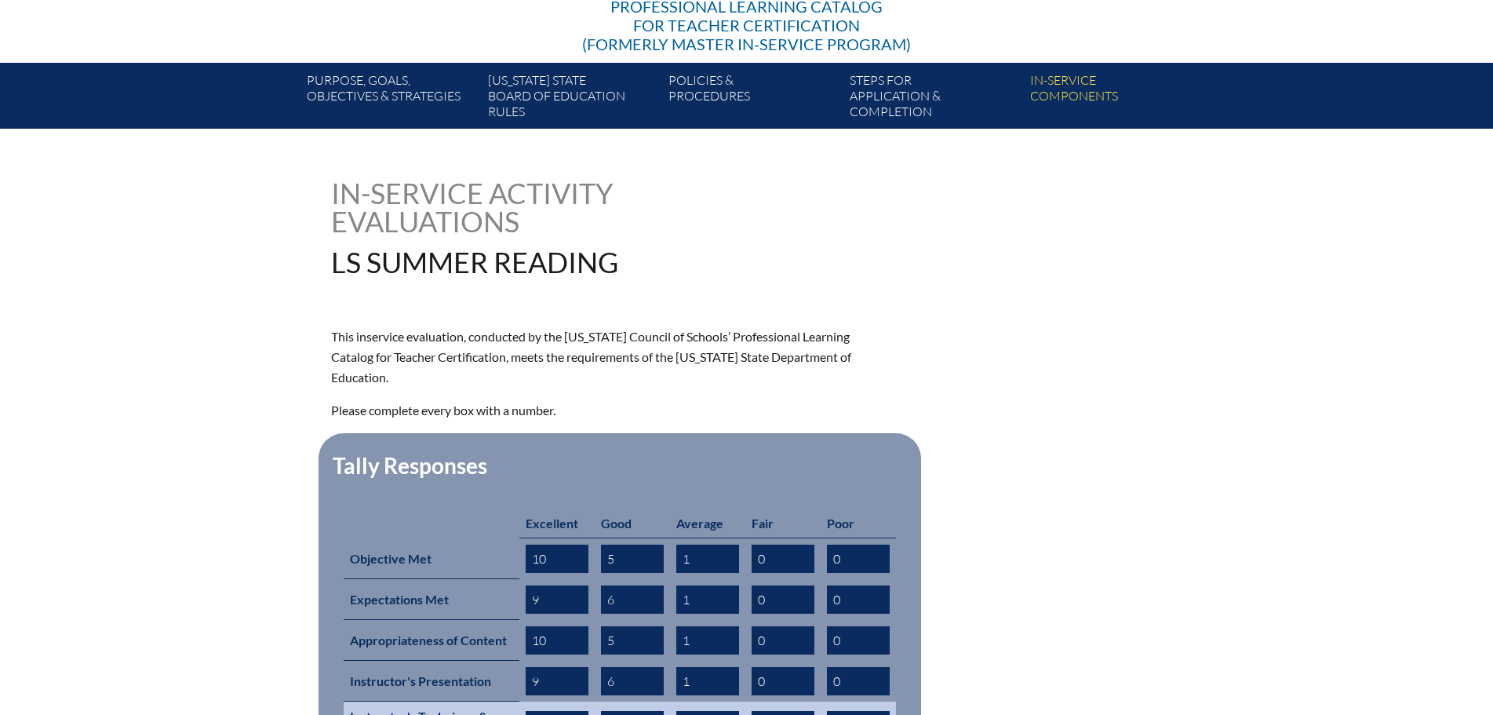
type input "1"
drag, startPoint x: 560, startPoint y: 702, endPoint x: 498, endPoint y: 702, distance: 62.0
click at [547, 711] on input "0" at bounding box center [557, 725] width 63 height 28
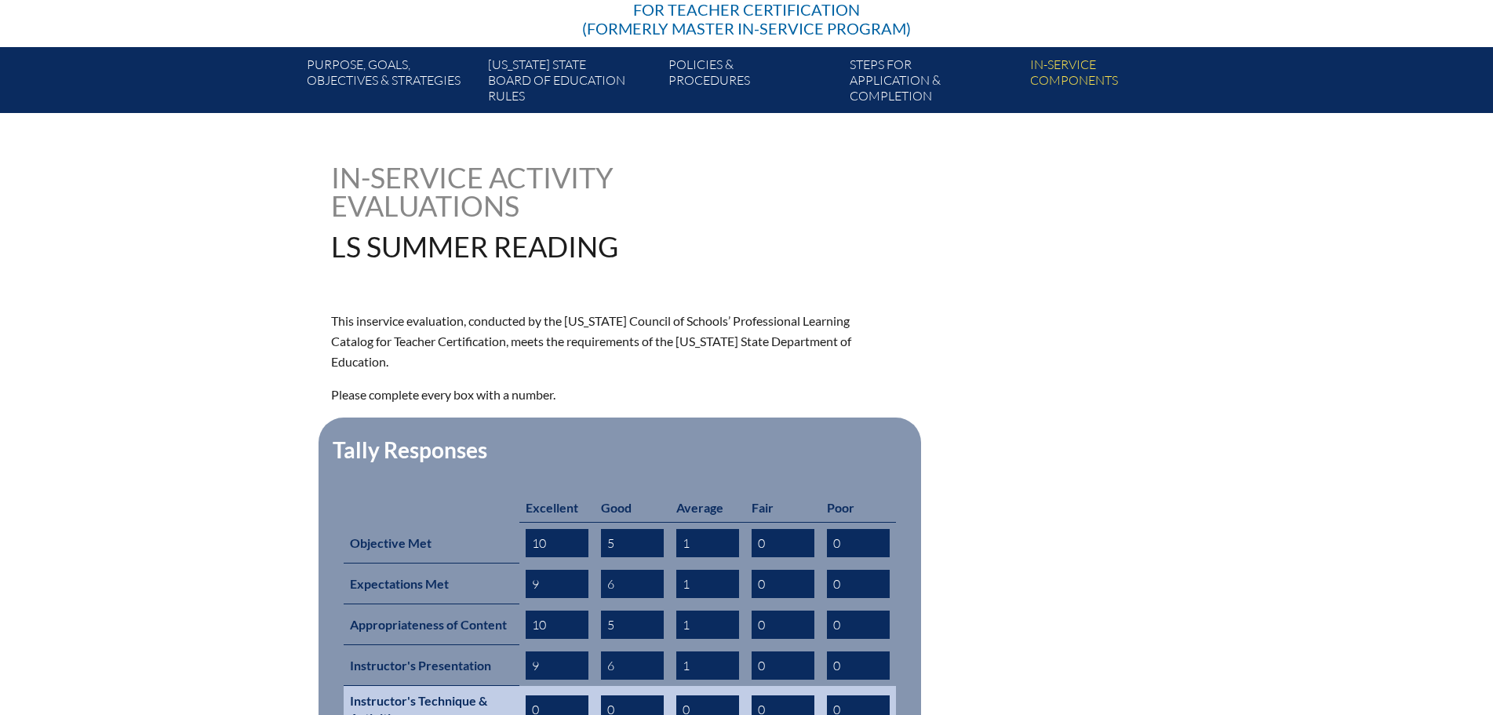
drag, startPoint x: 541, startPoint y: 702, endPoint x: 459, endPoint y: 694, distance: 82.7
click at [490, 702] on tr "Instructor's Technique & Activities 0 0 0 0 0" at bounding box center [620, 709] width 552 height 47
type input "9"
drag, startPoint x: 624, startPoint y: 687, endPoint x: 554, endPoint y: 691, distance: 69.9
click at [562, 690] on tr "Instructor's Technique & Activities 9 0 0 0 0" at bounding box center [620, 709] width 552 height 47
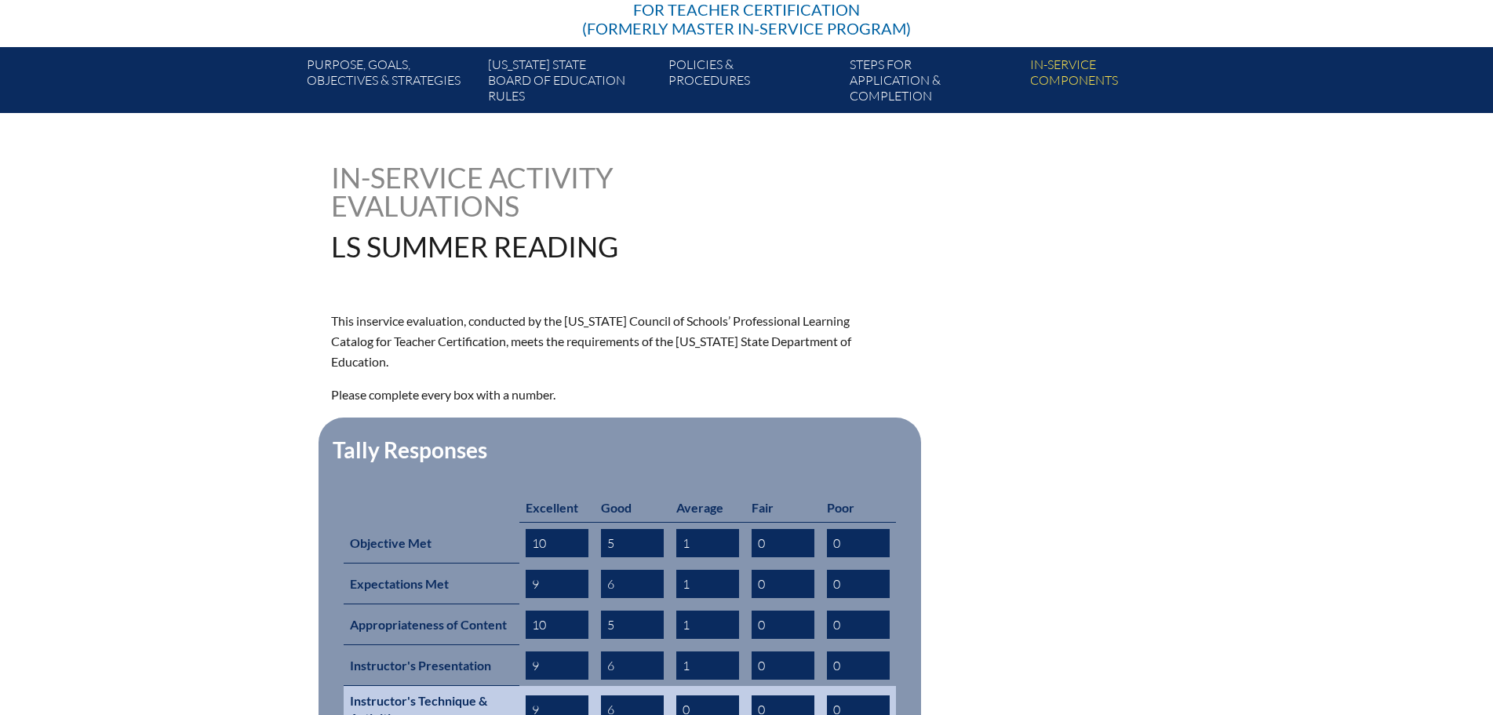
type input "6"
drag, startPoint x: 689, startPoint y: 685, endPoint x: 664, endPoint y: 689, distance: 25.4
click at [664, 689] on tr "Instructor's Technique & Activities 9 6 0 0 0" at bounding box center [620, 709] width 552 height 47
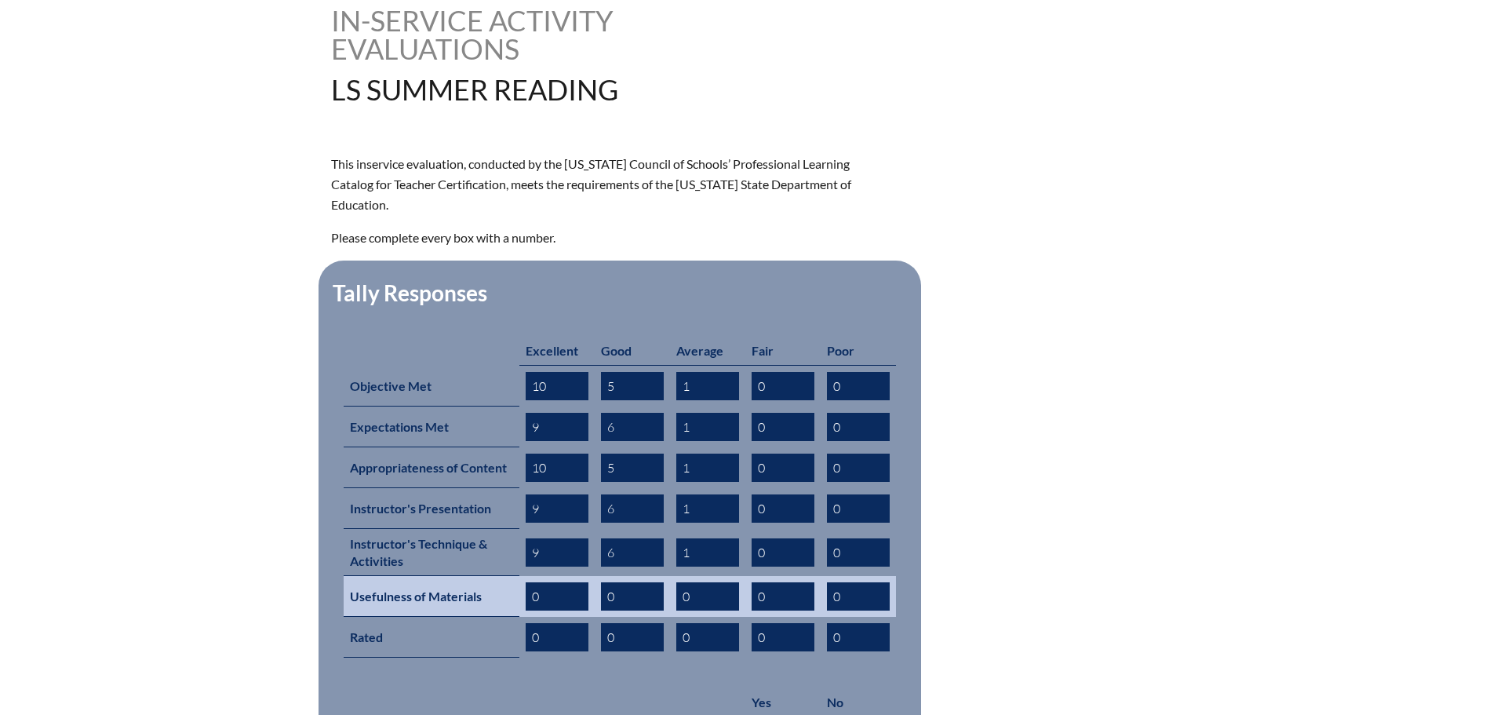
type input "1"
click at [570, 582] on input "0" at bounding box center [557, 596] width 63 height 28
drag, startPoint x: 554, startPoint y: 570, endPoint x: 413, endPoint y: 562, distance: 141.5
click at [464, 576] on tr "Usefulness of Materials 0 0 0 0 0" at bounding box center [620, 596] width 552 height 41
type input "9"
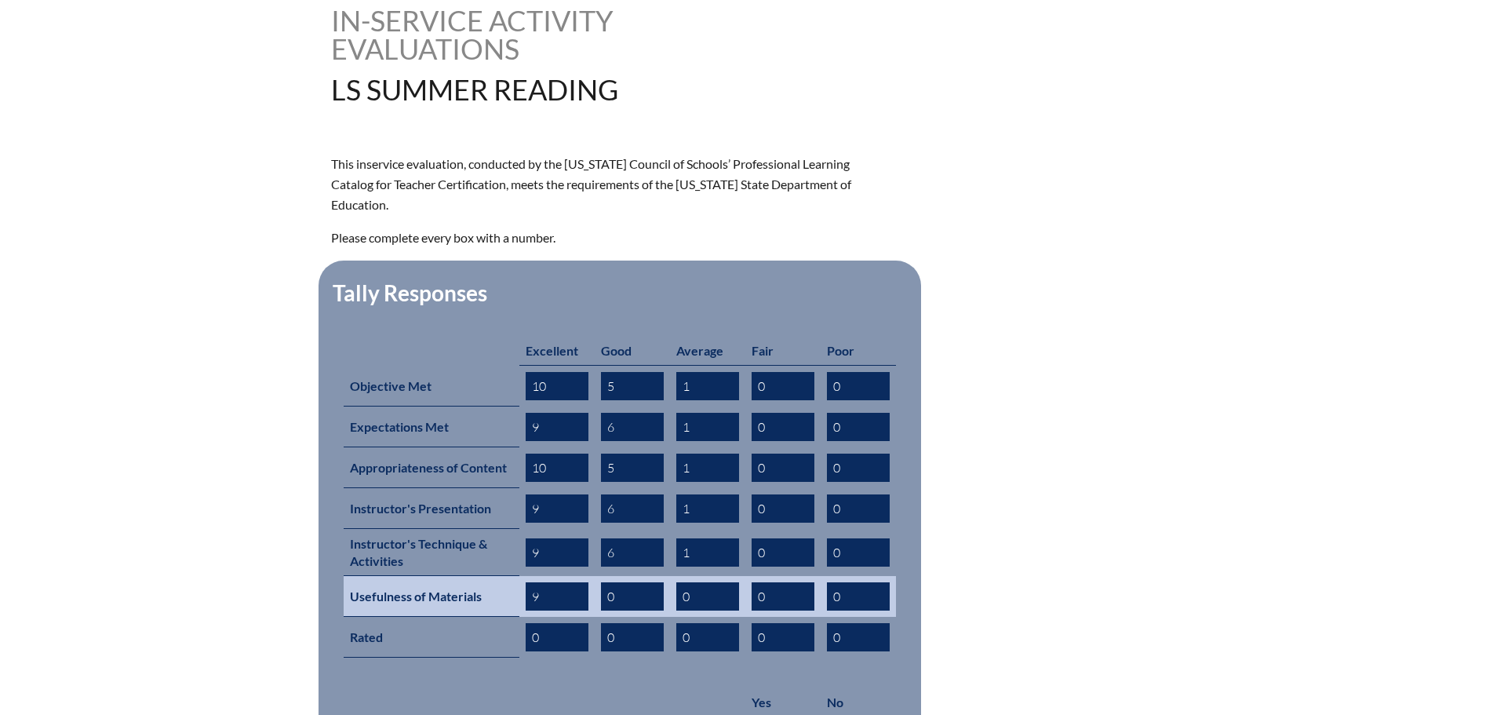
drag, startPoint x: 619, startPoint y: 571, endPoint x: 567, endPoint y: 575, distance: 51.9
click at [567, 576] on tr "Usefulness of Materials 9 0 0 0 0" at bounding box center [620, 596] width 552 height 41
type input "6"
drag, startPoint x: 691, startPoint y: 575, endPoint x: 663, endPoint y: 578, distance: 28.4
click at [663, 578] on tr "Usefulness of Materials 9 6 0 0 0" at bounding box center [620, 596] width 552 height 41
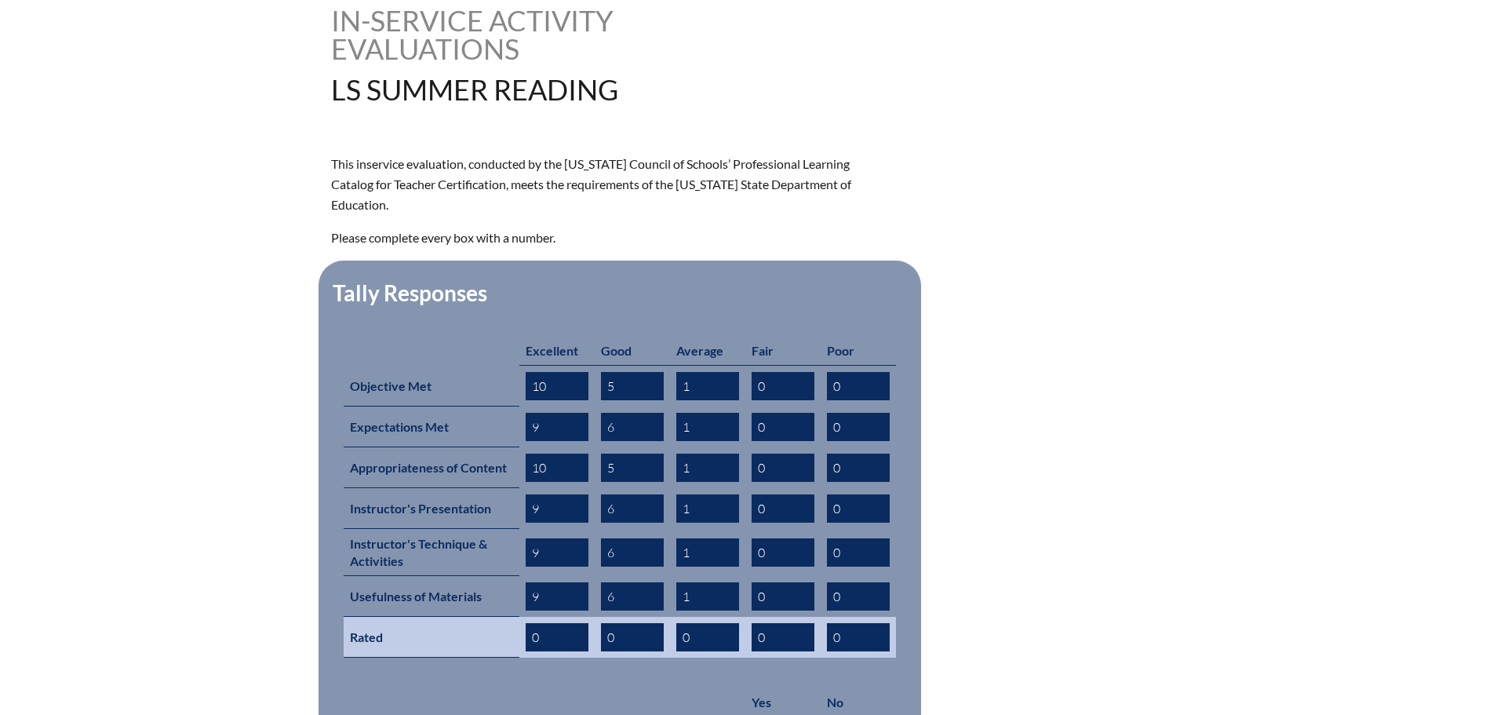
type input "1"
drag, startPoint x: 553, startPoint y: 609, endPoint x: 399, endPoint y: 610, distance: 154.6
click at [501, 617] on tr "Rated 0 0 0 0 0" at bounding box center [620, 637] width 552 height 41
type input "6"
drag, startPoint x: 647, startPoint y: 612, endPoint x: 465, endPoint y: 614, distance: 181.3
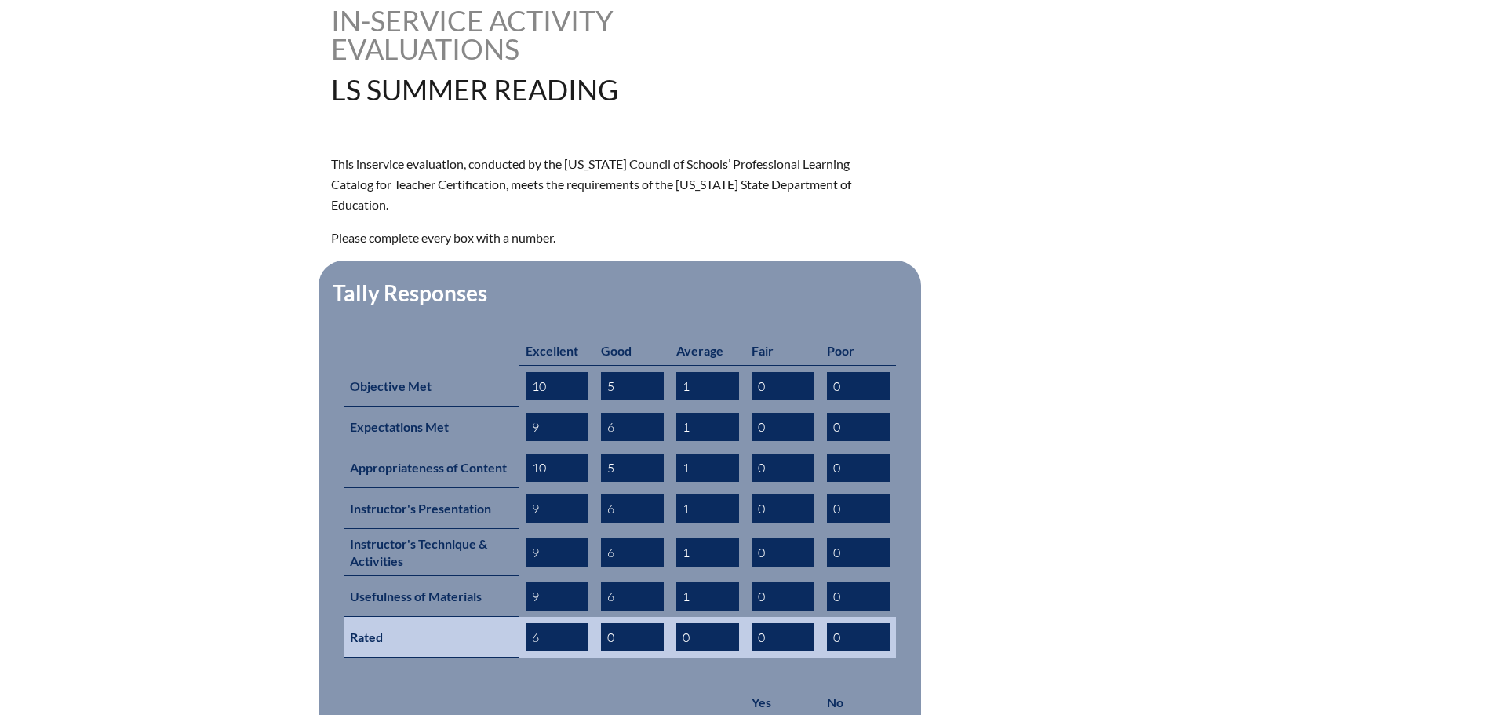
click at [465, 617] on tr "Rated 6 0 0 0 0" at bounding box center [620, 637] width 552 height 41
type input "9"
drag, startPoint x: 703, startPoint y: 607, endPoint x: 592, endPoint y: 611, distance: 110.7
click at [626, 617] on tr "Rated 6 9 0 0 0" at bounding box center [620, 637] width 552 height 41
drag, startPoint x: 547, startPoint y: 608, endPoint x: 428, endPoint y: 609, distance: 119.3
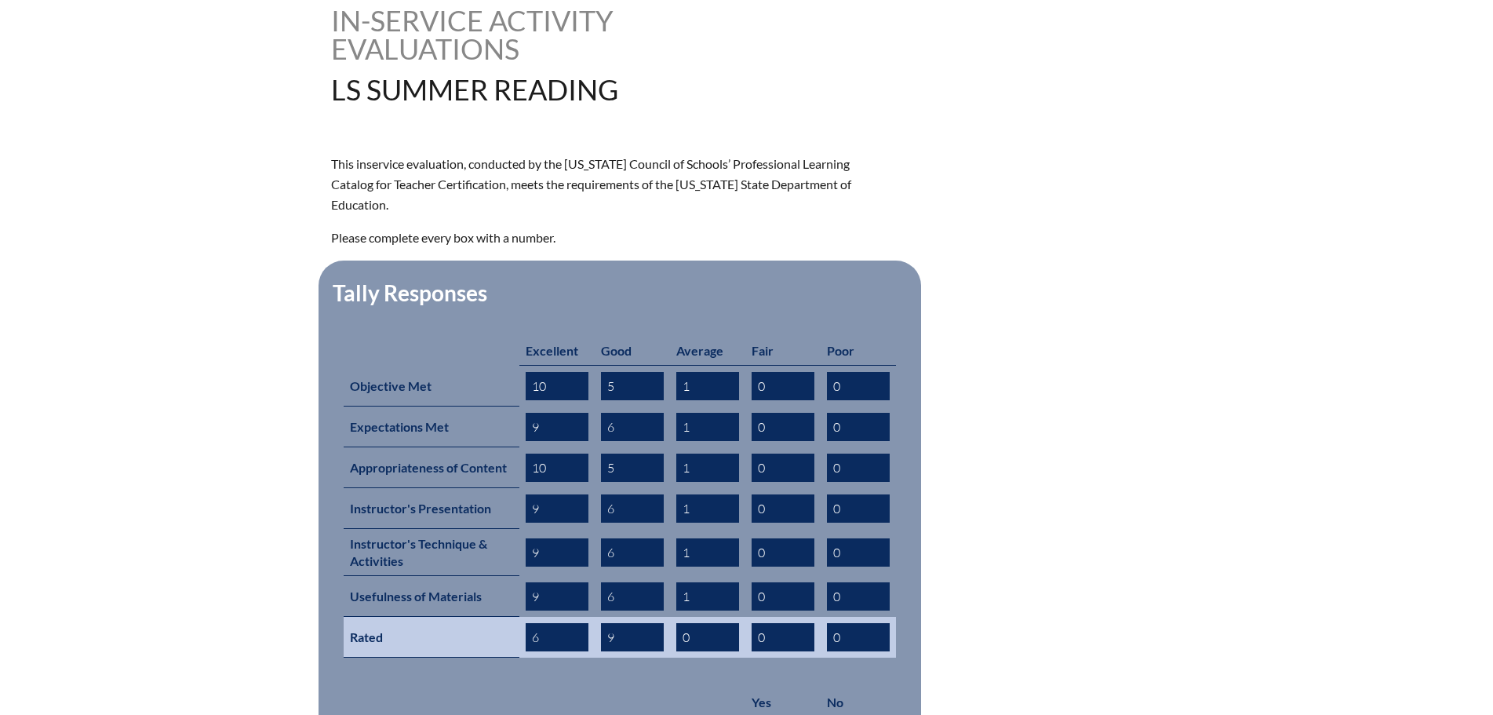
click at [439, 617] on tr "Rated 6 9 0 0 0" at bounding box center [620, 637] width 552 height 41
type input "9"
drag, startPoint x: 623, startPoint y: 613, endPoint x: 567, endPoint y: 616, distance: 55.8
click at [568, 617] on tr "Rated 9 9 0 0 0" at bounding box center [620, 637] width 552 height 41
type input "6"
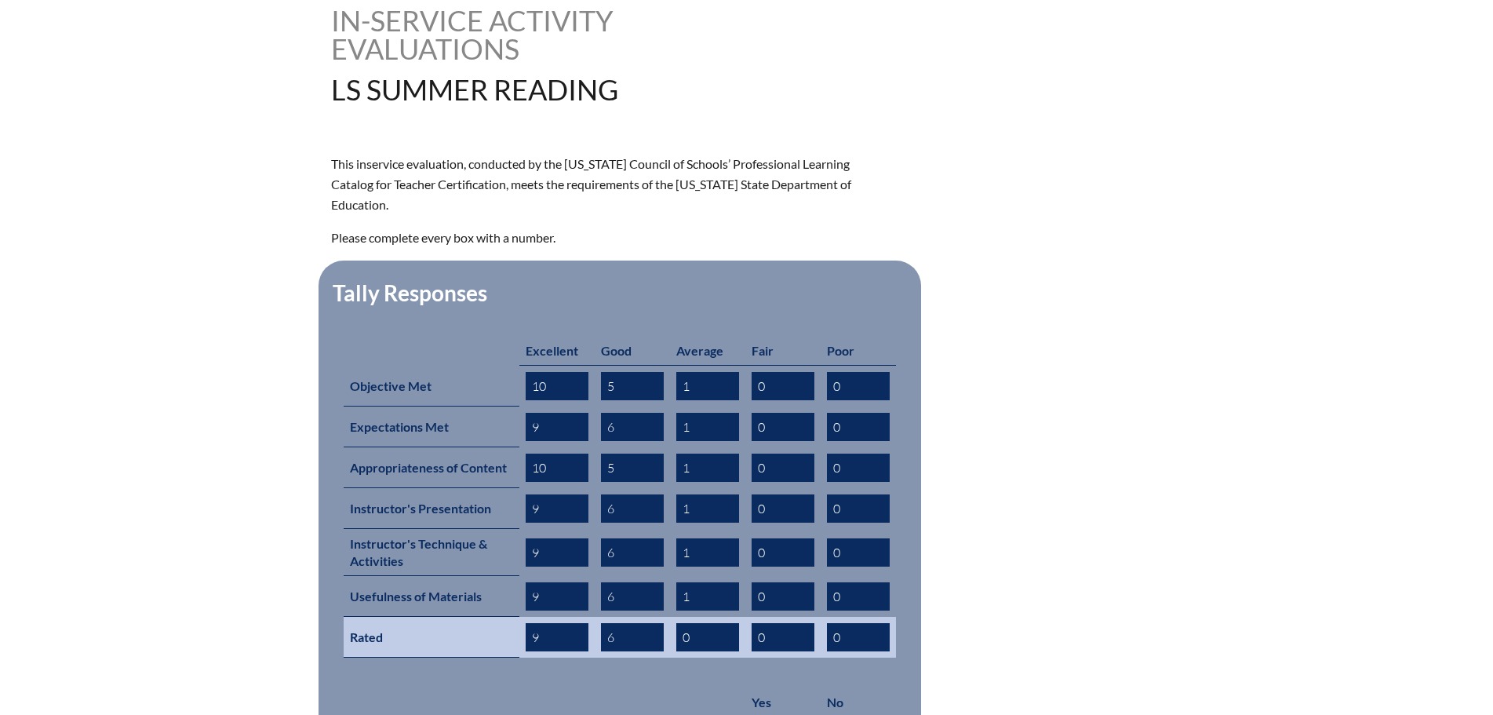
drag, startPoint x: 699, startPoint y: 611, endPoint x: 649, endPoint y: 613, distance: 50.2
click at [651, 617] on tr "Rated 9 6 0 0 0" at bounding box center [620, 637] width 552 height 41
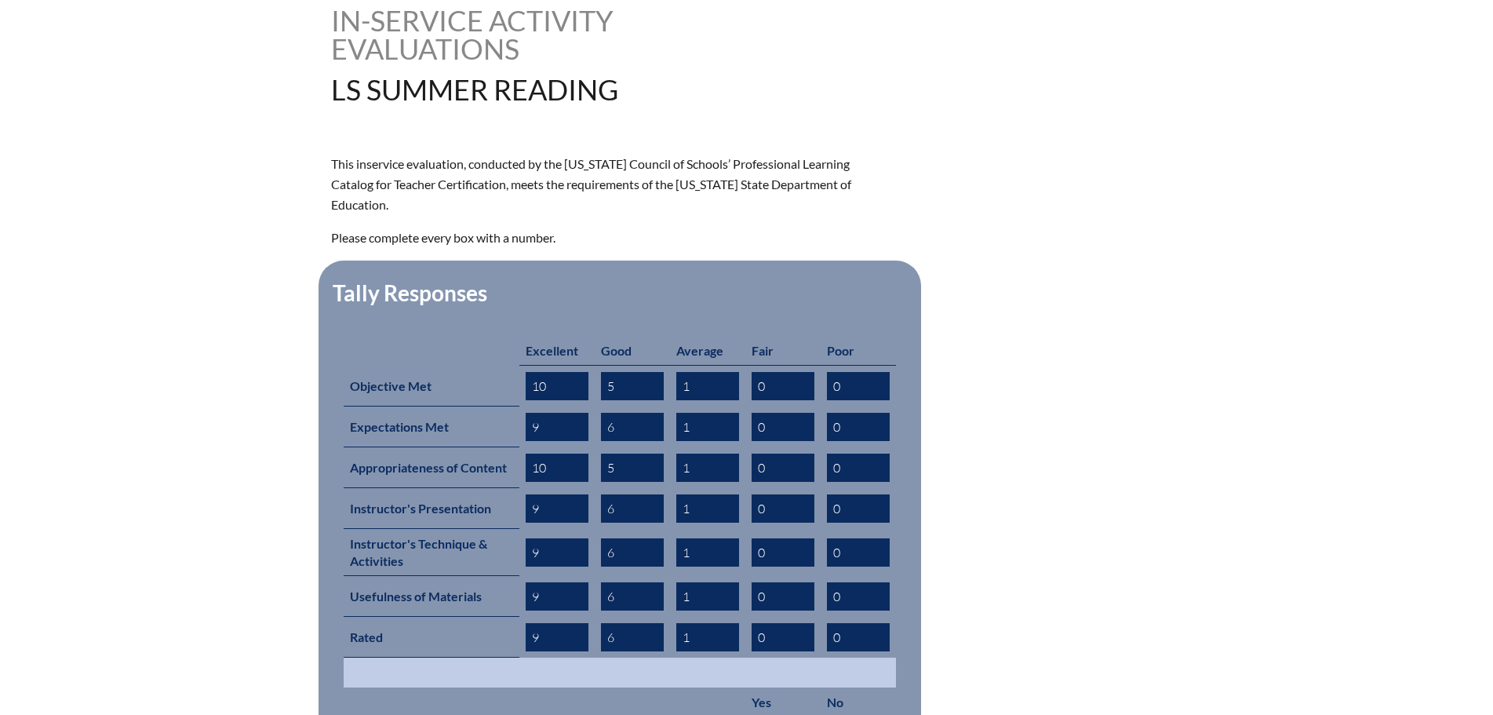
scroll to position [565, 0]
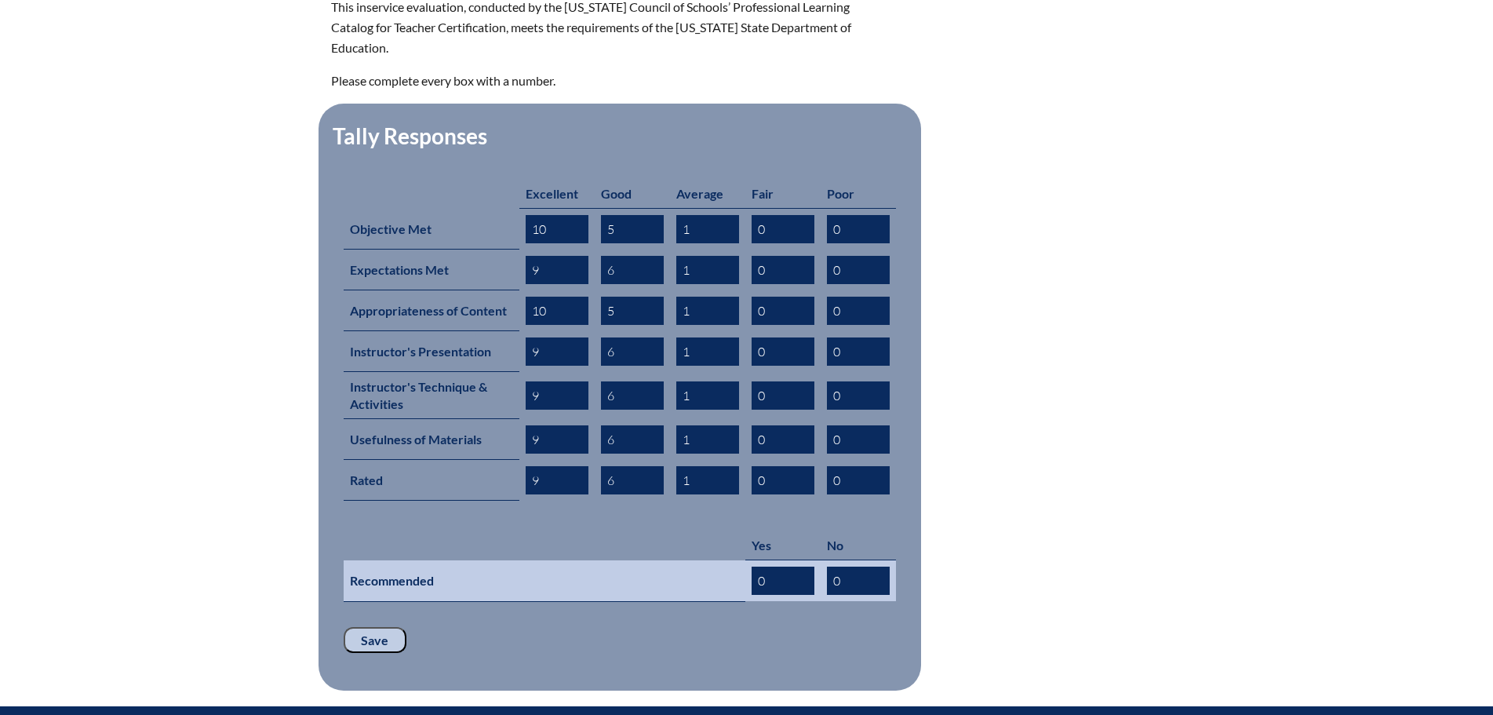
type input "1"
drag, startPoint x: 774, startPoint y: 553, endPoint x: 661, endPoint y: 560, distance: 113.2
click at [689, 560] on tr "Recommended 0 0" at bounding box center [620, 581] width 552 height 42
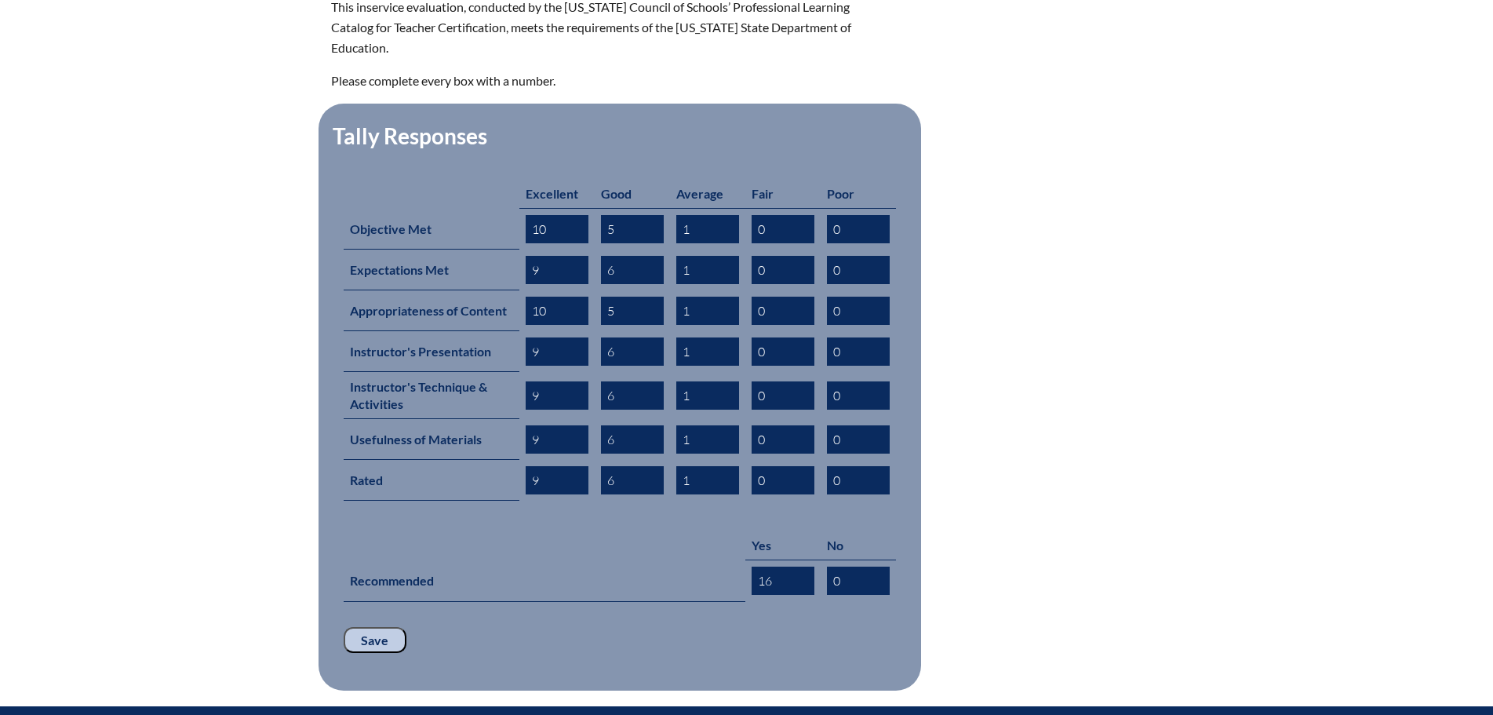
type input "16"
click at [373, 627] on input "Save" at bounding box center [375, 640] width 63 height 27
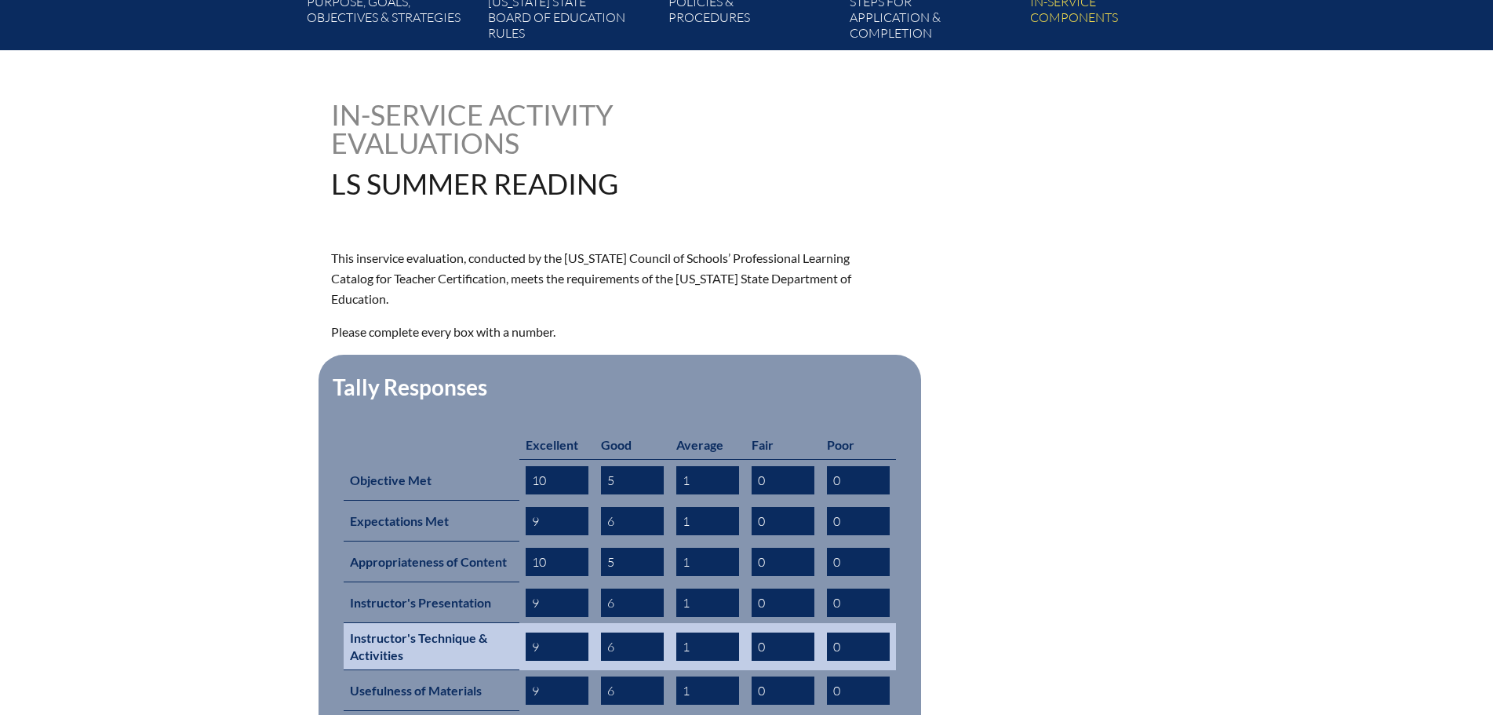
scroll to position [706, 0]
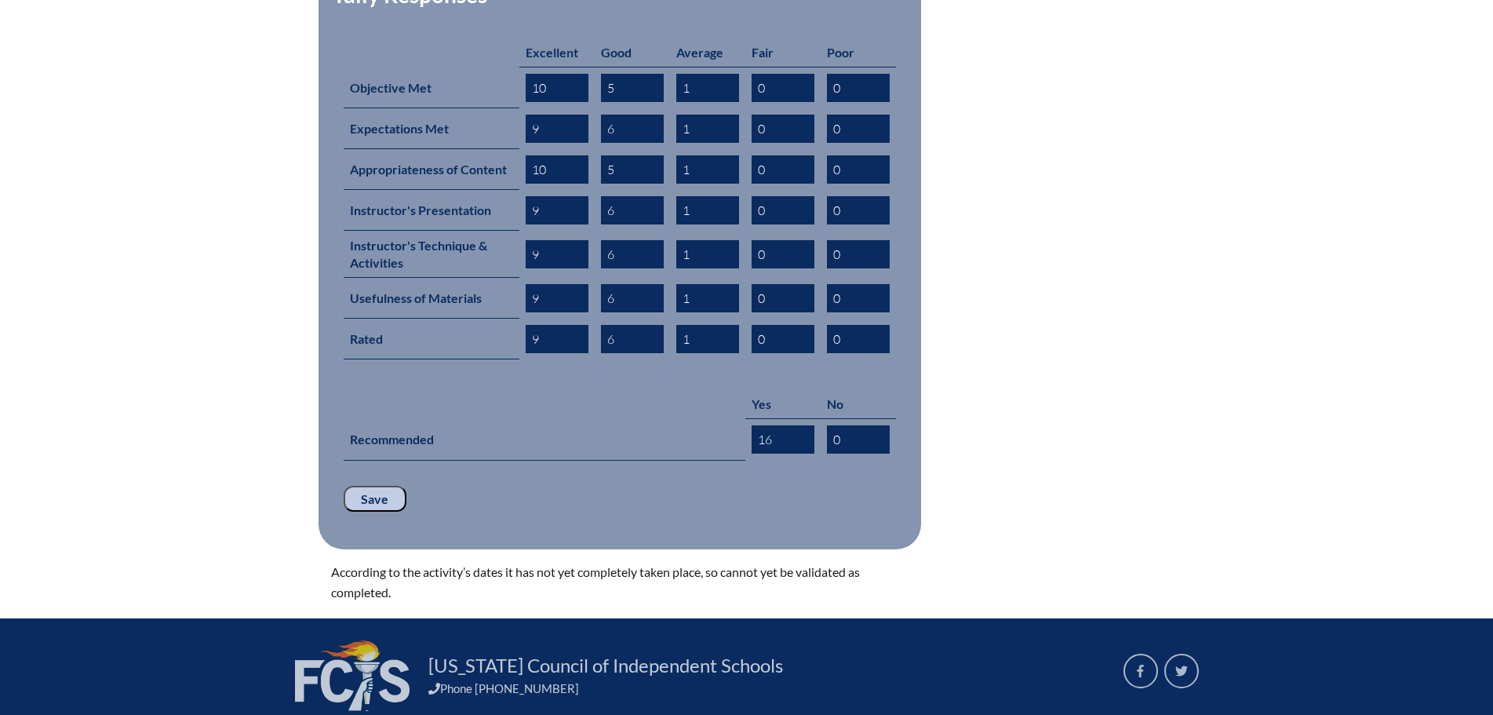
click at [365, 486] on input "Save" at bounding box center [375, 499] width 63 height 27
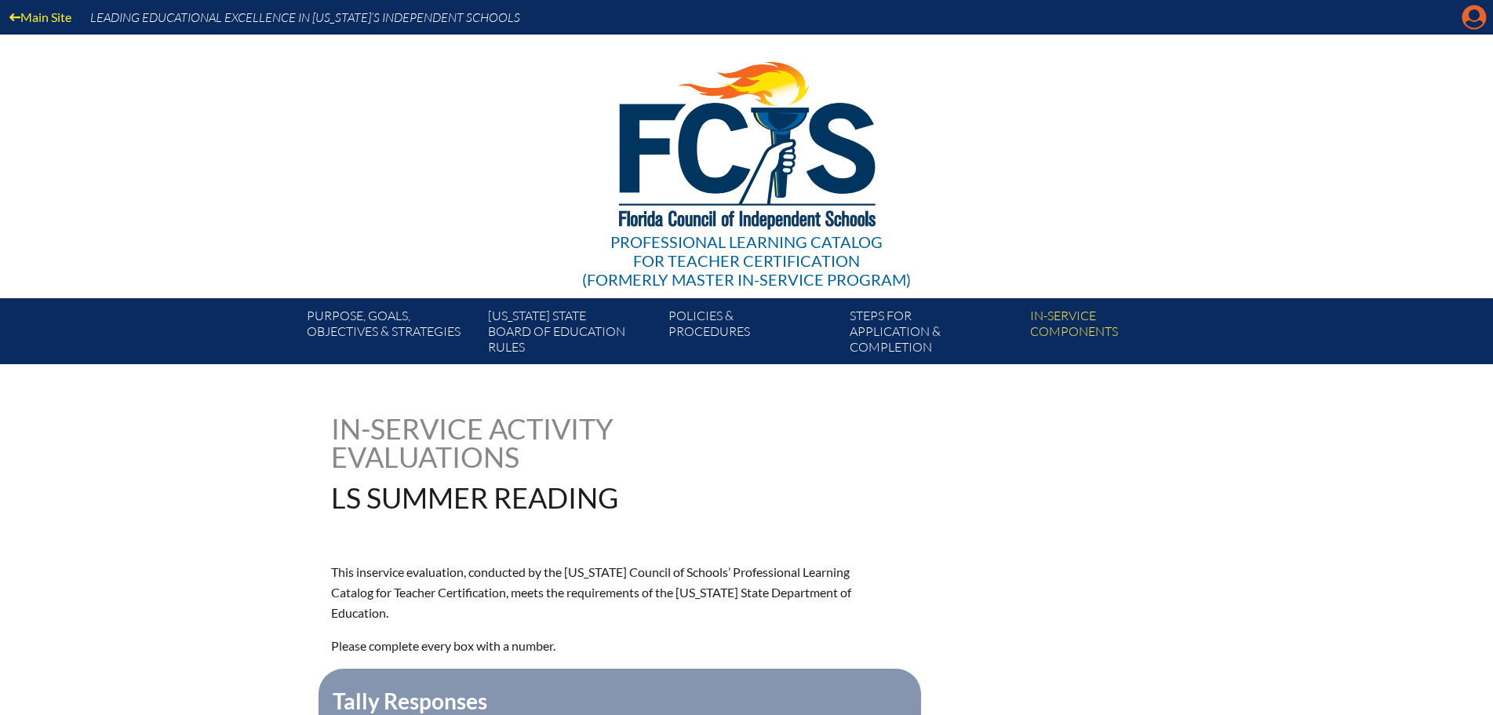
click at [1475, 15] on icon "Manage account" at bounding box center [1474, 17] width 25 height 25
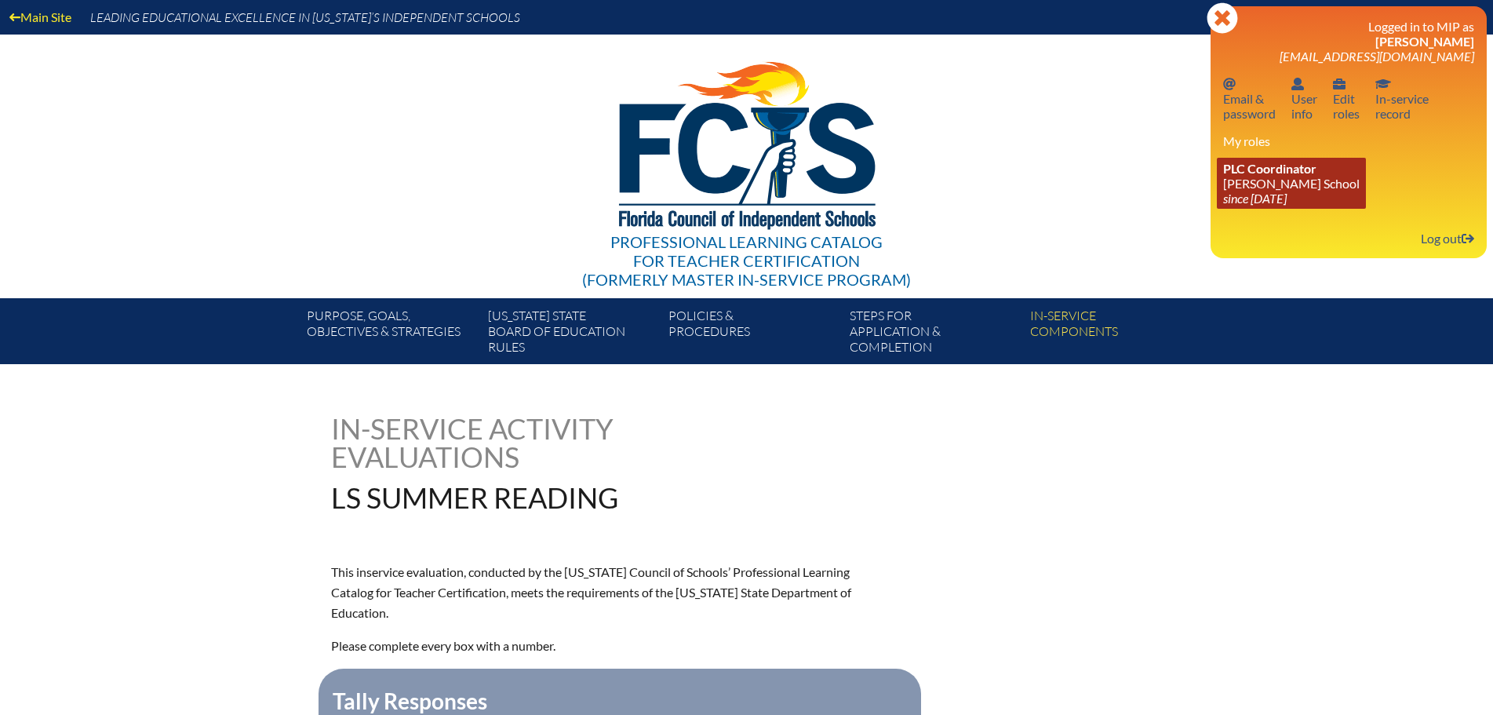
click at [1290, 170] on span "PLC Coordinator" at bounding box center [1269, 168] width 93 height 15
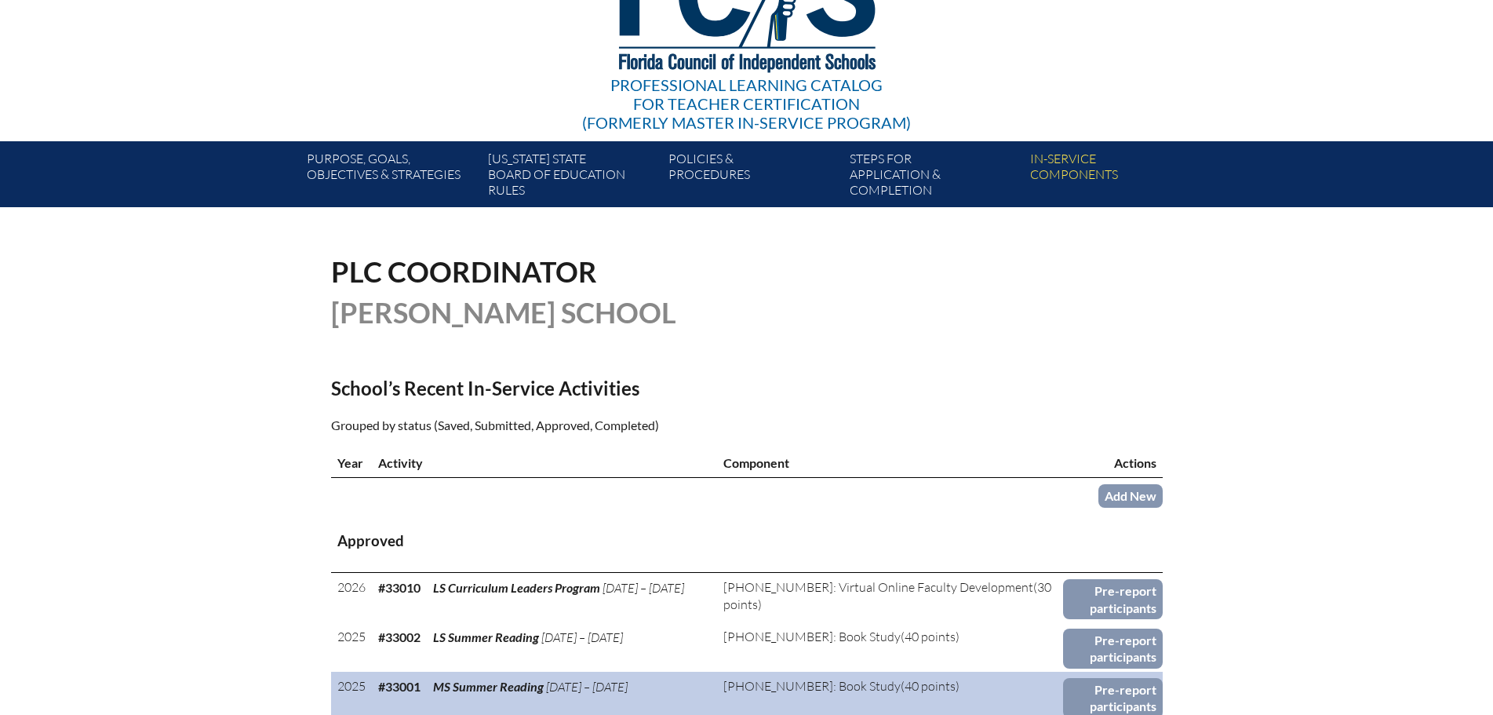
scroll to position [314, 0]
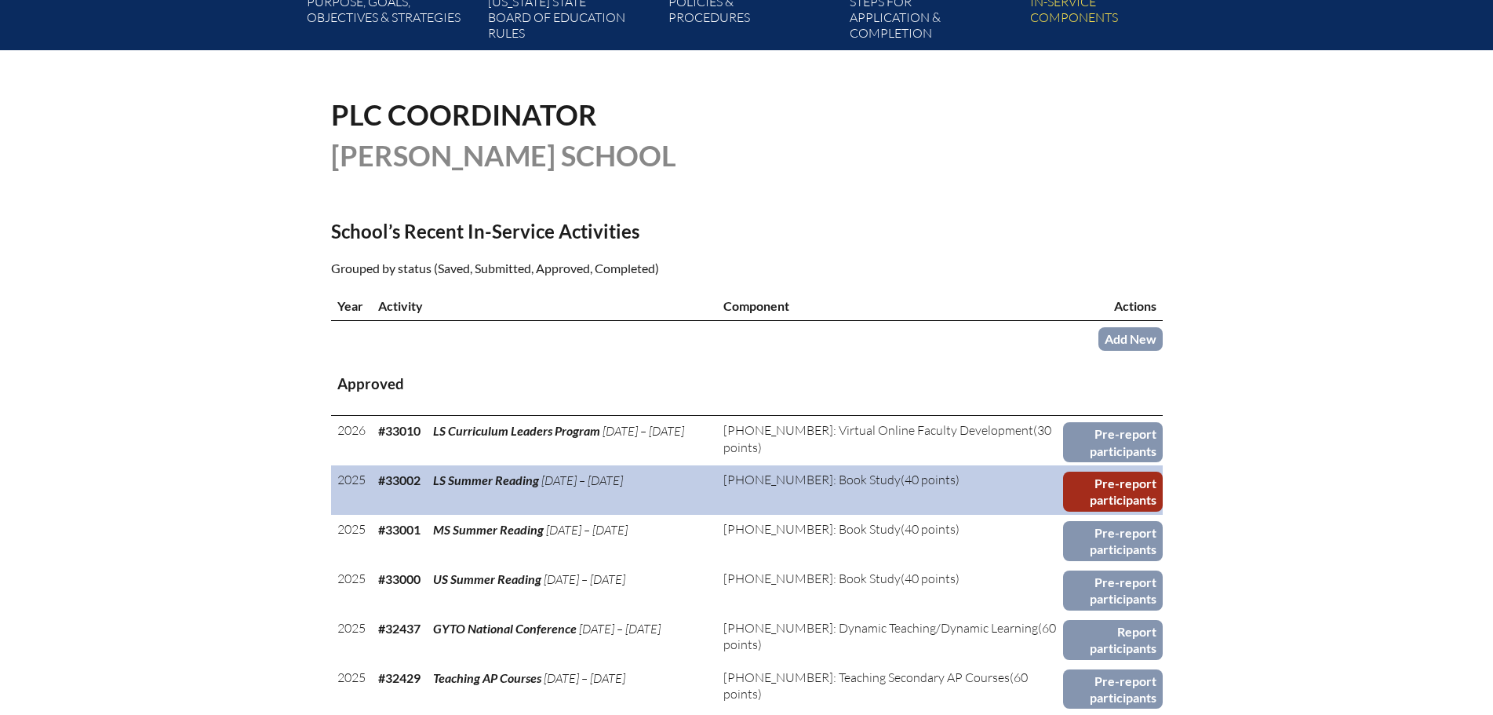
click at [1089, 484] on link "Pre-report participants" at bounding box center [1113, 492] width 100 height 40
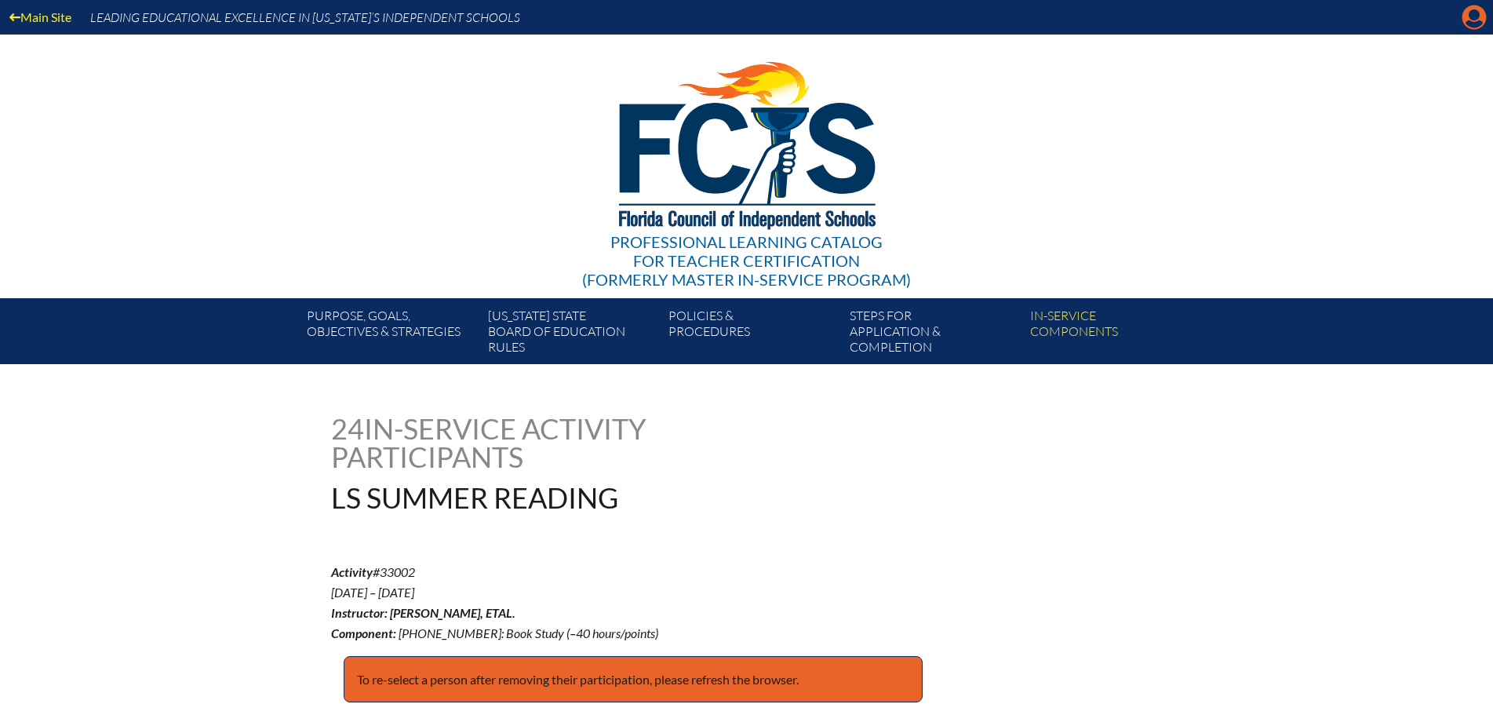
click at [1469, 12] on icon at bounding box center [1475, 17] width 24 height 24
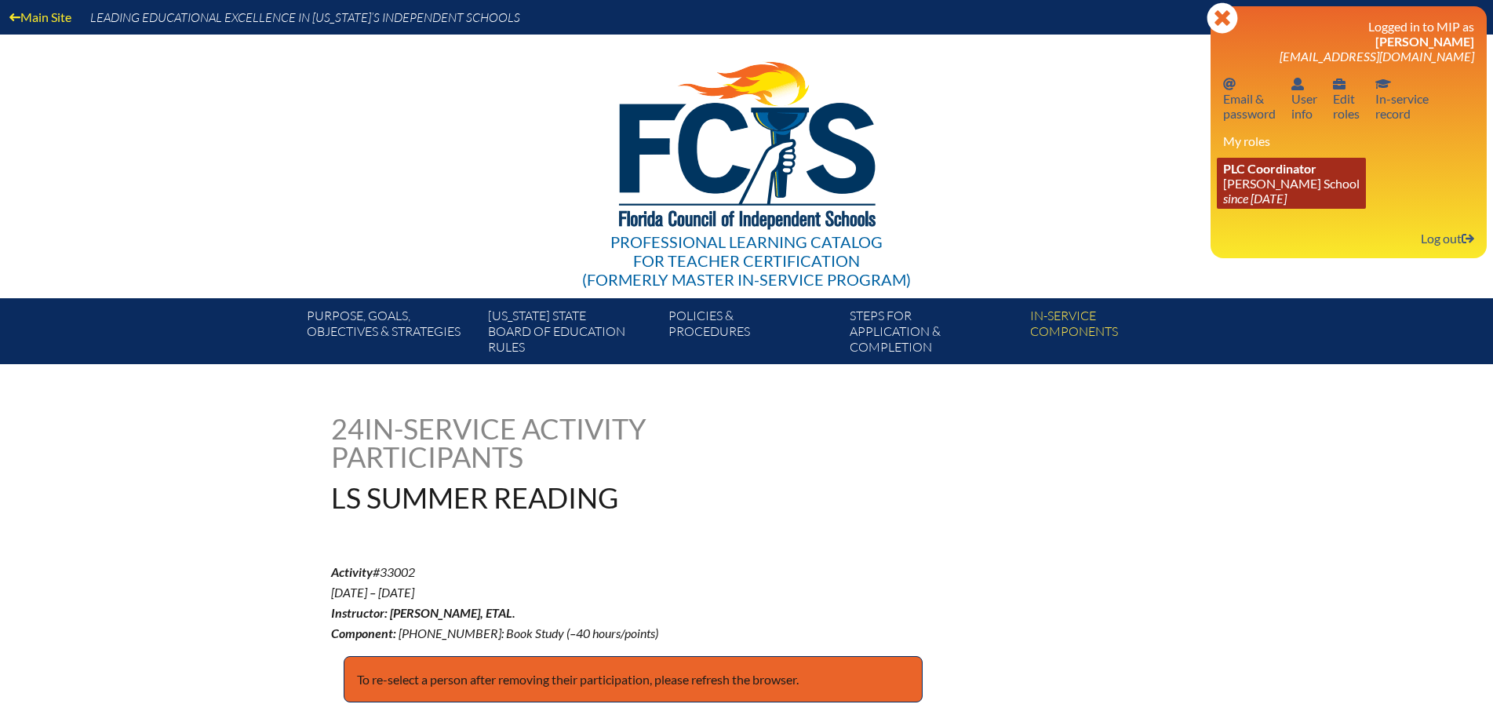
click at [1257, 179] on link "PLC Coordinator [PERSON_NAME][GEOGRAPHIC_DATA] since [DATE]" at bounding box center [1291, 183] width 149 height 51
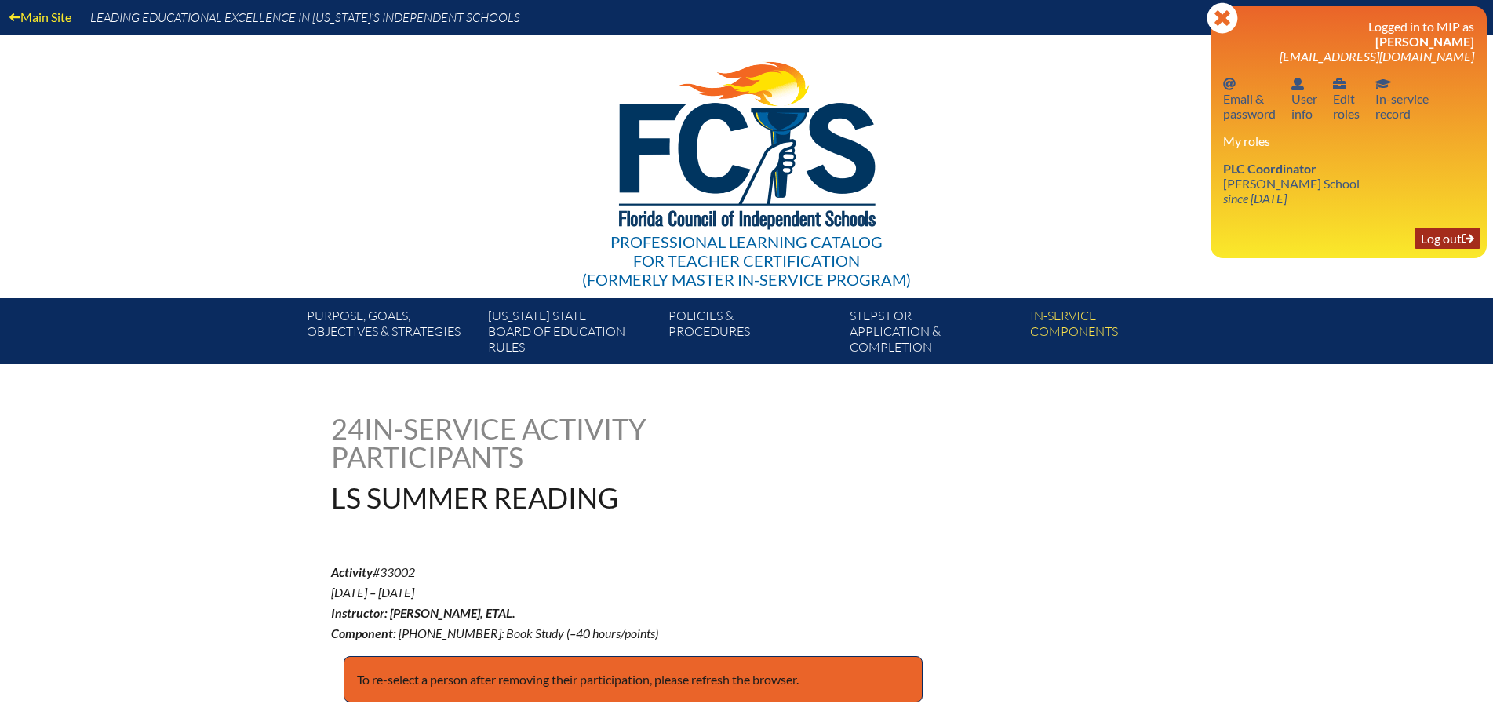
click at [1447, 244] on link "Log out Log out" at bounding box center [1448, 238] width 66 height 21
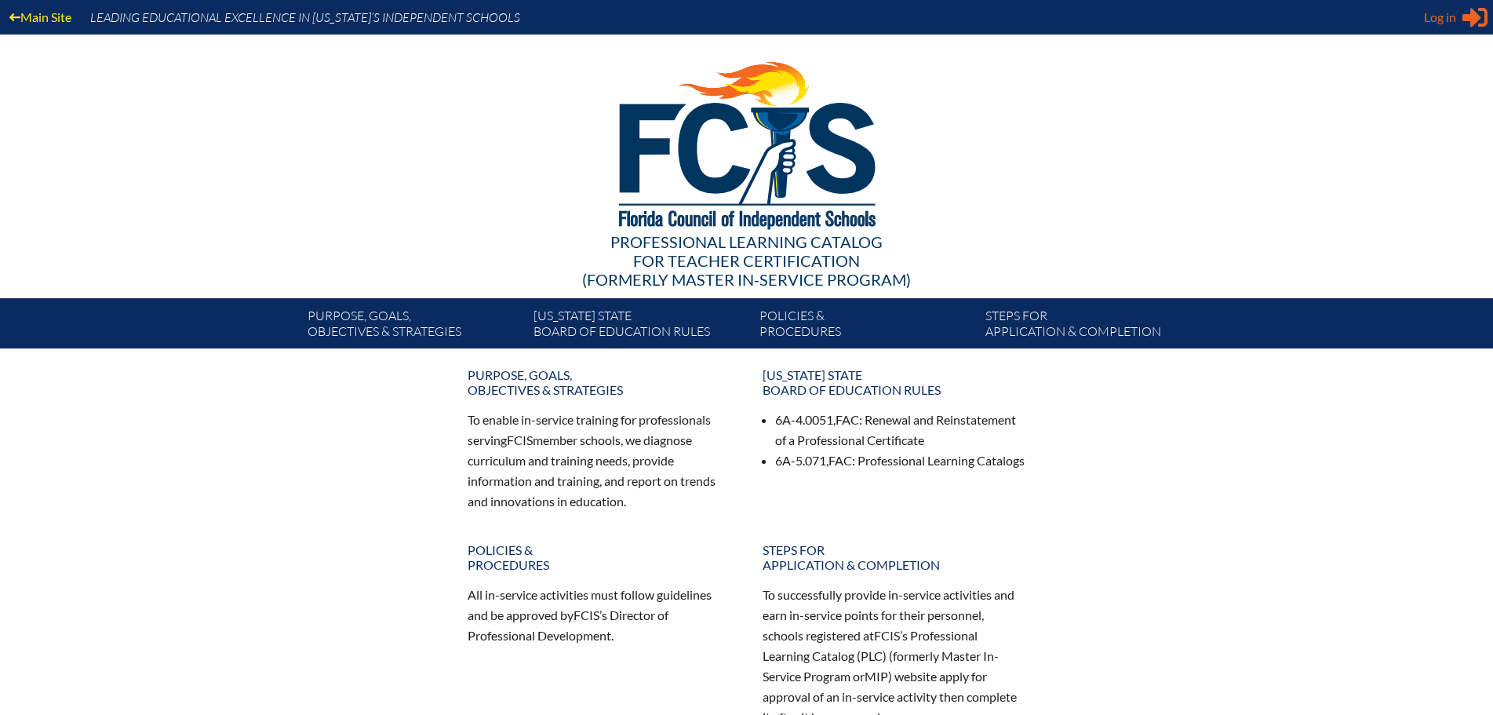
type input "[EMAIL_ADDRESS][DOMAIN_NAME]"
click at [1474, 16] on icon at bounding box center [1475, 18] width 25 height 20
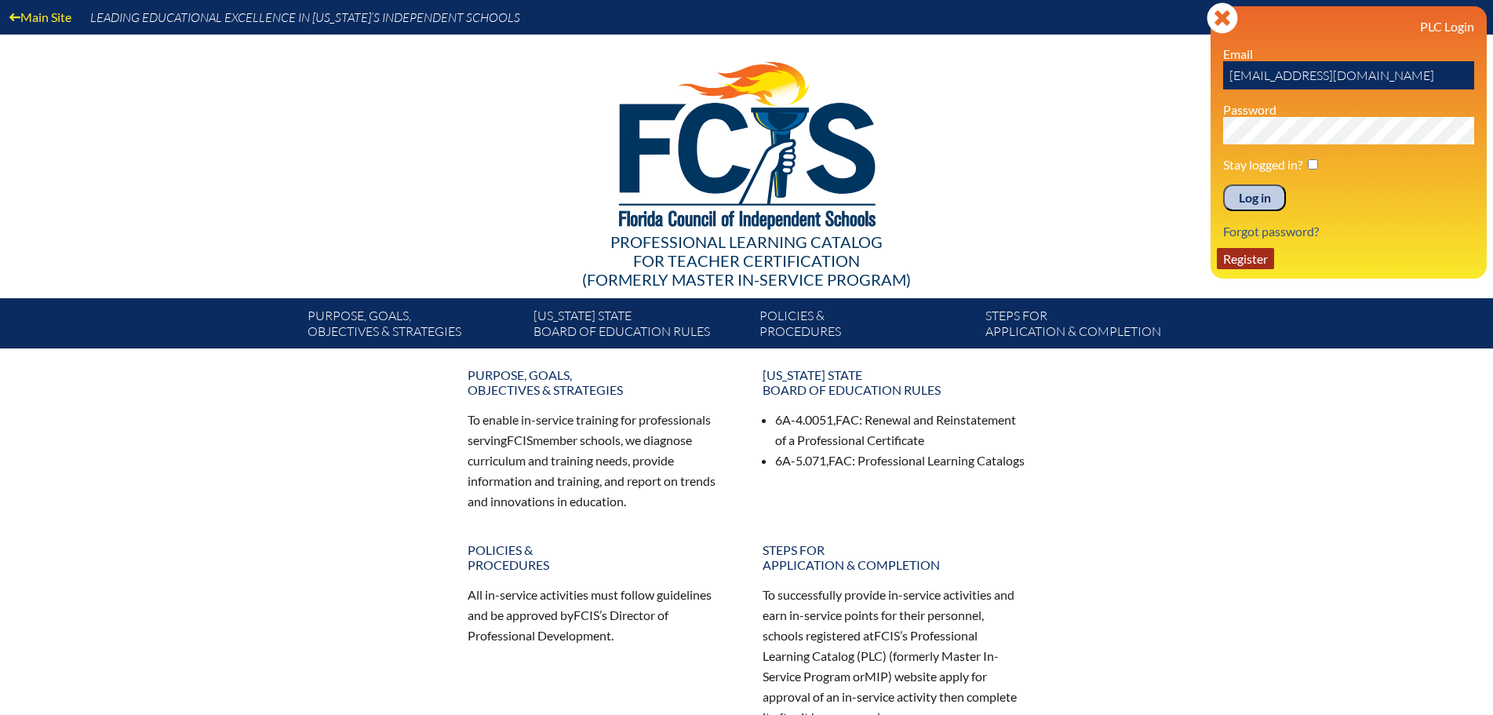
click at [1251, 257] on link "Register" at bounding box center [1245, 258] width 57 height 21
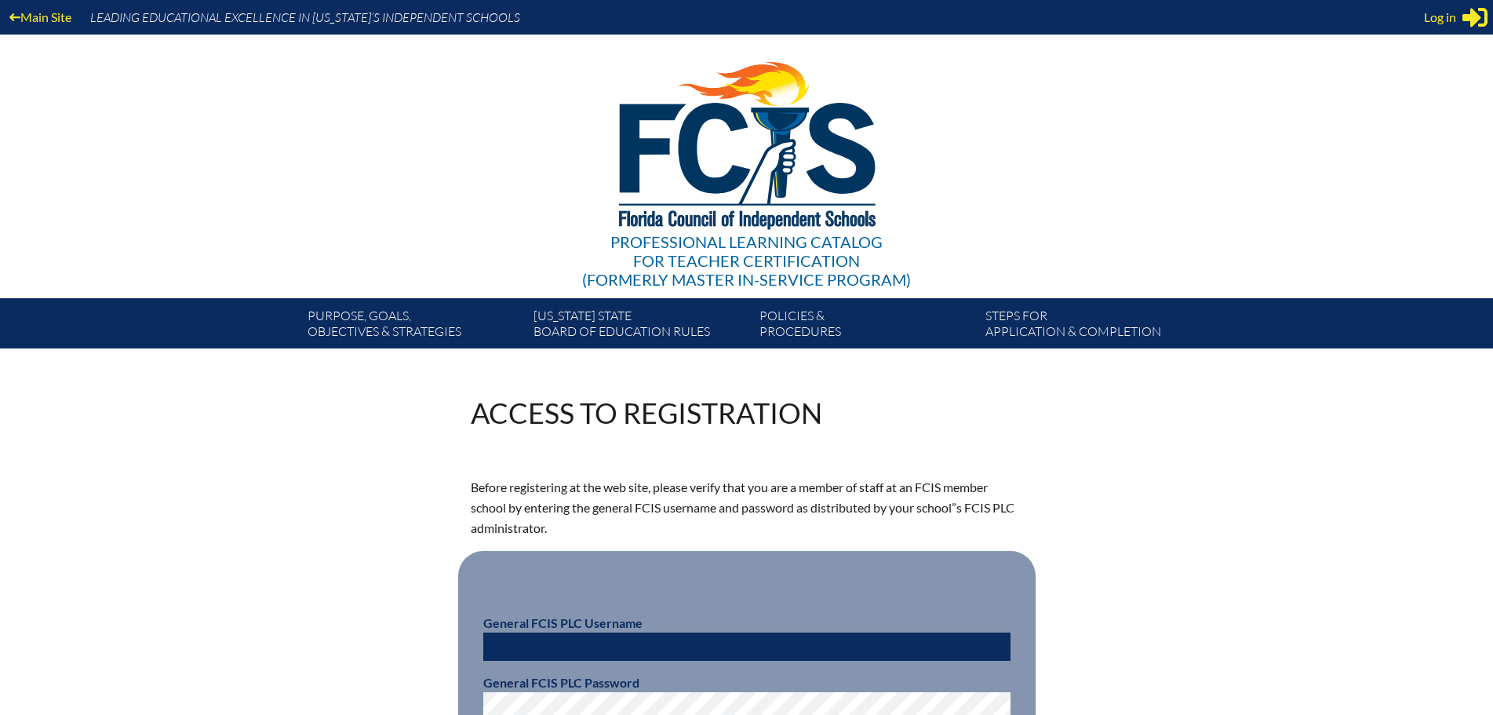
scroll to position [235, 0]
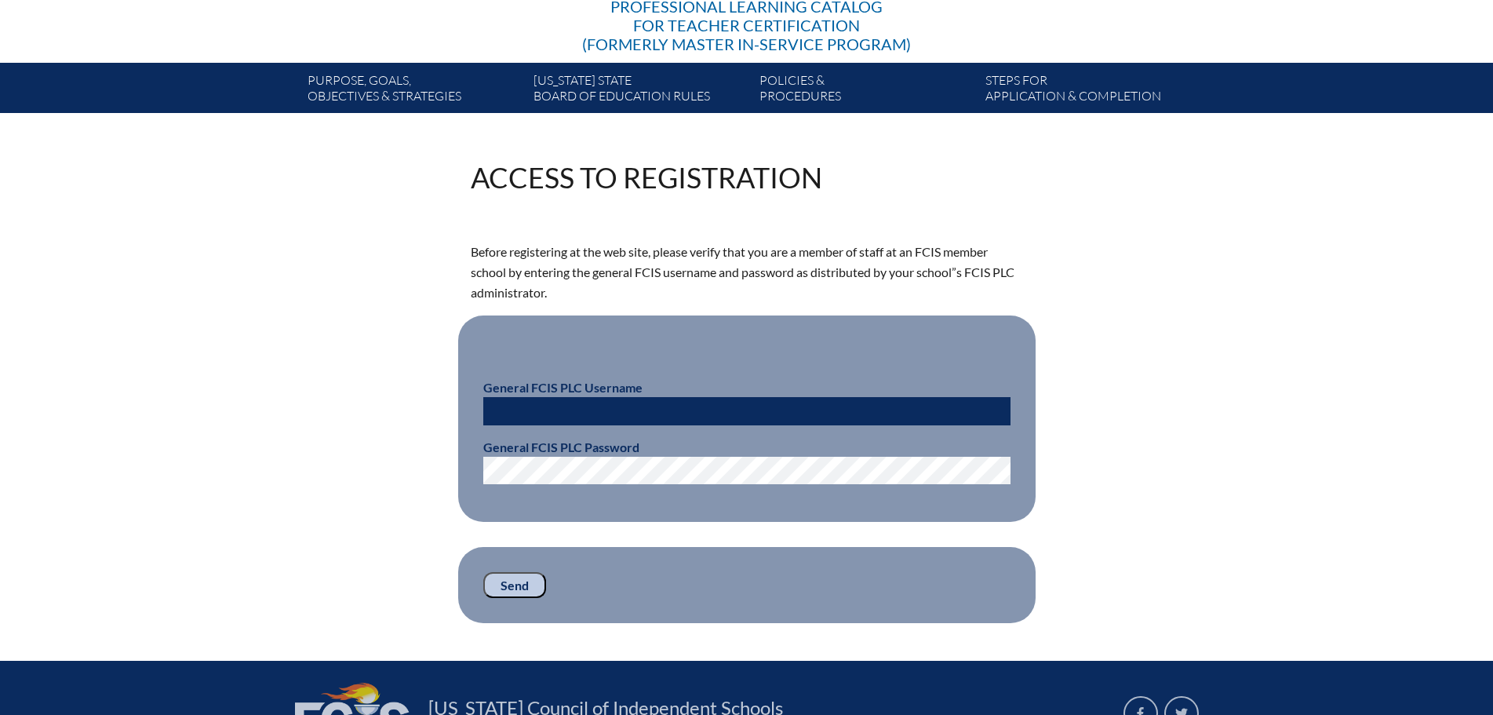
type input "[EMAIL_ADDRESS][DOMAIN_NAME]"
click at [511, 577] on input "Send" at bounding box center [514, 585] width 63 height 27
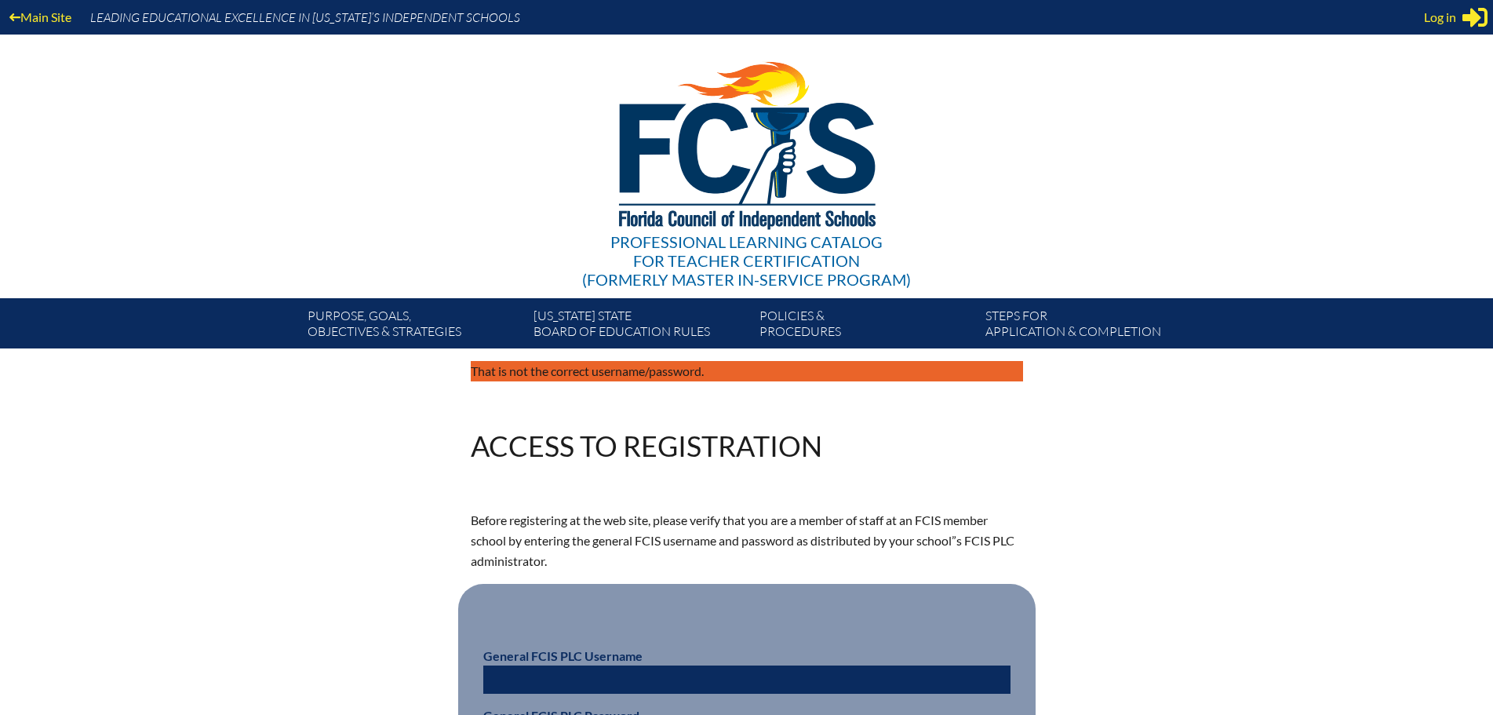
scroll to position [235, 0]
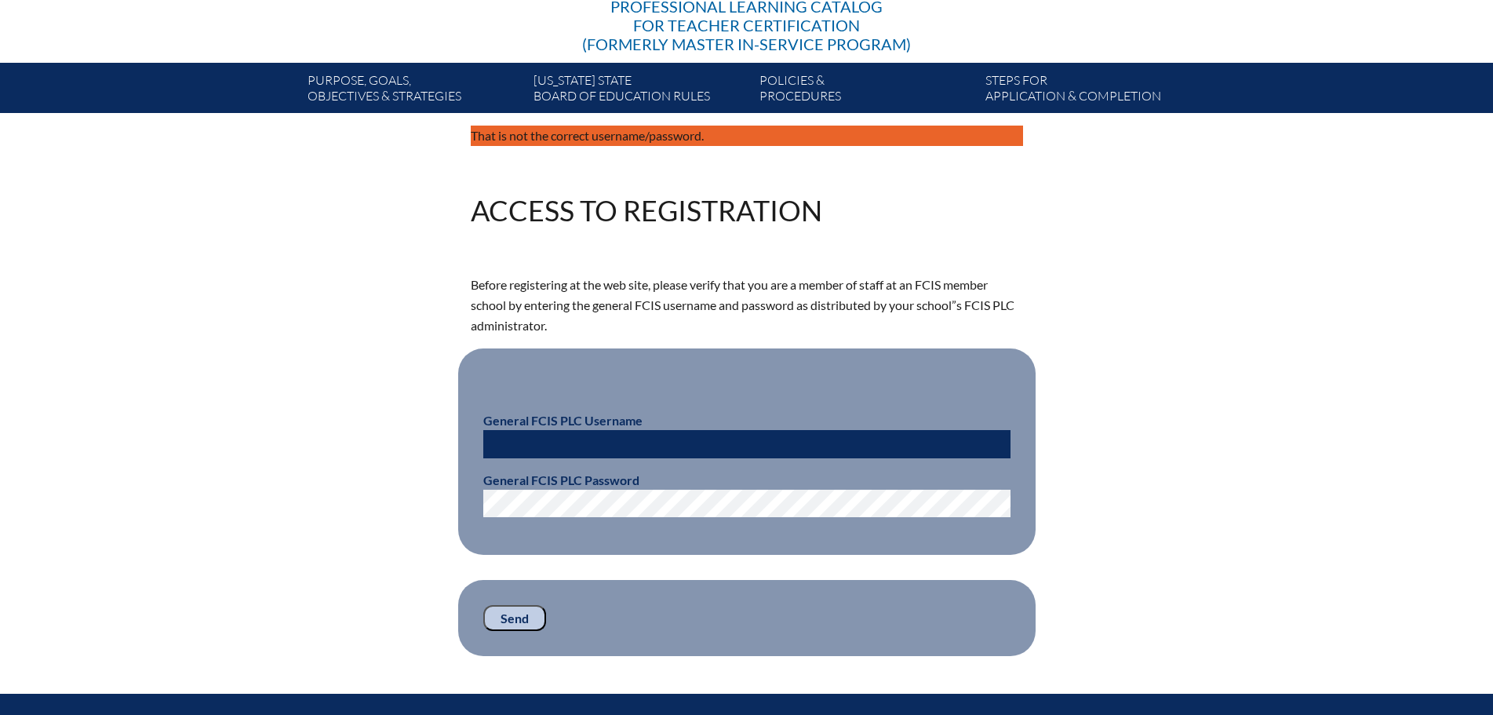
type input "[EMAIL_ADDRESS][DOMAIN_NAME]"
click at [508, 615] on input "Send" at bounding box center [514, 618] width 63 height 27
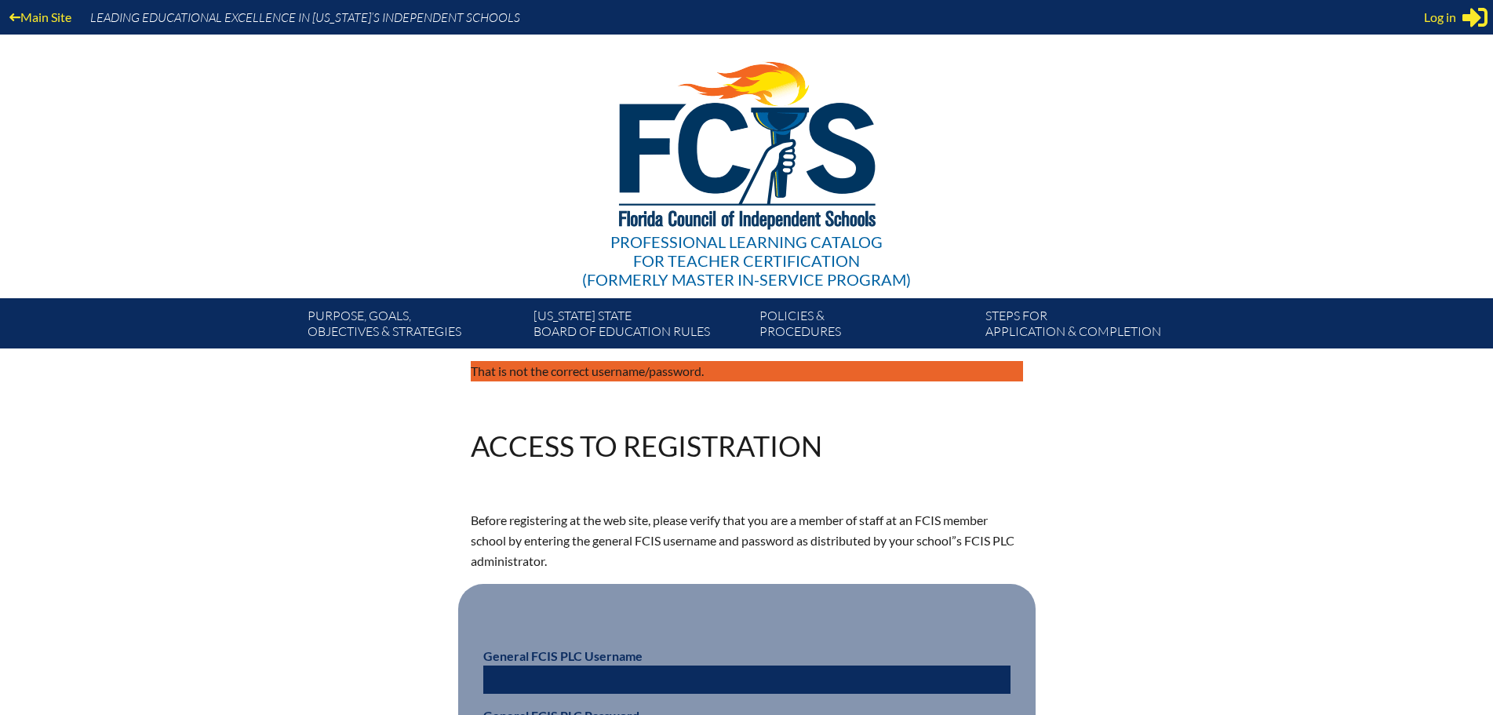
scroll to position [235, 0]
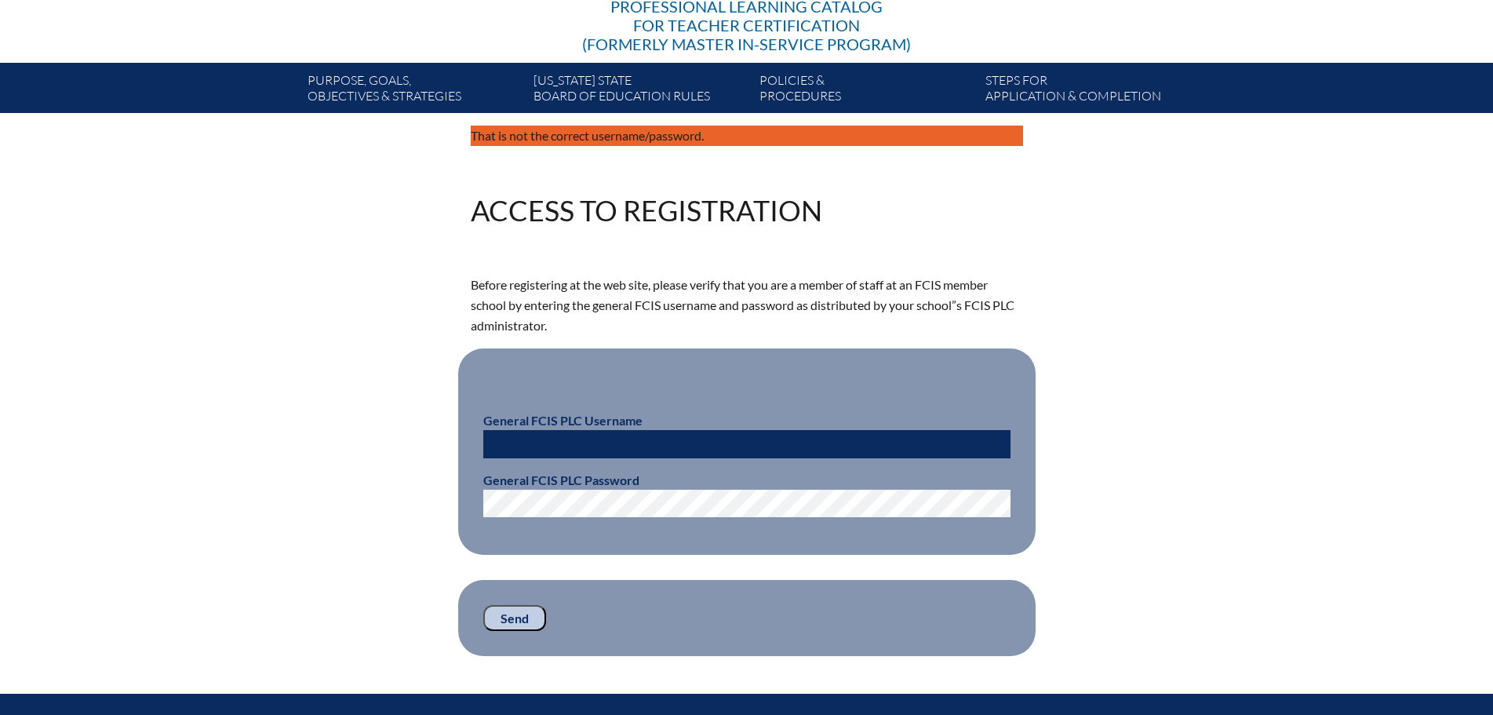
type input "[EMAIL_ADDRESS][DOMAIN_NAME]"
click at [1104, 243] on div "That is not the correct username/password. Access to Registration Before regist…" at bounding box center [747, 391] width 882 height 530
click at [0, 377] on div "That is not the correct username/password. Access to Registration Before regist…" at bounding box center [746, 391] width 1493 height 530
click at [519, 610] on input "Send" at bounding box center [514, 618] width 63 height 27
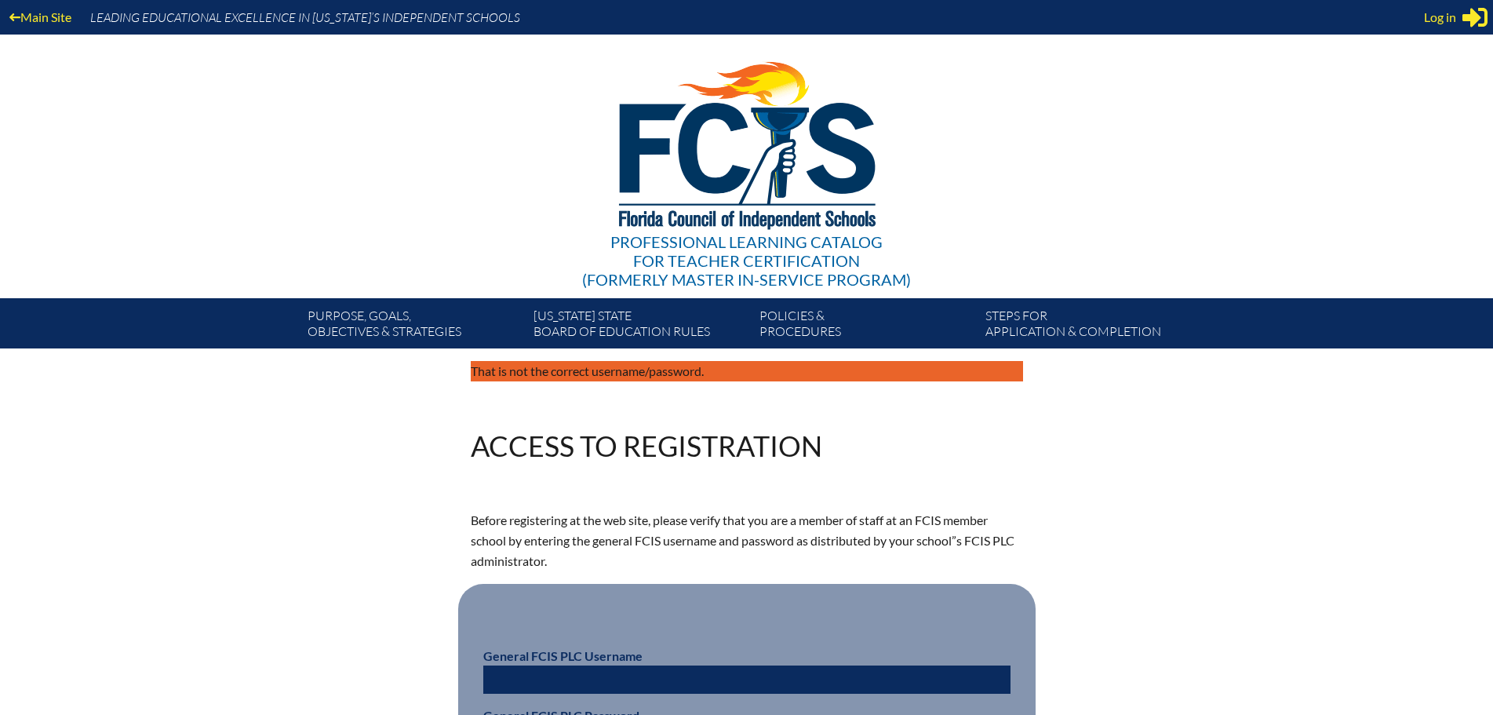
scroll to position [235, 0]
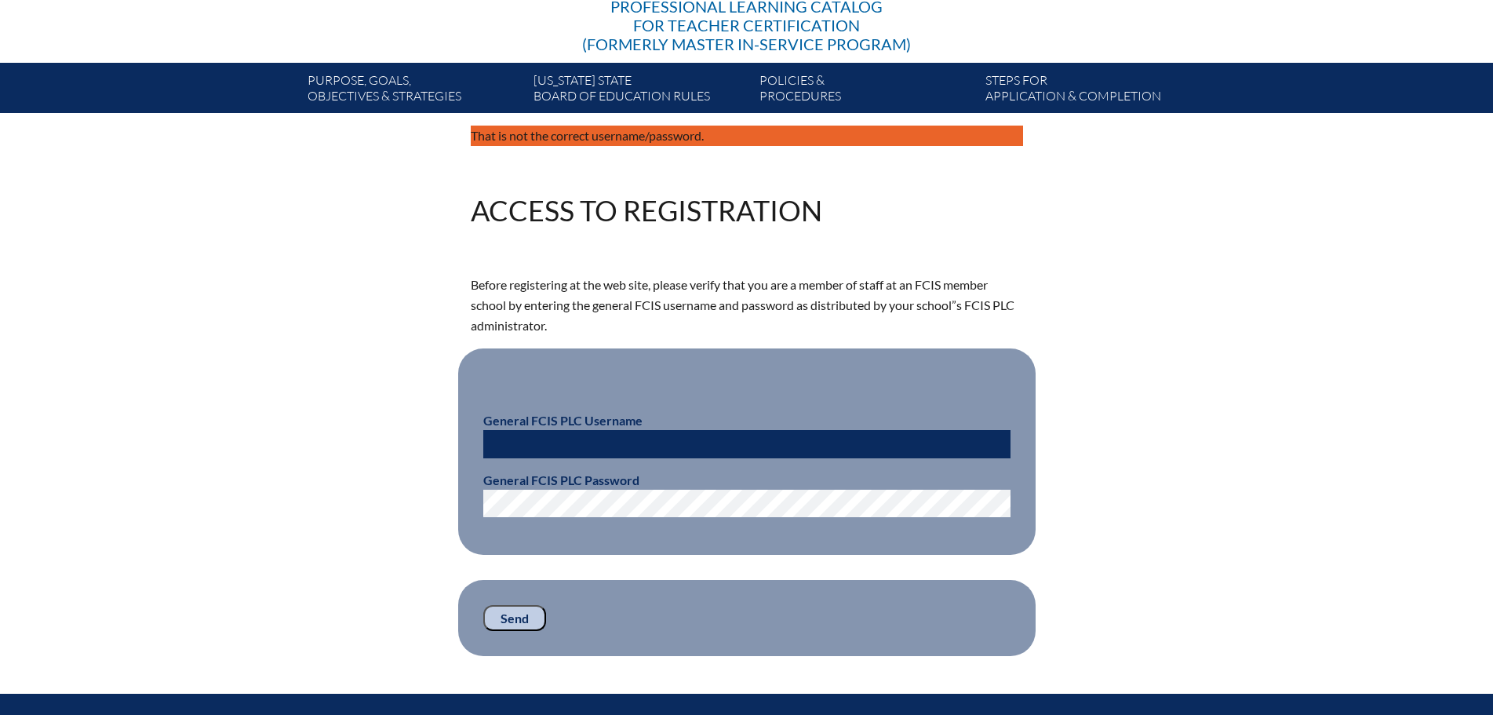
type input "[EMAIL_ADDRESS][DOMAIN_NAME]"
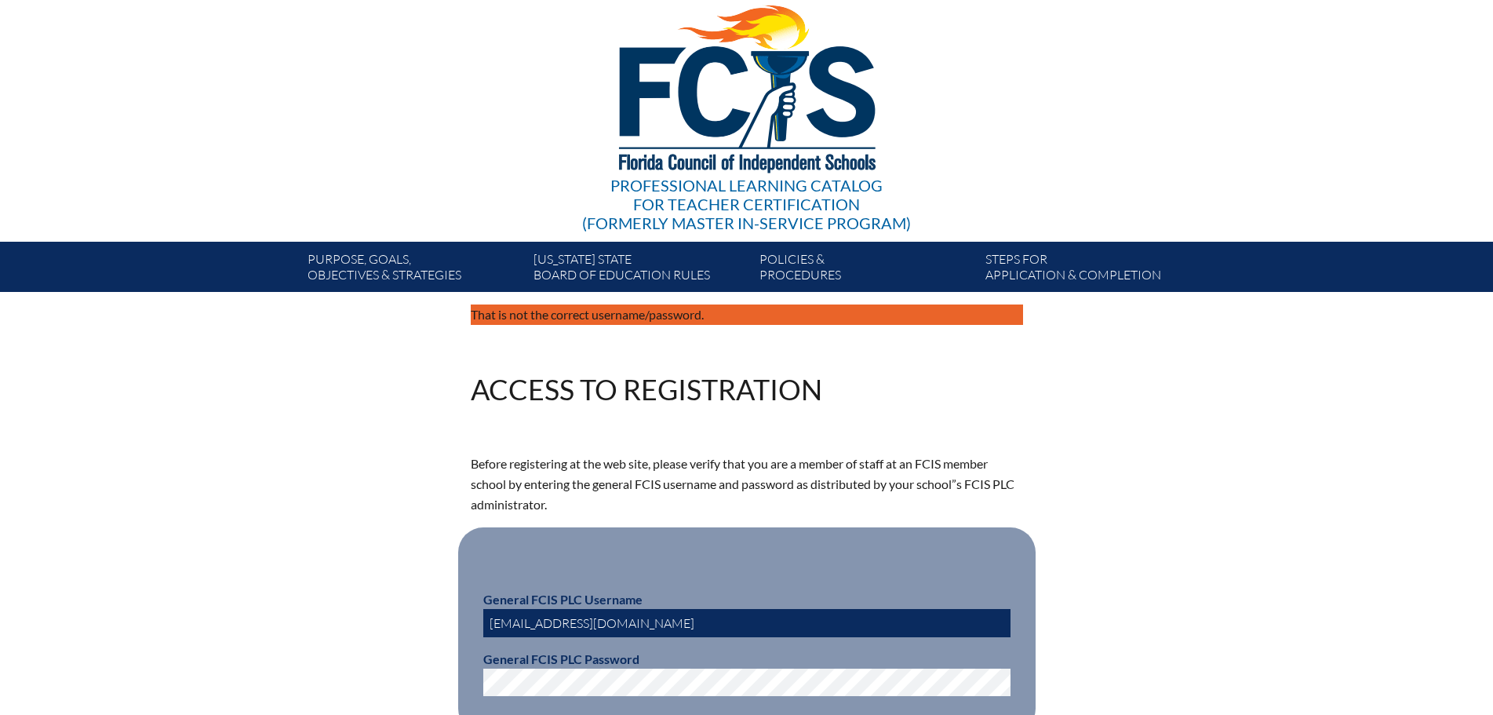
scroll to position [0, 0]
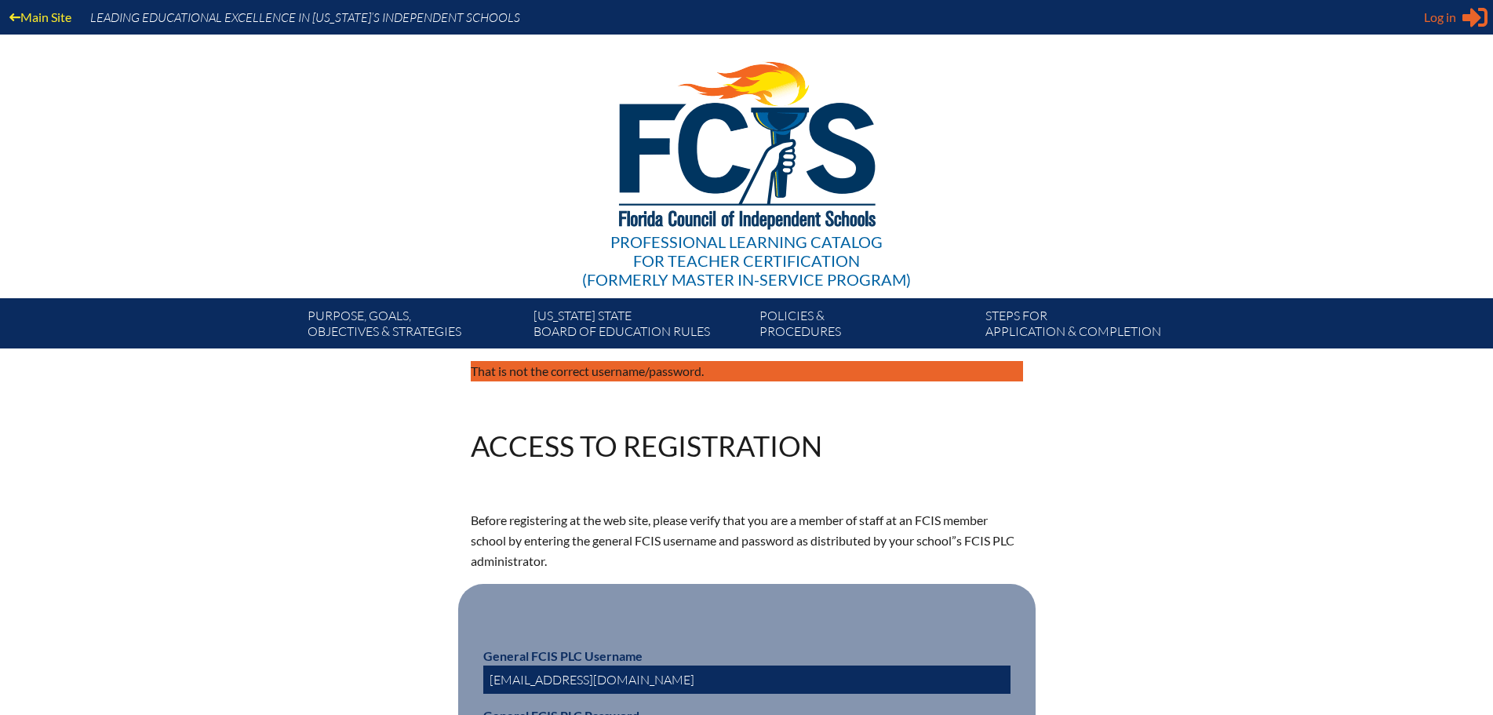
click at [1447, 21] on span "Log in" at bounding box center [1440, 17] width 32 height 19
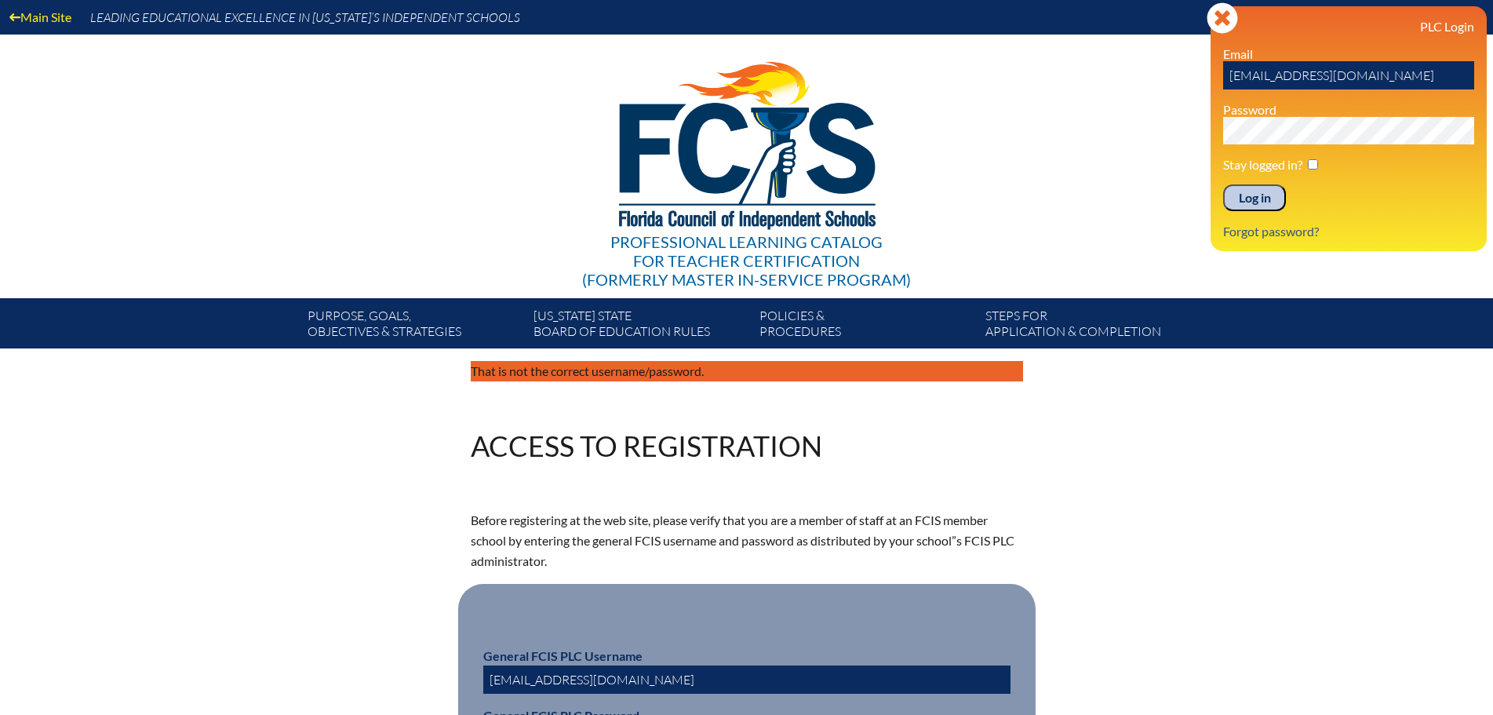
scroll to position [157, 0]
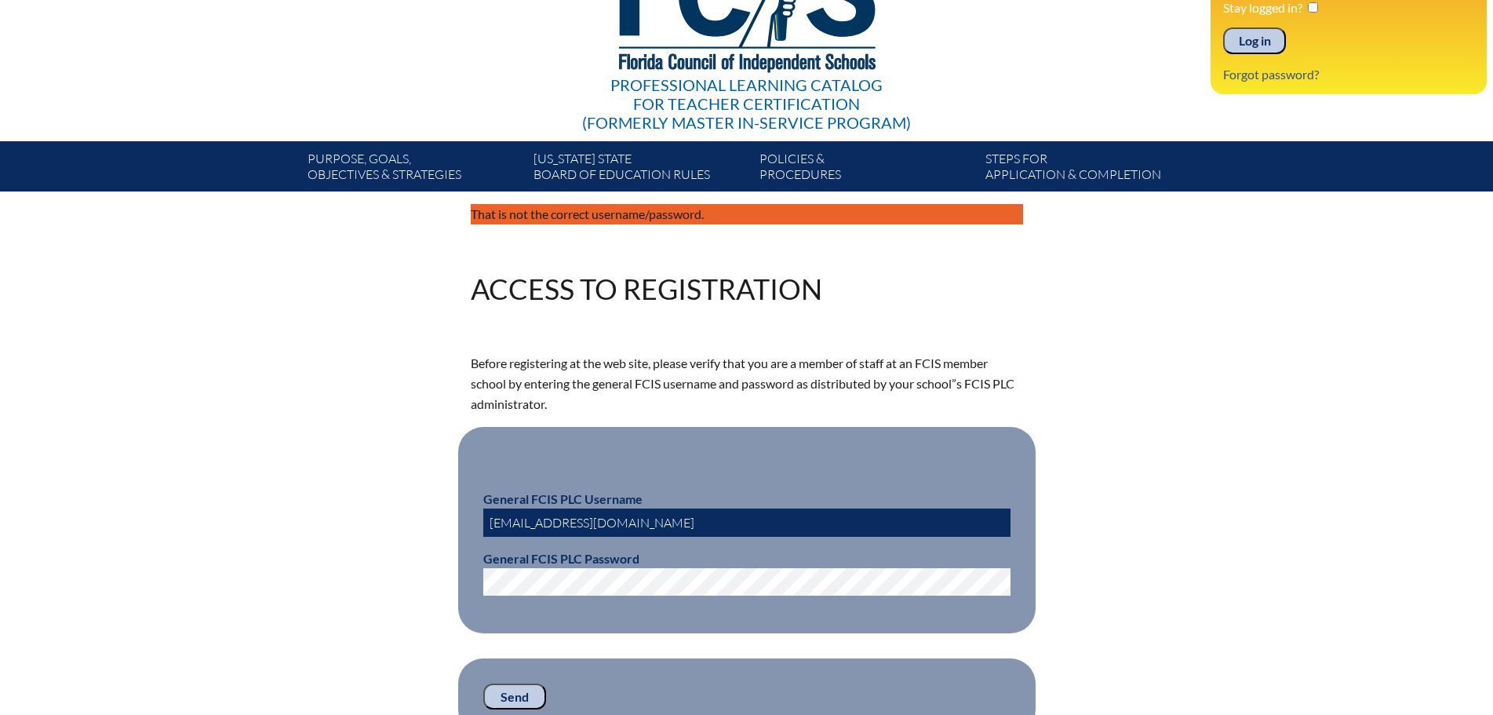
click at [29, 517] on div "That is not the correct username/password. Access to Registration Before regist…" at bounding box center [746, 469] width 1493 height 530
click at [516, 691] on input "Send" at bounding box center [514, 697] width 63 height 27
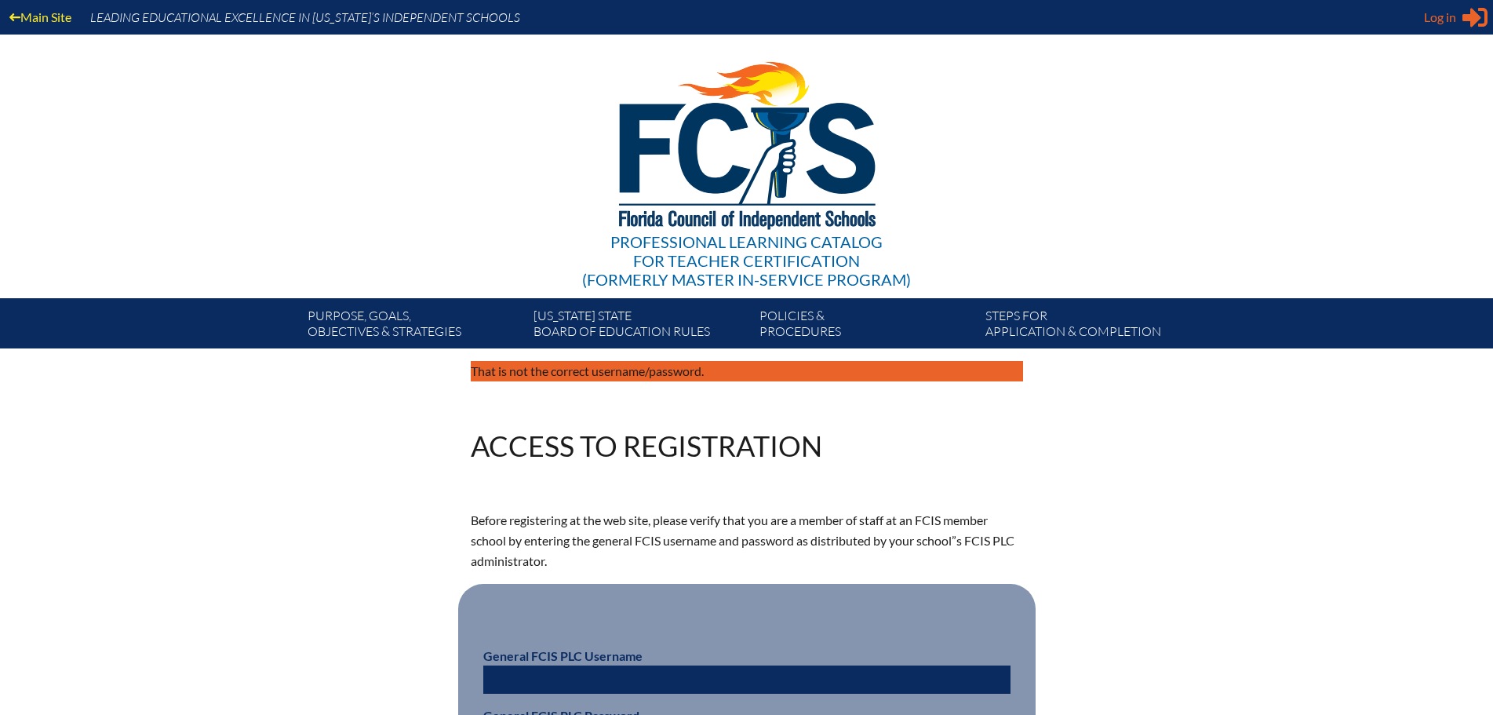
type input "[EMAIL_ADDRESS][DOMAIN_NAME]"
click at [1438, 14] on span "Log in" at bounding box center [1440, 17] width 32 height 19
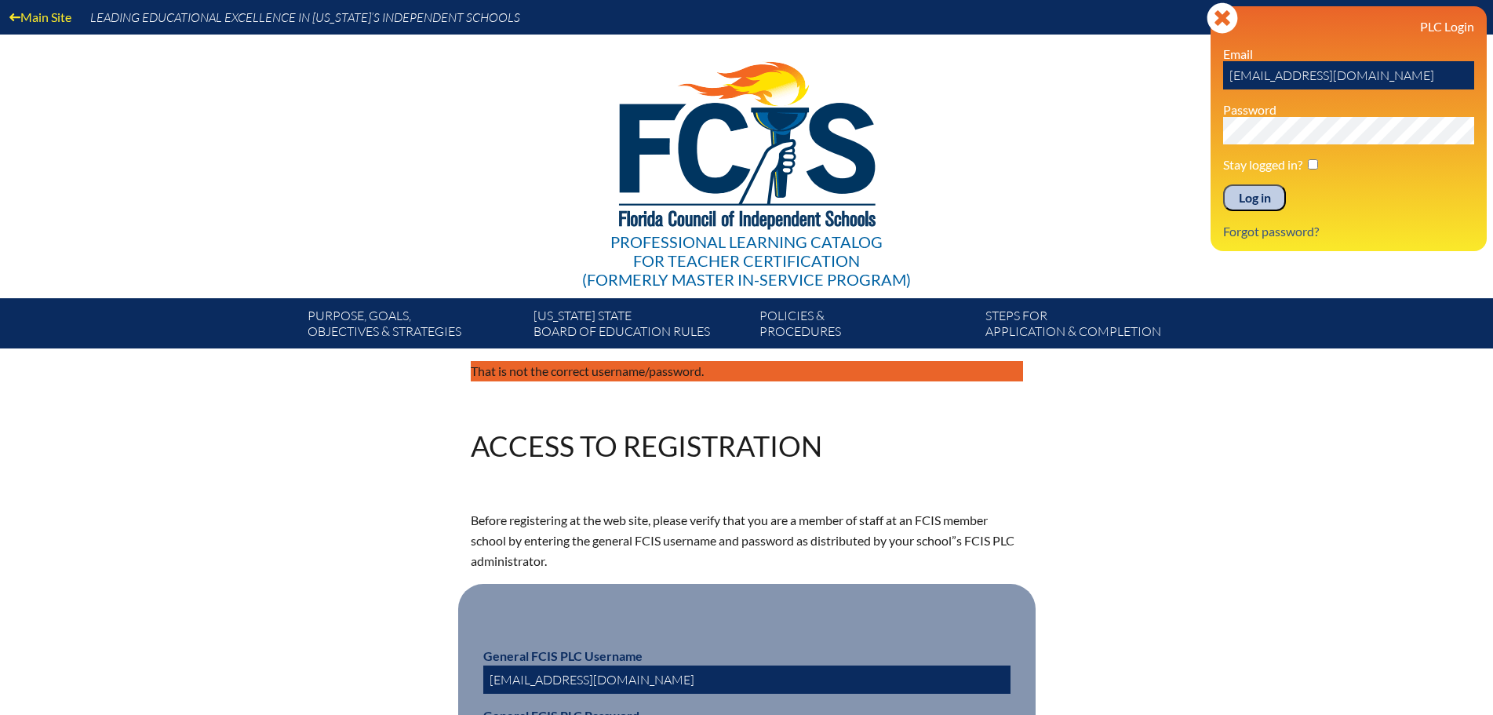
click at [1324, 89] on div "PLC Login Email Lola.arbuzow@thebenjaminschool.org Password Stay logged in? Log…" at bounding box center [1348, 129] width 251 height 220
drag, startPoint x: 1435, startPoint y: 76, endPoint x: 531, endPoint y: 24, distance: 905.5
click at [565, 26] on div "Main Site Leading Educational Excellence in Florida’s Independent Schools Profe…" at bounding box center [746, 174] width 1493 height 348
type input "fcismember"
click at [1264, 192] on input "Log in" at bounding box center [1254, 197] width 63 height 27
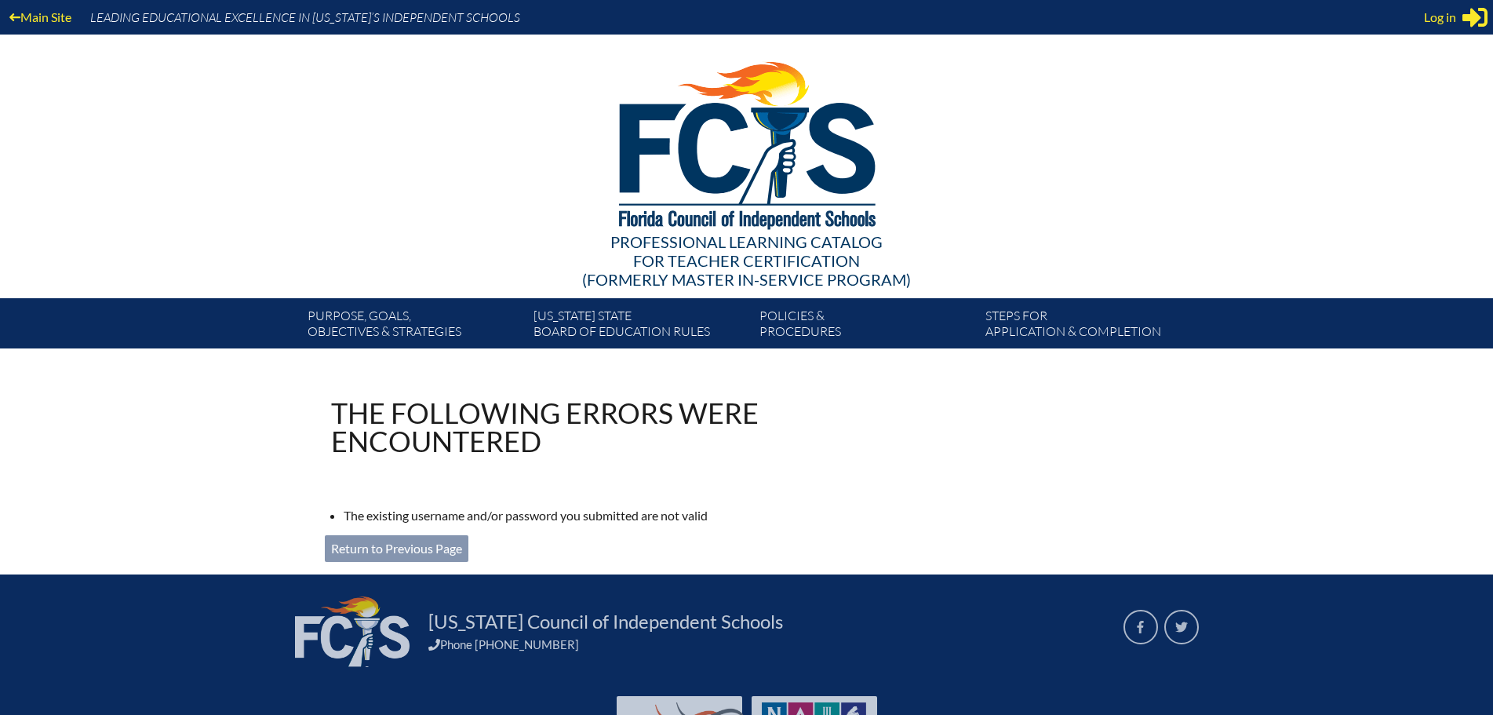
type input "[EMAIL_ADDRESS][DOMAIN_NAME]"
click at [412, 543] on link "Return to Previous Page" at bounding box center [397, 548] width 144 height 27
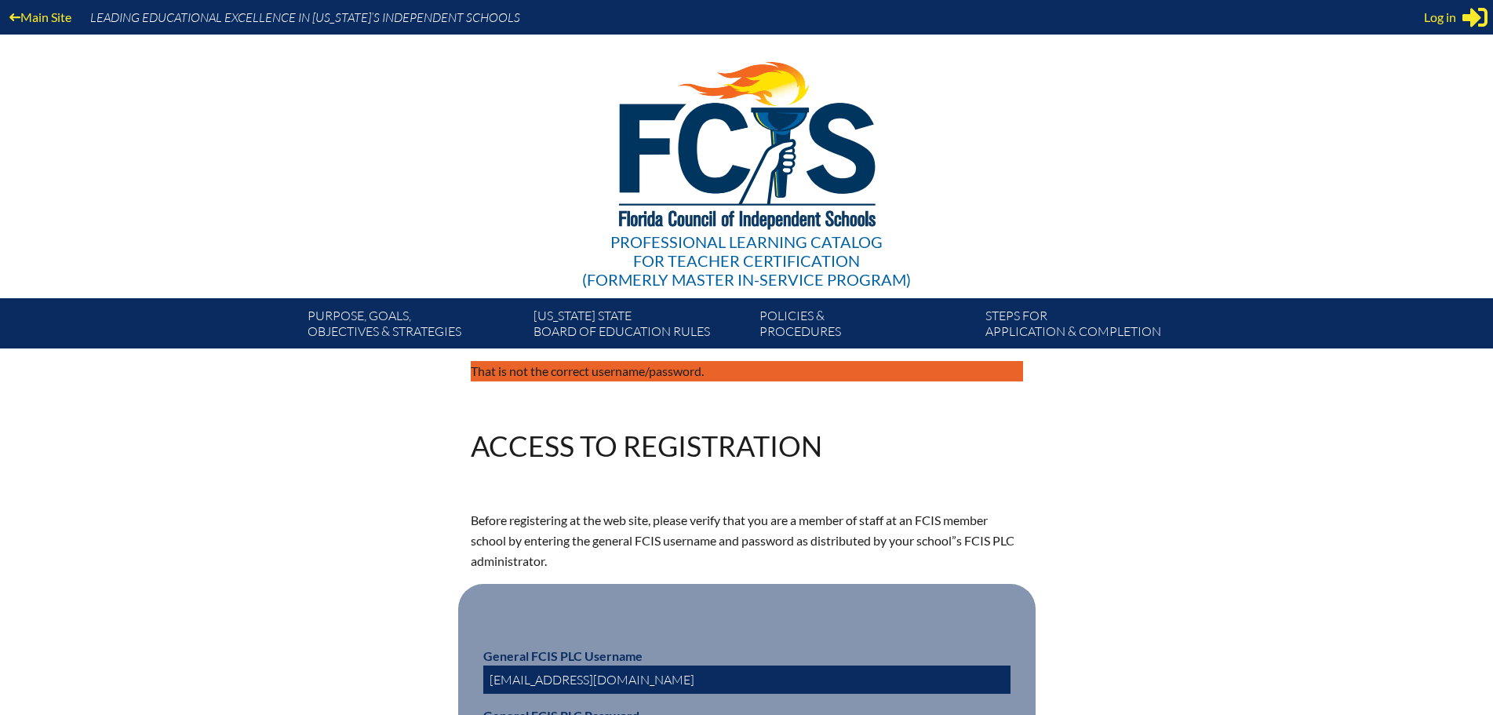
click at [689, 680] on input "[EMAIL_ADDRESS][DOMAIN_NAME]" at bounding box center [746, 679] width 527 height 28
drag, startPoint x: 702, startPoint y: 680, endPoint x: 129, endPoint y: 653, distance: 573.5
click at [172, 654] on div "That is not the correct username/password. Access to Registration Before regist…" at bounding box center [746, 626] width 1493 height 530
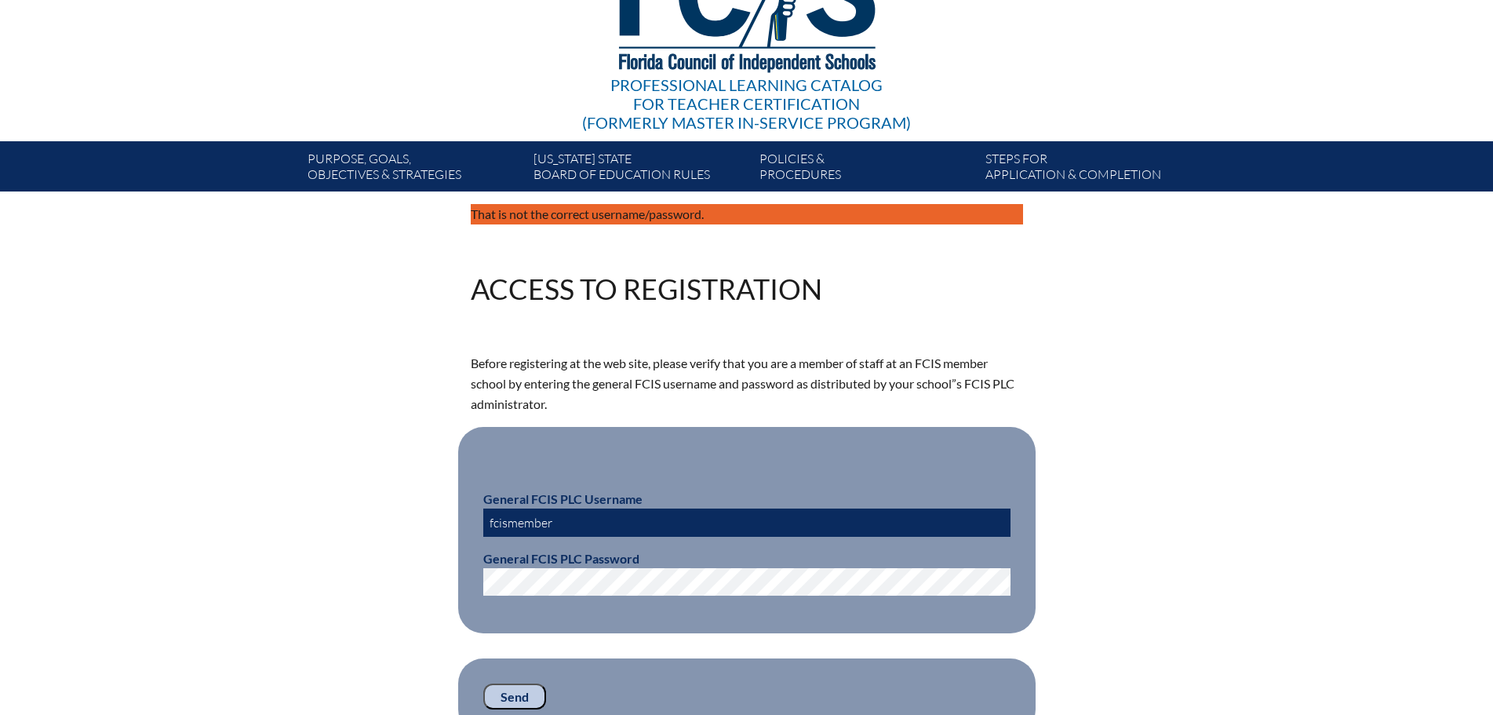
type input "fcismember"
click at [488, 687] on input "Send" at bounding box center [514, 697] width 63 height 27
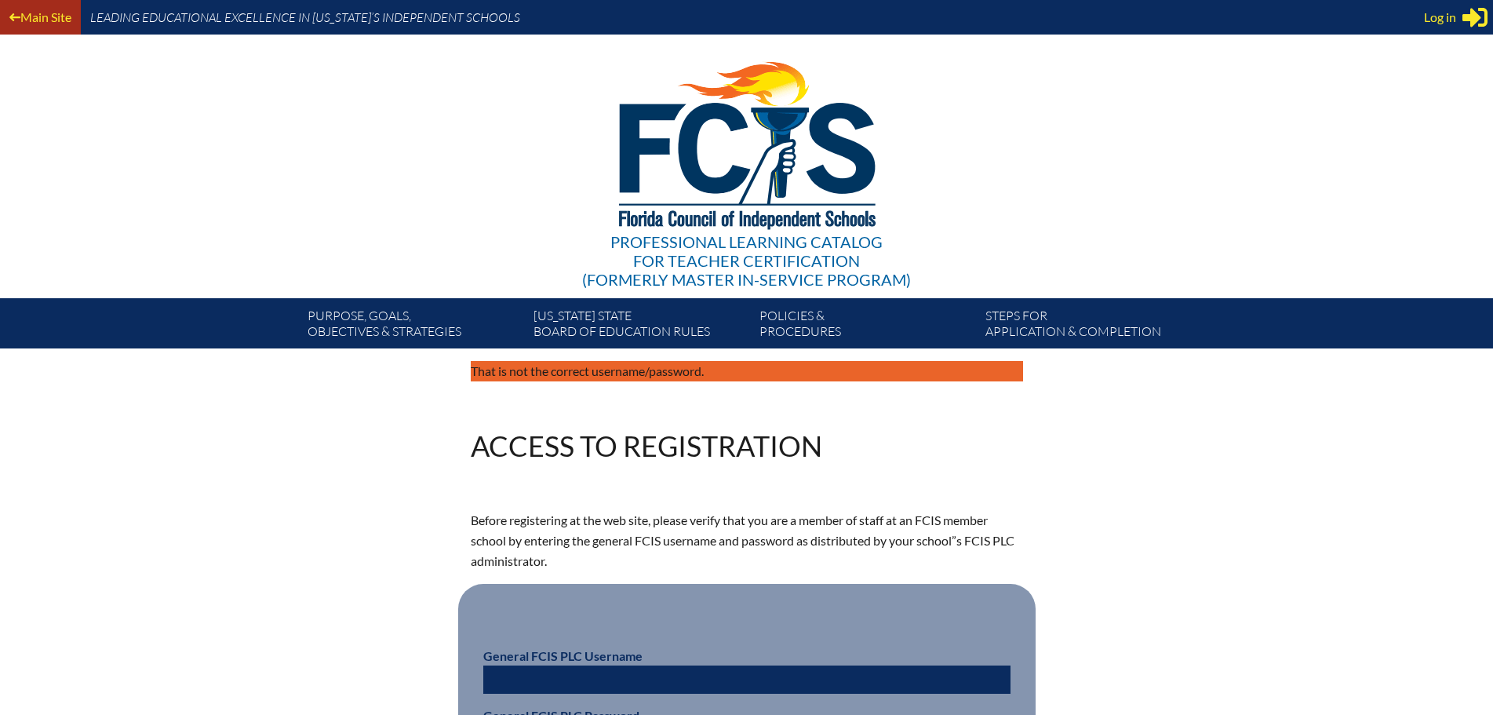
type input "[EMAIL_ADDRESS][DOMAIN_NAME]"
click at [42, 18] on link "Main Site" at bounding box center [40, 16] width 75 height 21
